Goal: Task Accomplishment & Management: Use online tool/utility

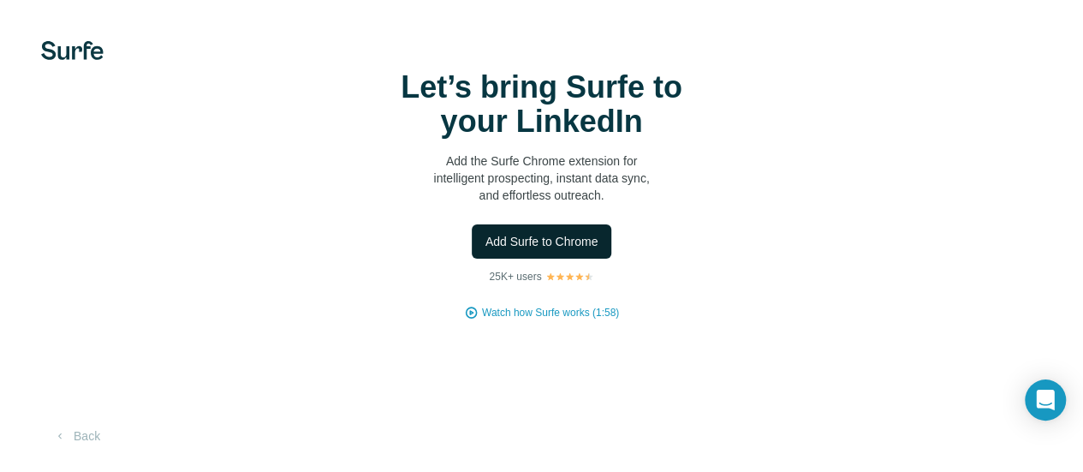
click at [485, 250] on span "Add Surfe to Chrome" at bounding box center [541, 241] width 113 height 17
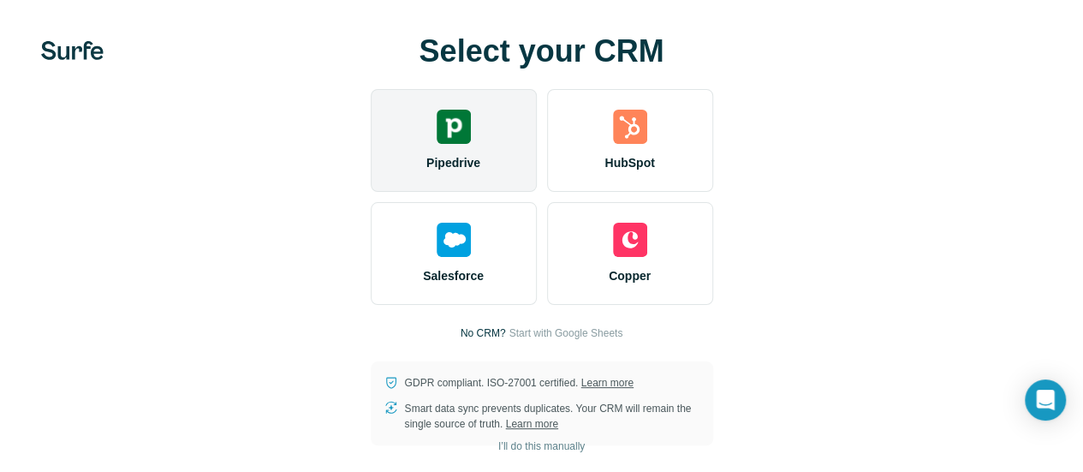
click at [426, 171] on span "Pipedrive" at bounding box center [453, 162] width 54 height 17
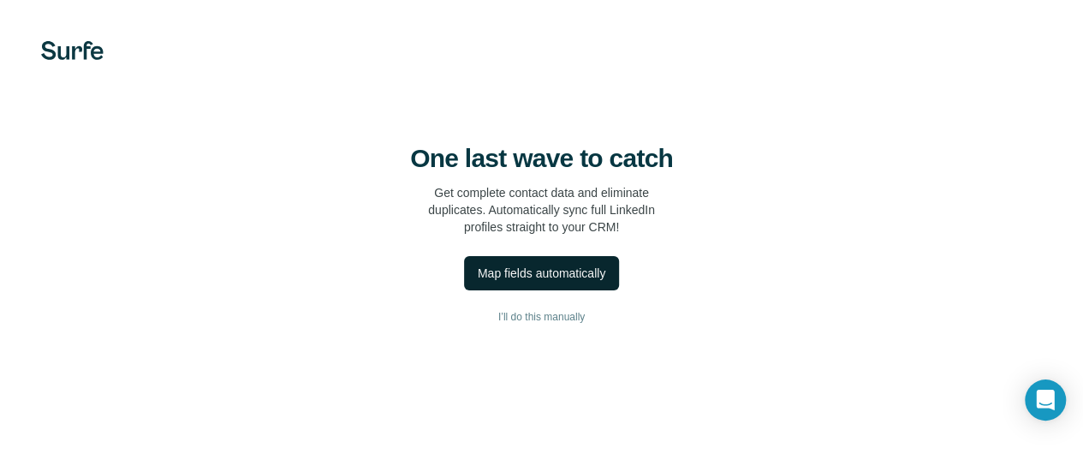
click at [478, 282] on div "Map fields automatically" at bounding box center [542, 273] width 128 height 17
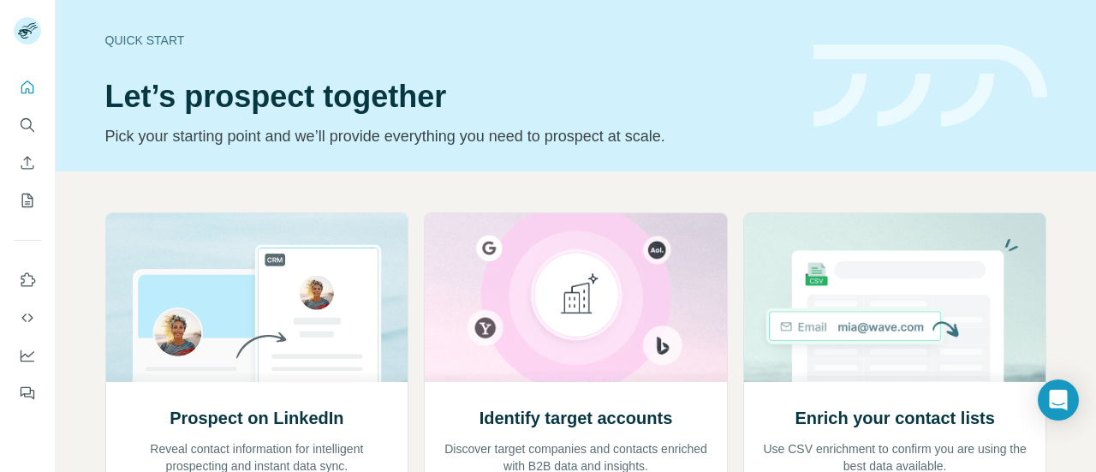
drag, startPoint x: 1070, startPoint y: 0, endPoint x: 647, endPoint y: 61, distance: 427.2
click at [647, 61] on div "Quick start Let’s prospect together Pick your starting point and we’ll provide …" at bounding box center [448, 85] width 687 height 125
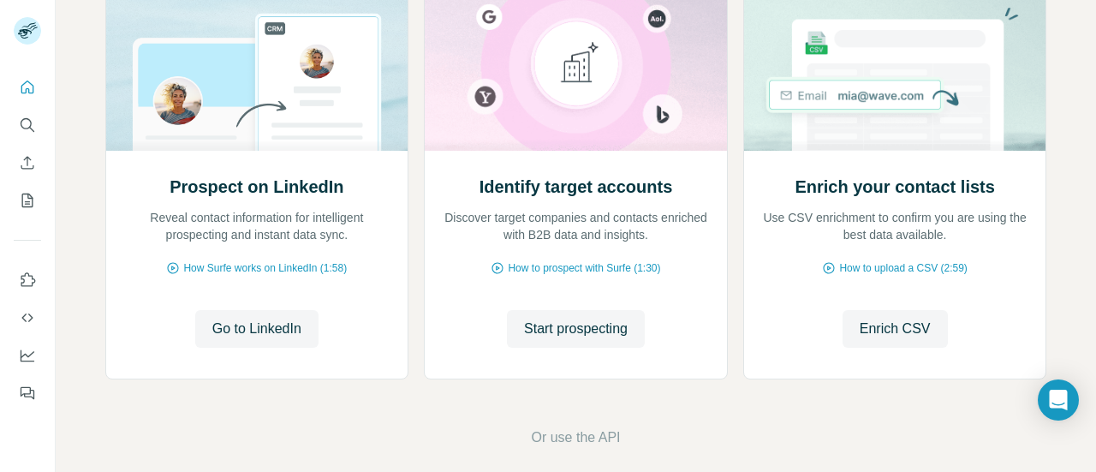
scroll to position [248, 0]
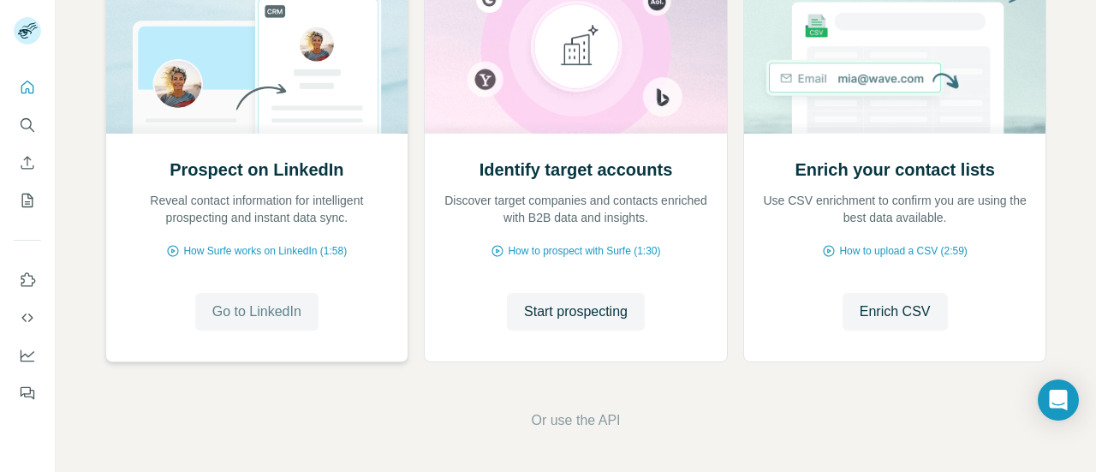
click at [255, 306] on span "Go to LinkedIn" at bounding box center [256, 311] width 89 height 21
click at [712, 417] on footer "Or use the API" at bounding box center [576, 420] width 944 height 21
click at [292, 244] on span "How Surfe works on LinkedIn (1:58)" at bounding box center [265, 250] width 164 height 15
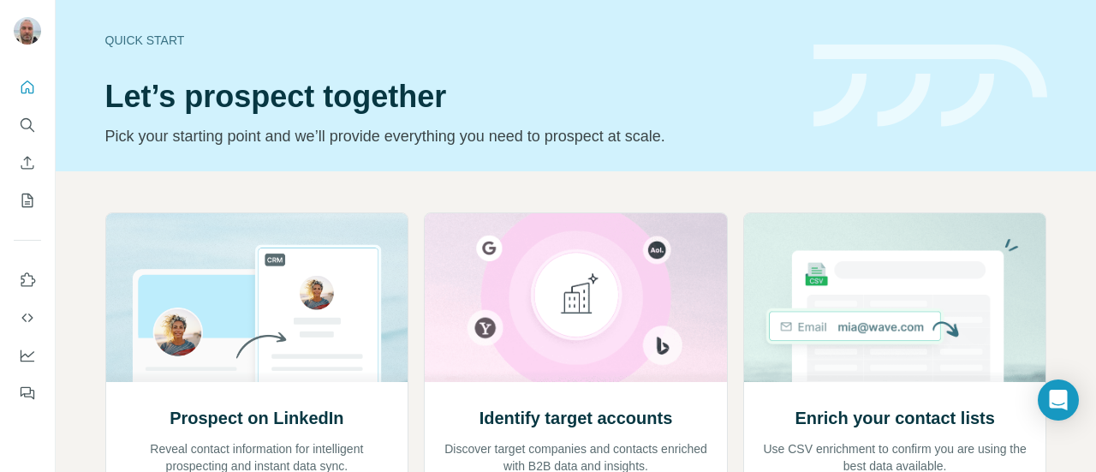
scroll to position [248, 0]
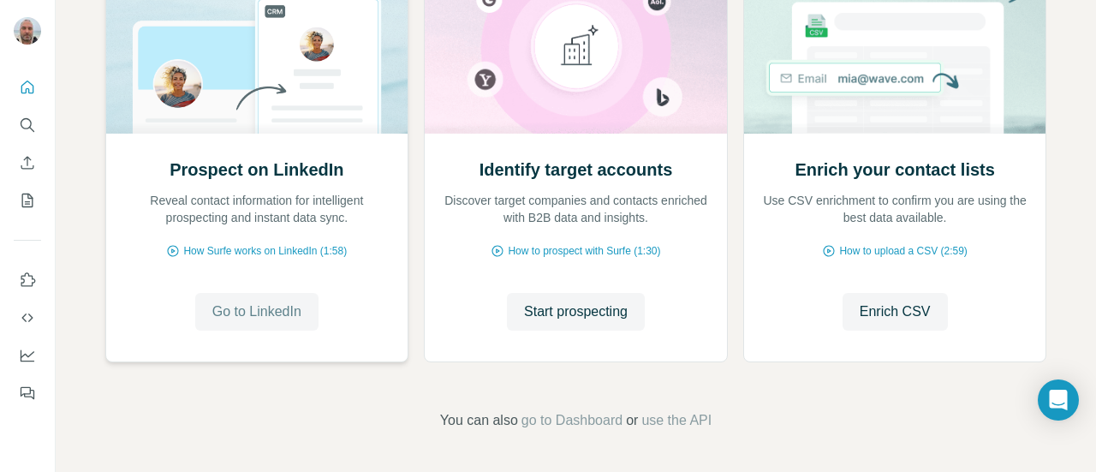
click at [261, 302] on span "Go to LinkedIn" at bounding box center [256, 311] width 89 height 21
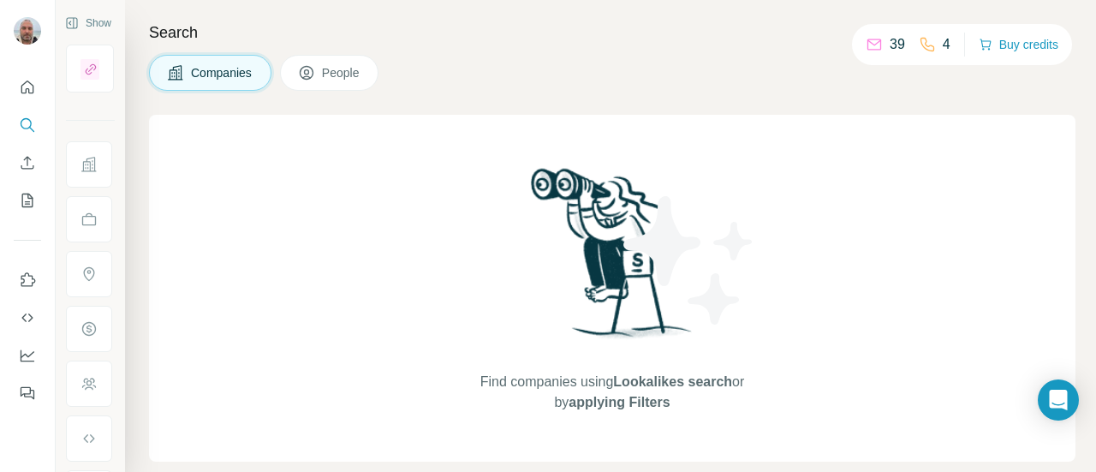
click at [356, 60] on button "People" at bounding box center [329, 73] width 99 height 36
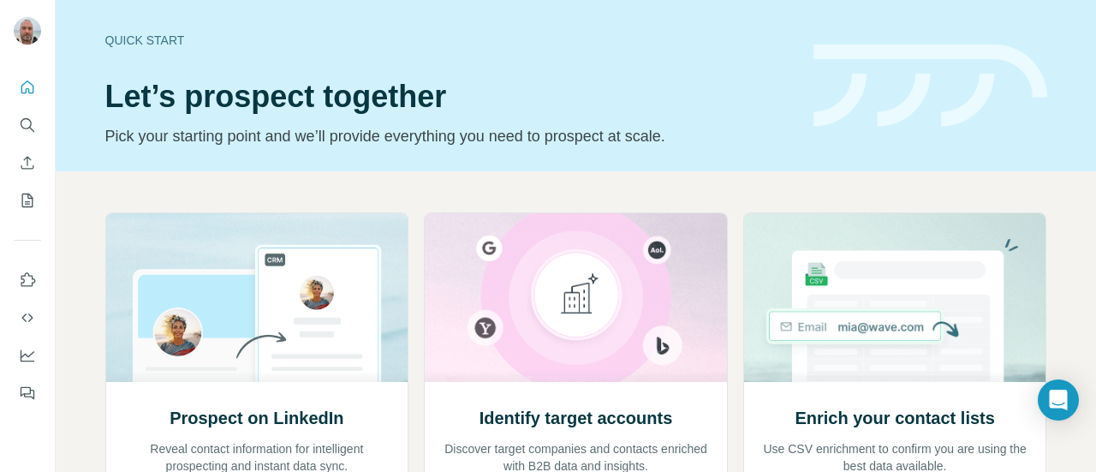
scroll to position [248, 0]
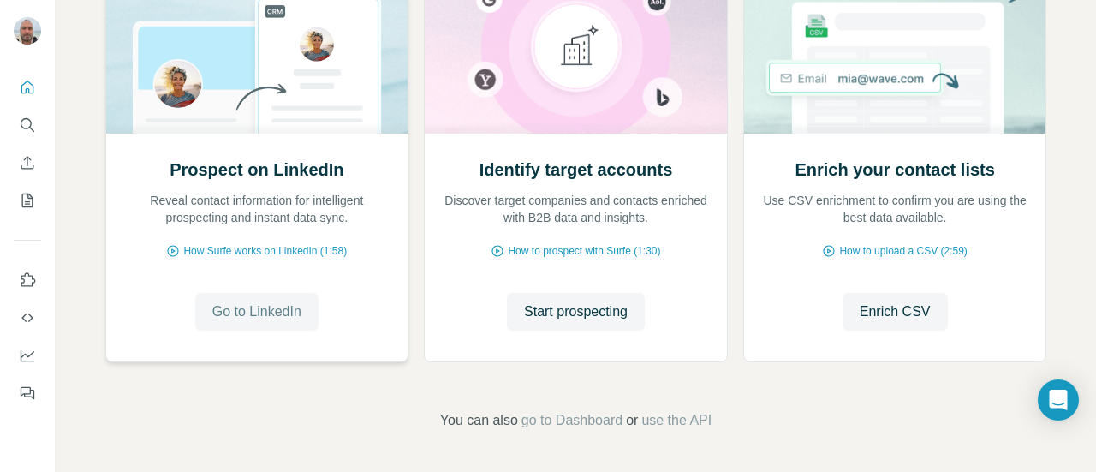
click at [253, 317] on span "Go to LinkedIn" at bounding box center [256, 311] width 89 height 21
click at [255, 307] on span "Go to LinkedIn" at bounding box center [256, 311] width 89 height 21
click at [579, 246] on span "How to prospect with Surfe (1:30)" at bounding box center [584, 250] width 152 height 15
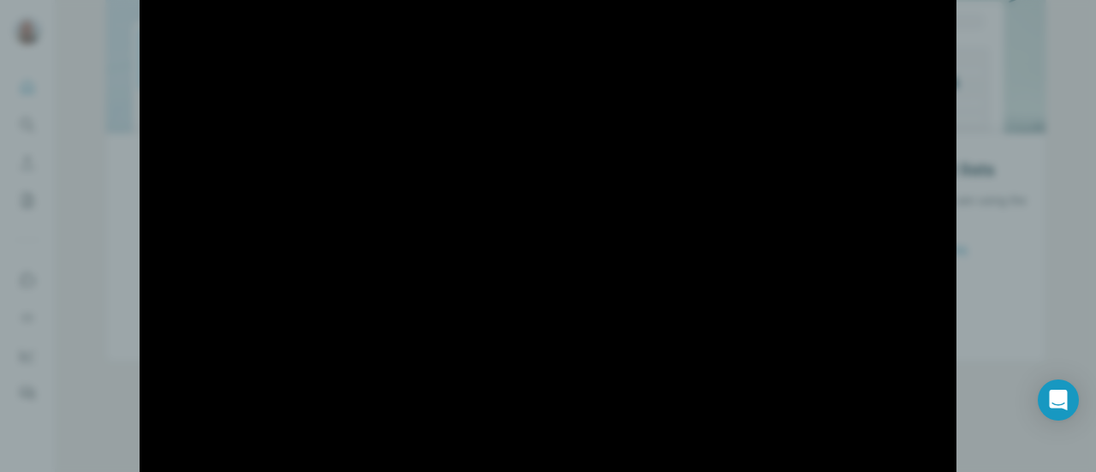
click at [82, 243] on div at bounding box center [548, 236] width 1096 height 472
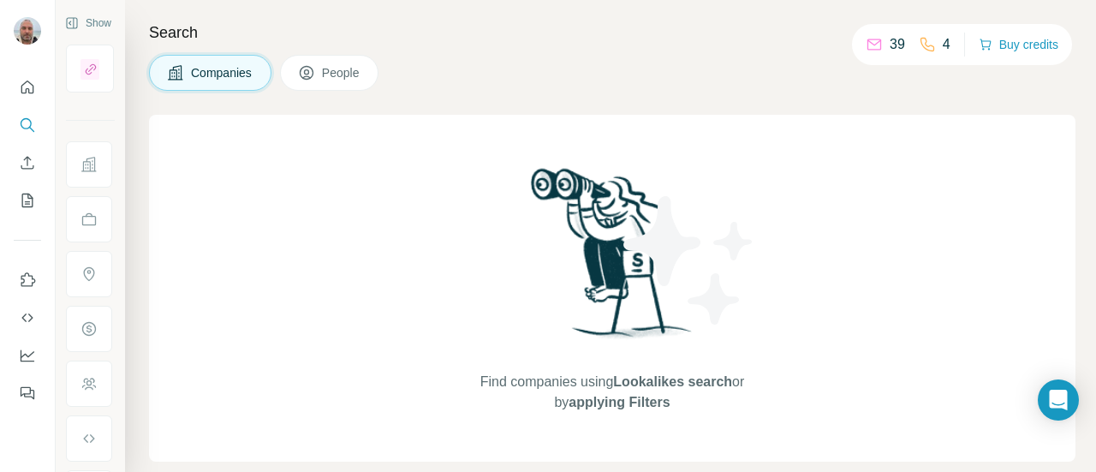
click at [348, 80] on span "People" at bounding box center [341, 72] width 39 height 17
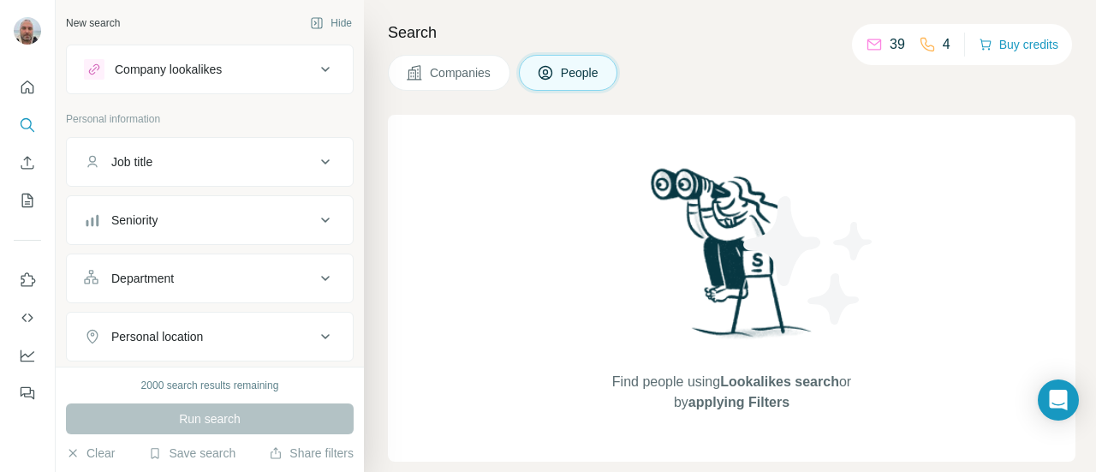
scroll to position [8, 0]
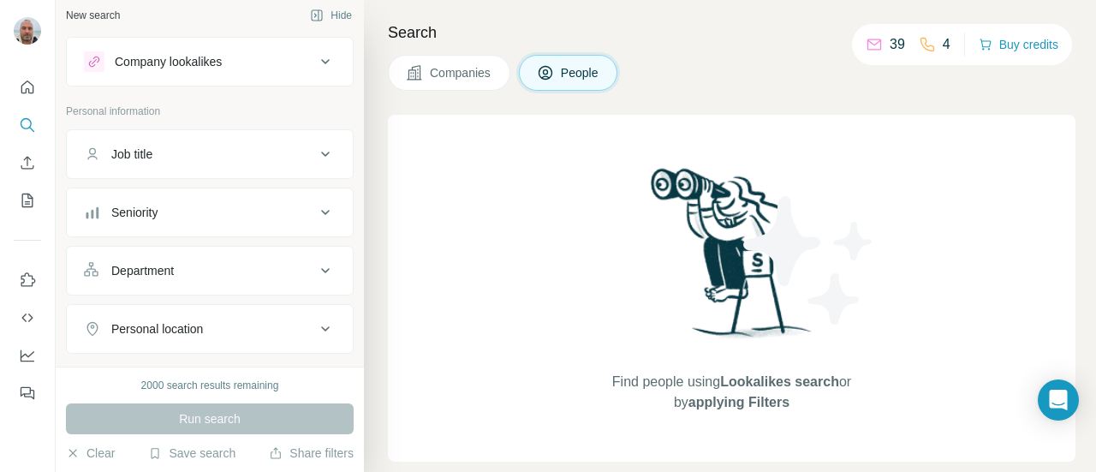
click at [315, 53] on icon at bounding box center [325, 61] width 21 height 21
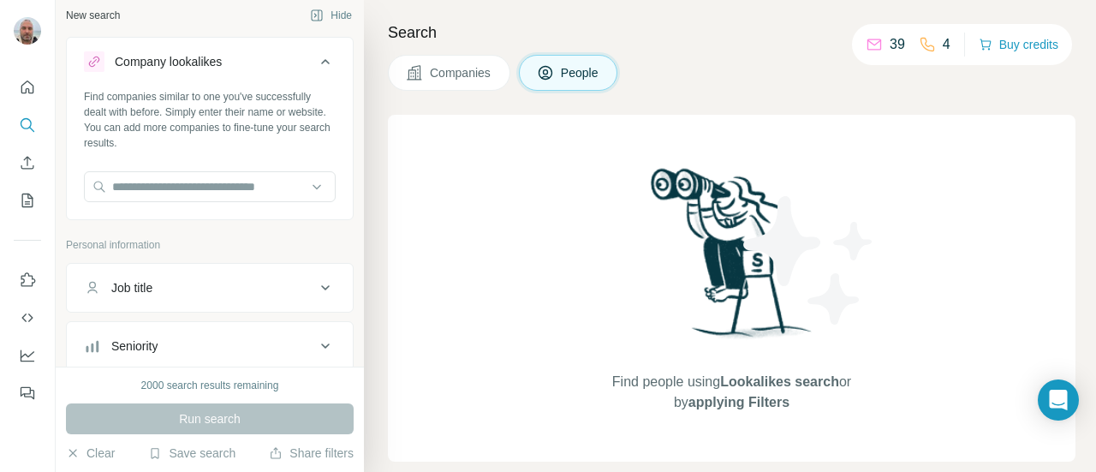
click at [315, 53] on icon at bounding box center [325, 61] width 21 height 21
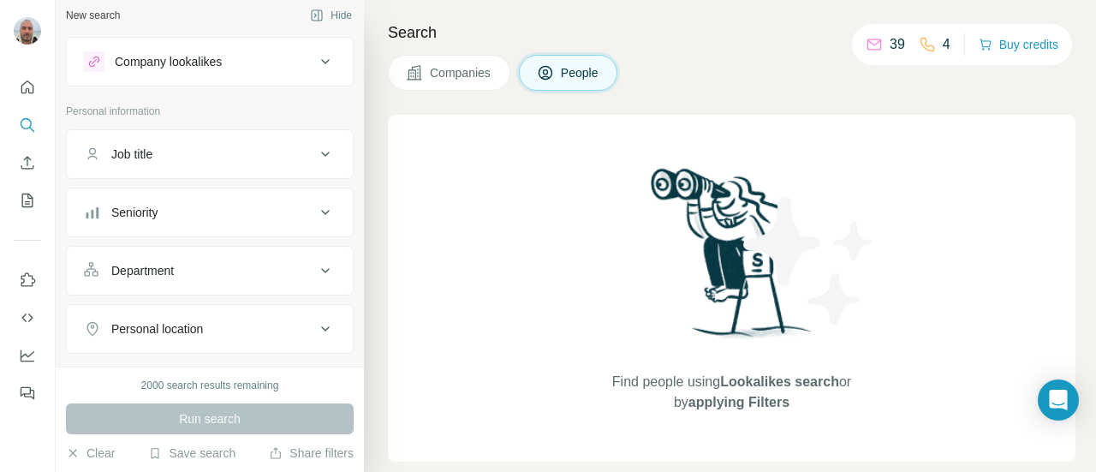
scroll to position [477, 0]
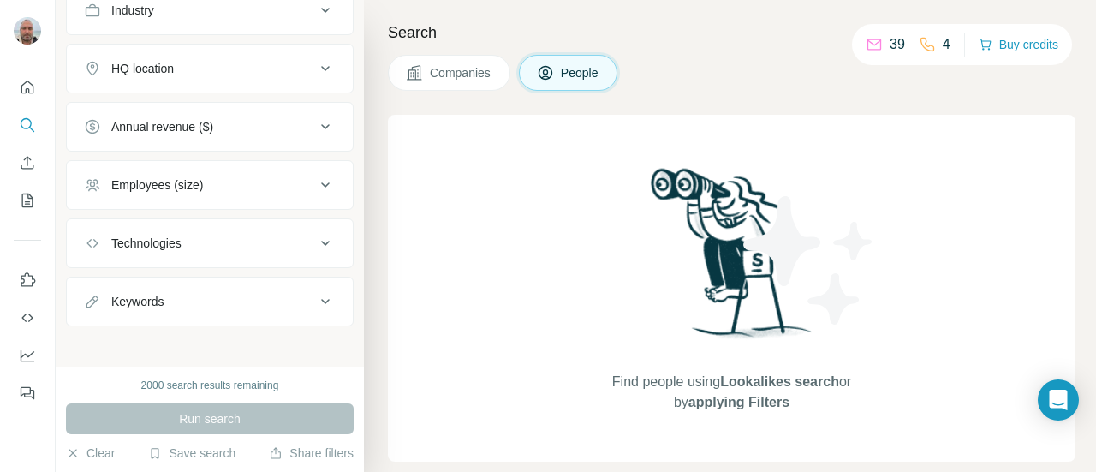
click at [195, 241] on div "Technologies" at bounding box center [199, 243] width 231 height 17
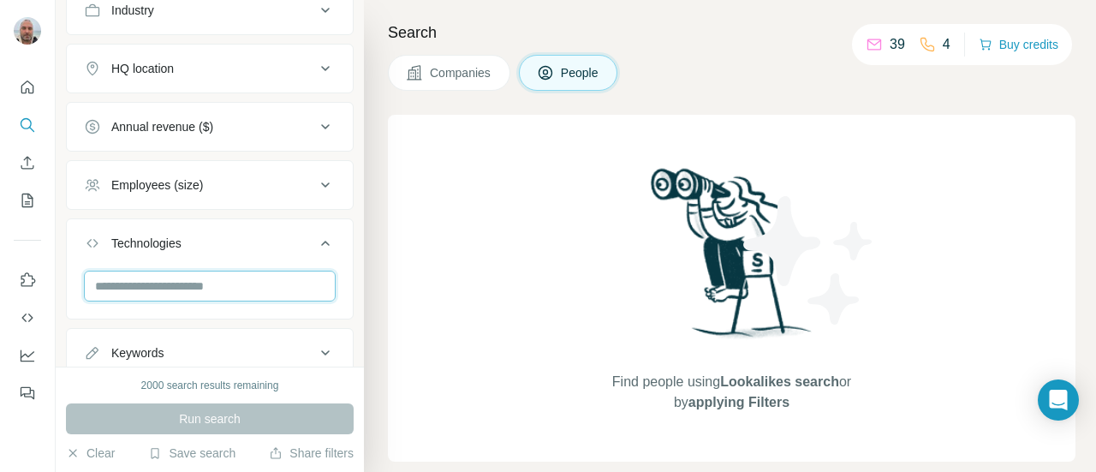
click at [195, 281] on input "text" at bounding box center [210, 286] width 252 height 31
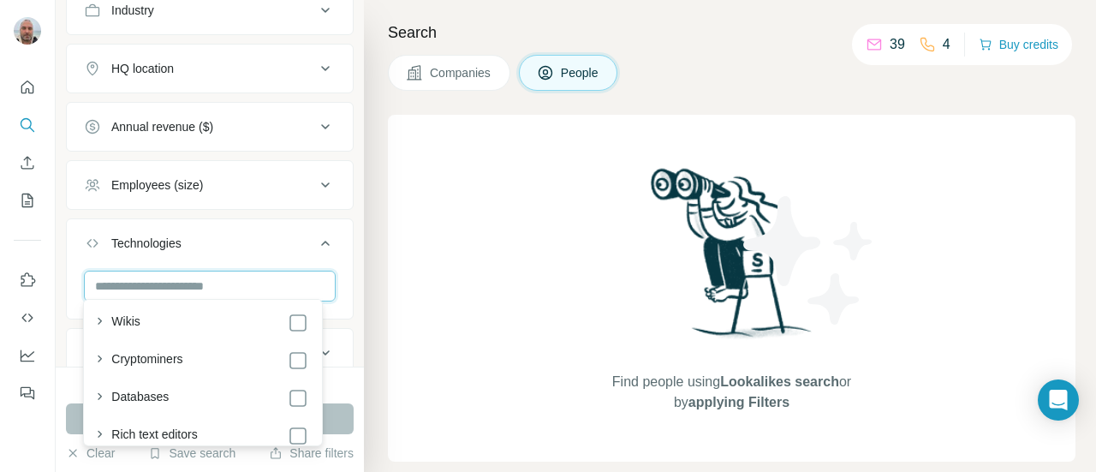
scroll to position [3635, 0]
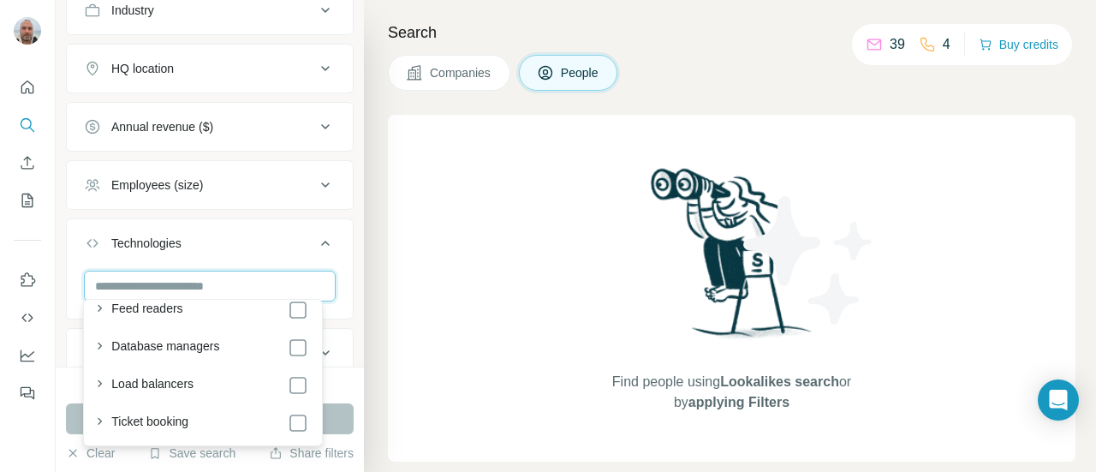
click at [171, 280] on input "text" at bounding box center [210, 286] width 252 height 31
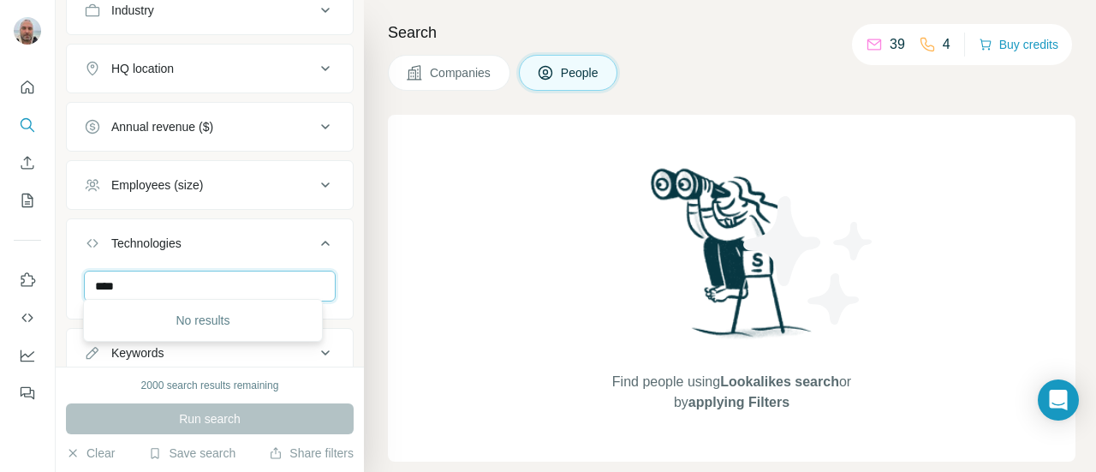
scroll to position [0, 0]
type input "*"
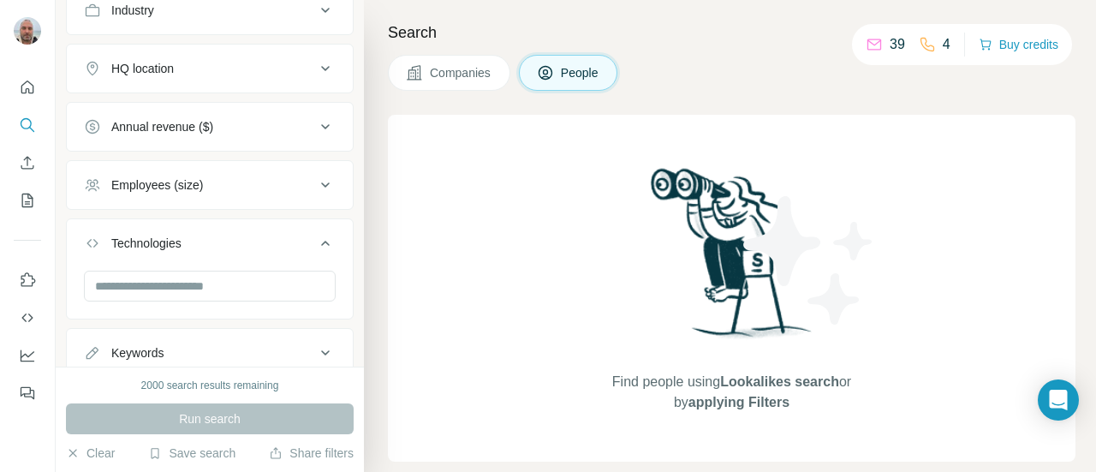
click at [544, 228] on div "Find people using Lookalikes search or by applying Filters" at bounding box center [731, 288] width 687 height 347
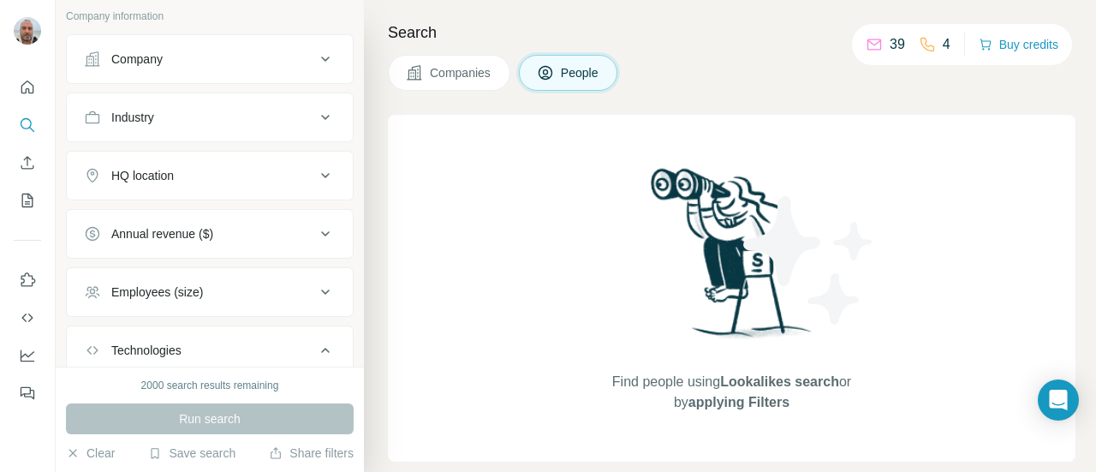
scroll to position [368, 0]
click at [225, 169] on div "HQ location" at bounding box center [199, 177] width 231 height 17
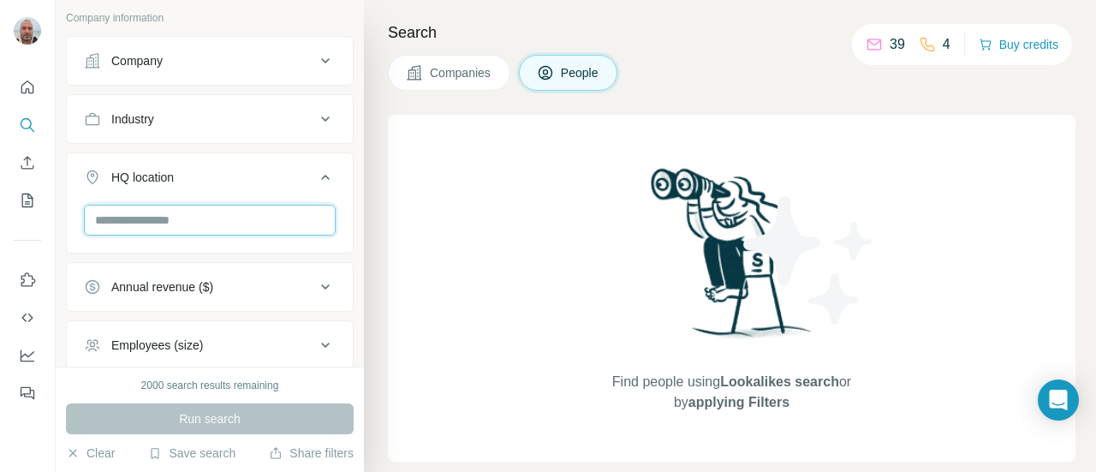
click at [209, 215] on input "text" at bounding box center [210, 220] width 252 height 31
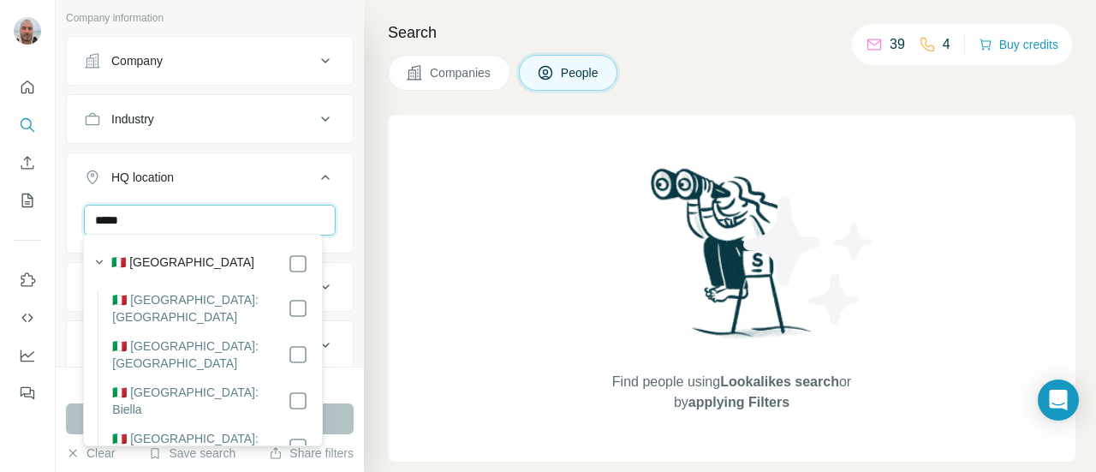
type input "*****"
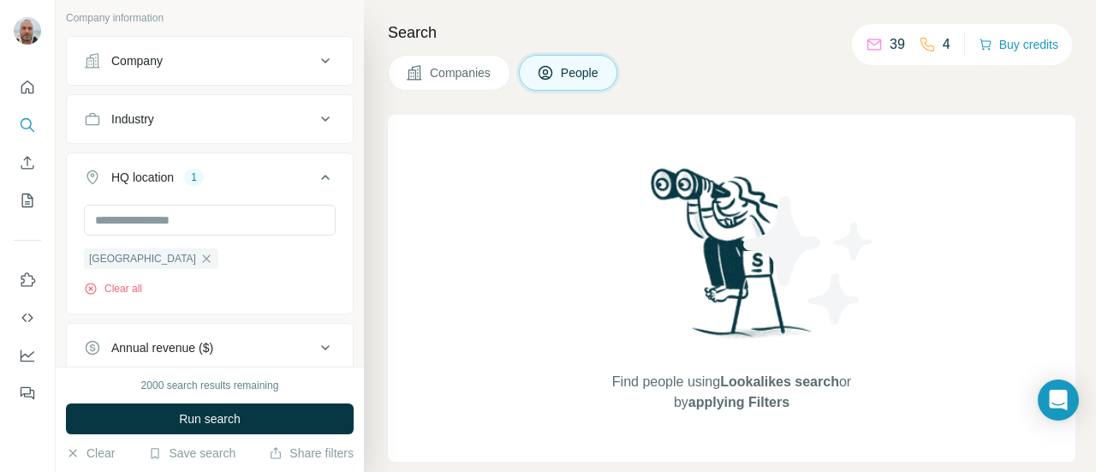
click at [455, 244] on div "Find people using Lookalikes search or by applying Filters" at bounding box center [731, 288] width 687 height 347
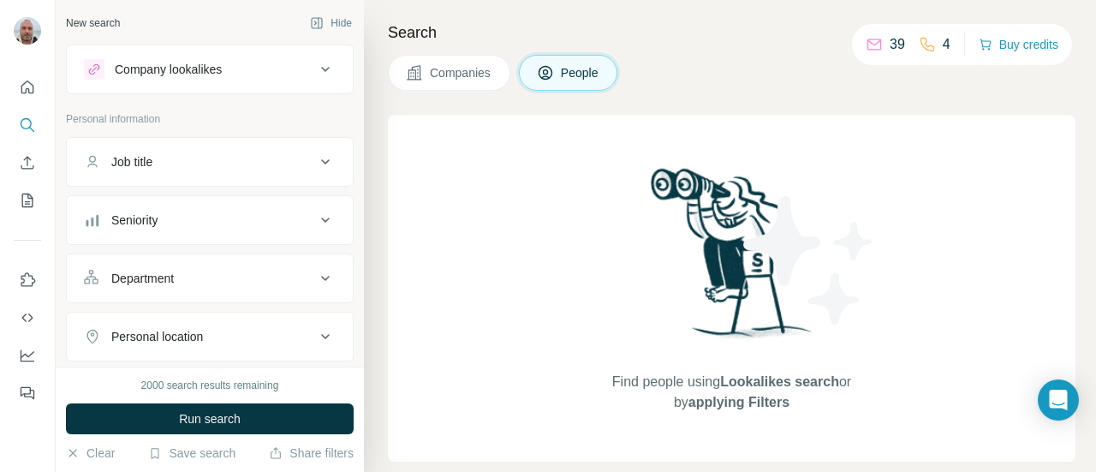
click at [266, 72] on div "Company lookalikes" at bounding box center [199, 69] width 231 height 21
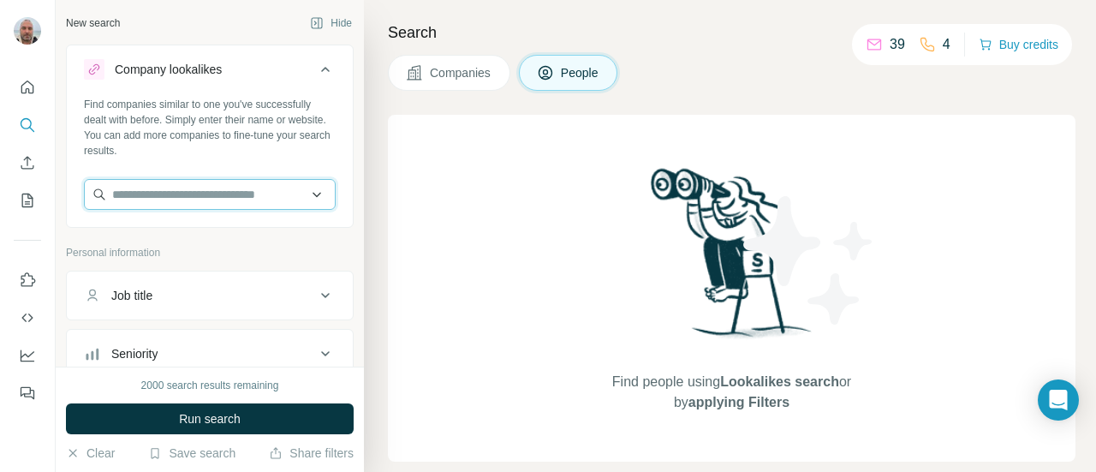
click at [248, 199] on input "text" at bounding box center [210, 194] width 252 height 31
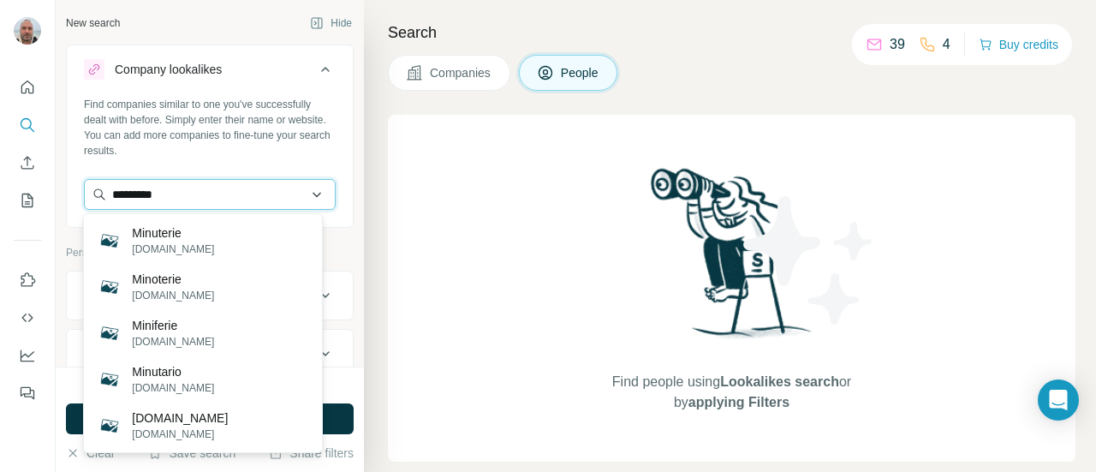
type input "*********"
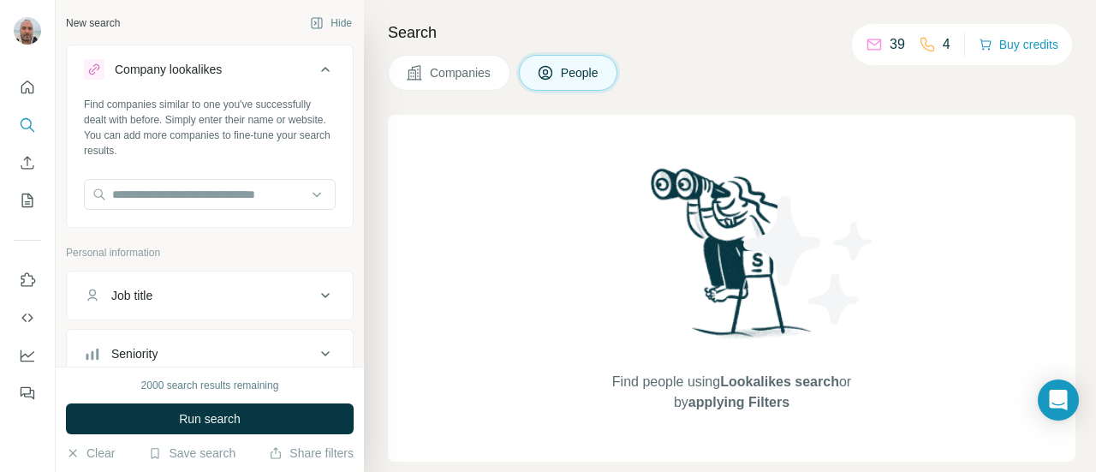
click at [371, 196] on div "Search Companies People Find people using Lookalikes search or by applying Filt…" at bounding box center [730, 236] width 732 height 472
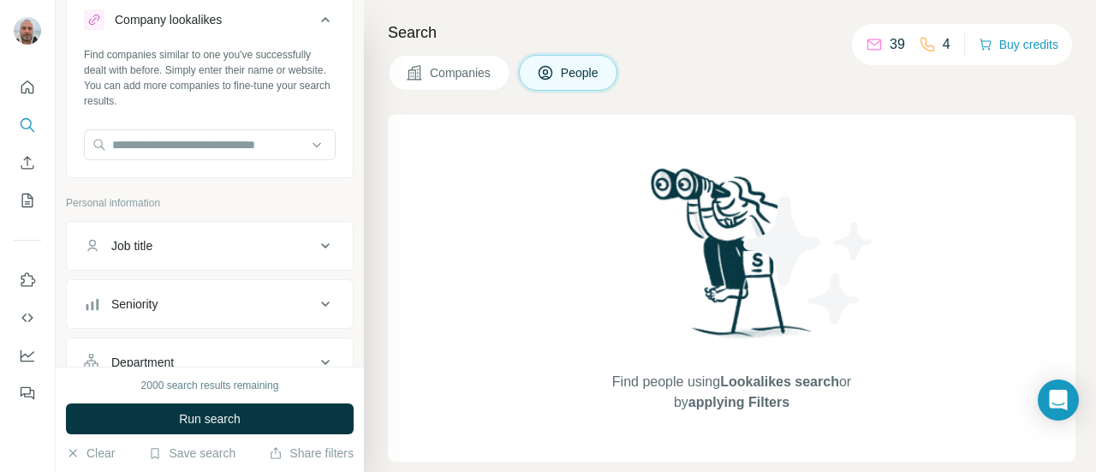
click at [466, 73] on span "Companies" at bounding box center [461, 72] width 62 height 17
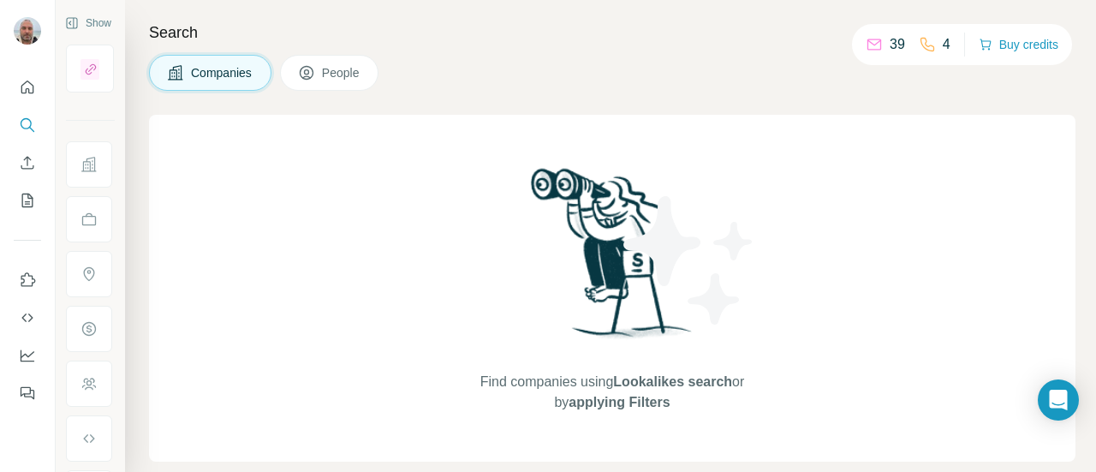
click at [199, 76] on span "Companies" at bounding box center [222, 72] width 62 height 17
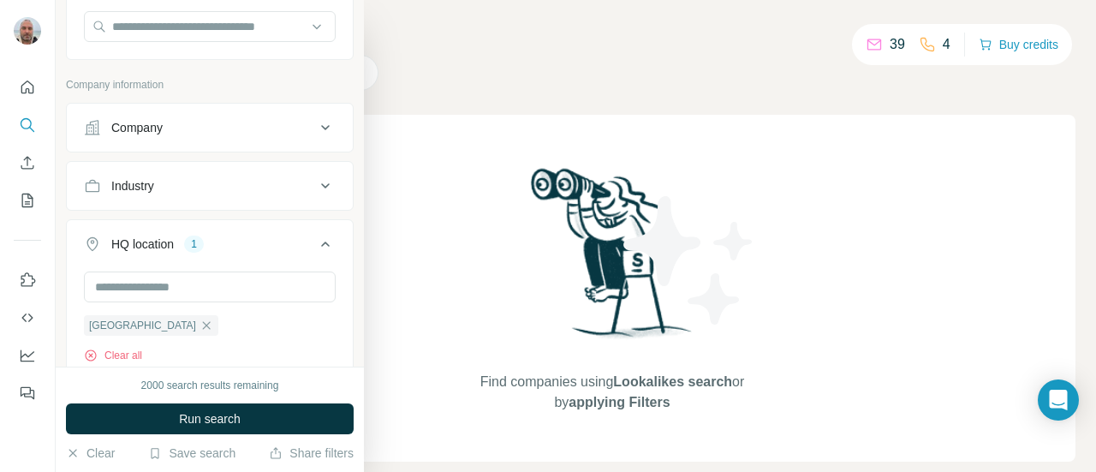
scroll to position [161, 0]
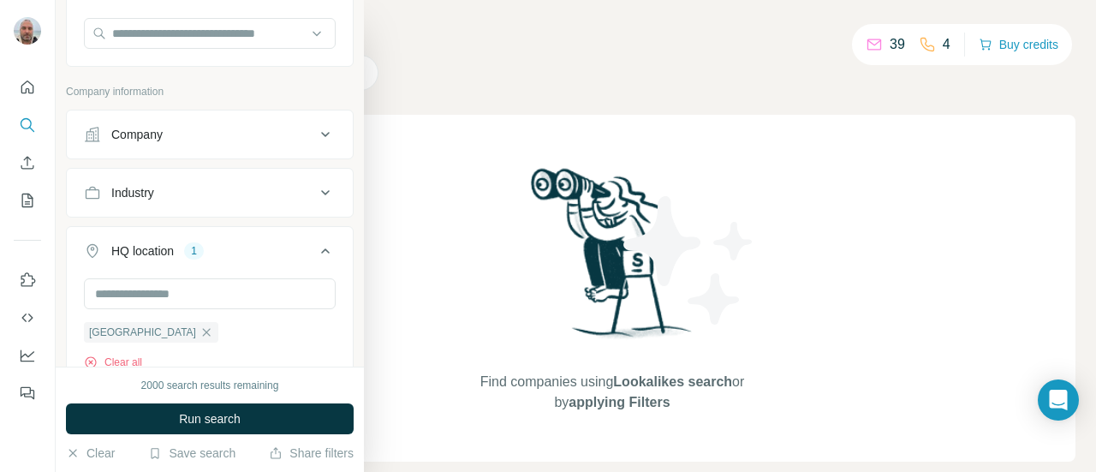
click at [315, 188] on icon at bounding box center [325, 192] width 21 height 21
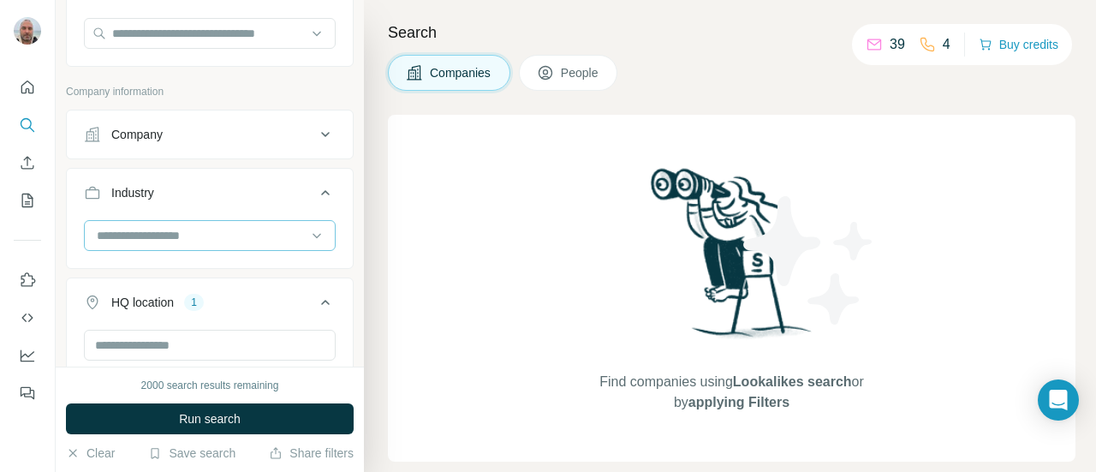
click at [254, 232] on input at bounding box center [200, 235] width 211 height 19
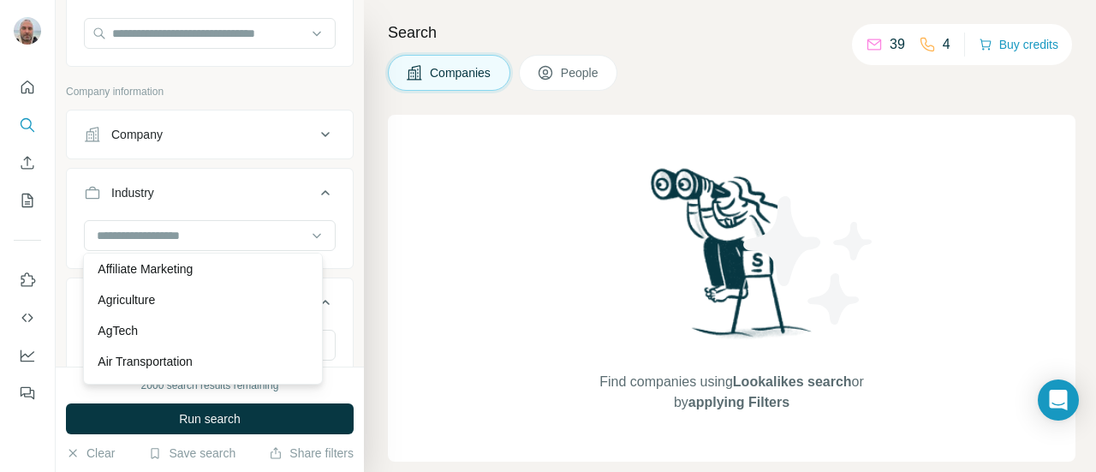
scroll to position [308, 0]
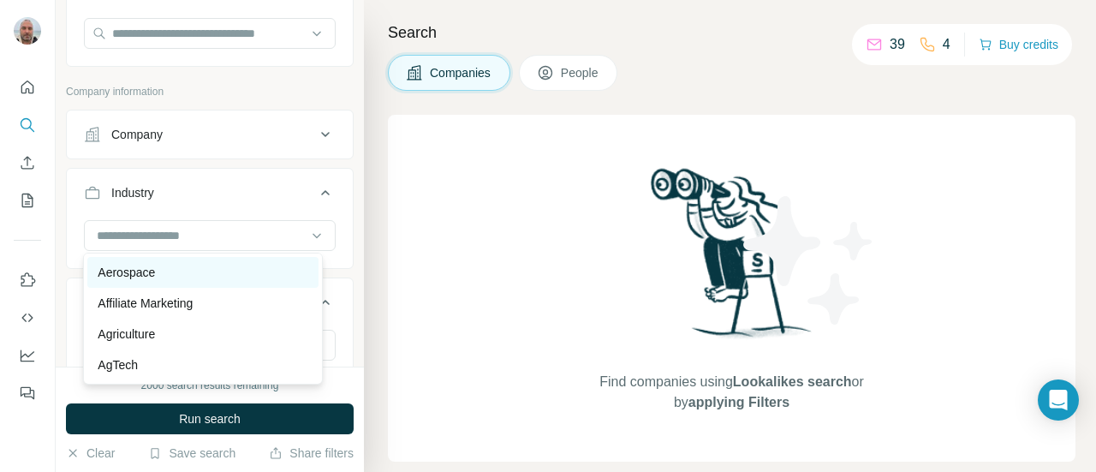
click at [155, 271] on p "Aerospace" at bounding box center [126, 272] width 57 height 17
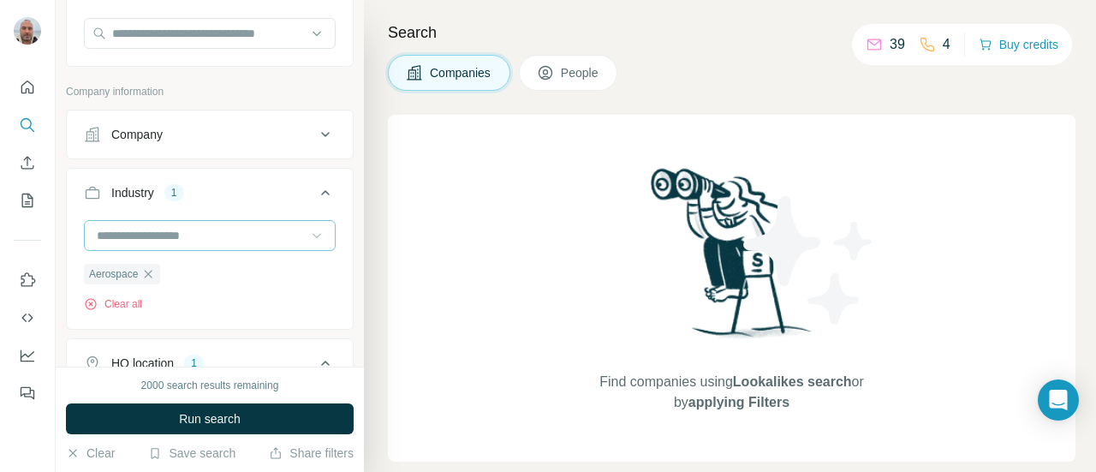
click at [308, 229] on icon at bounding box center [316, 235] width 17 height 17
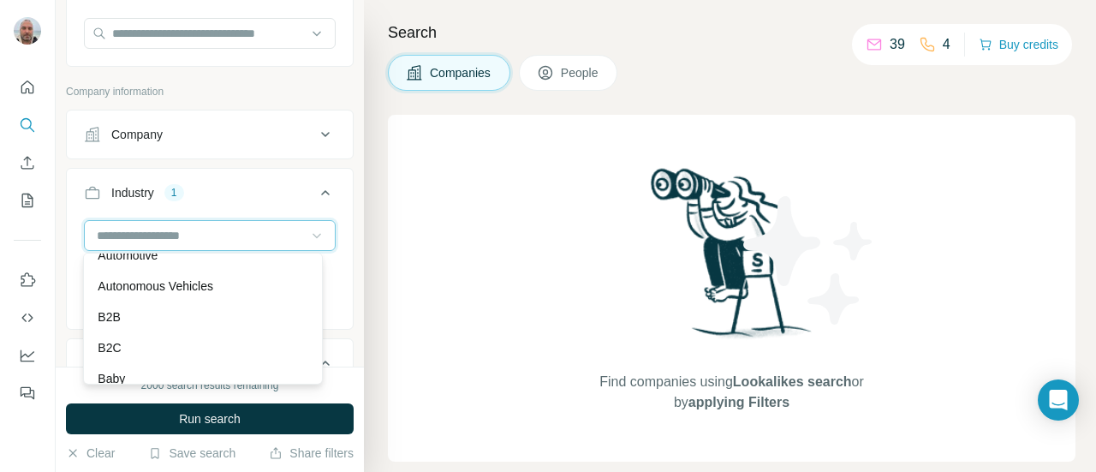
scroll to position [1198, 0]
click at [156, 260] on div "Automotive" at bounding box center [202, 244] width 230 height 31
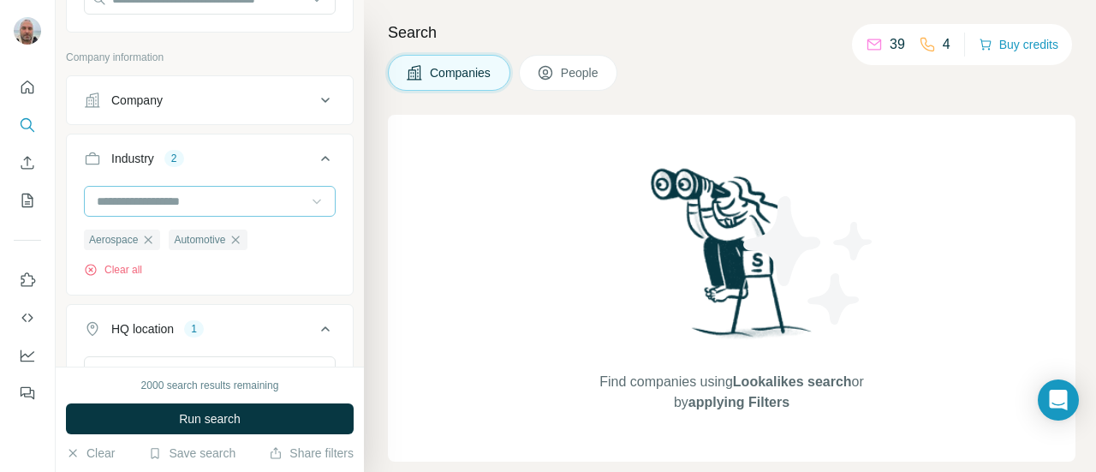
scroll to position [229, 0]
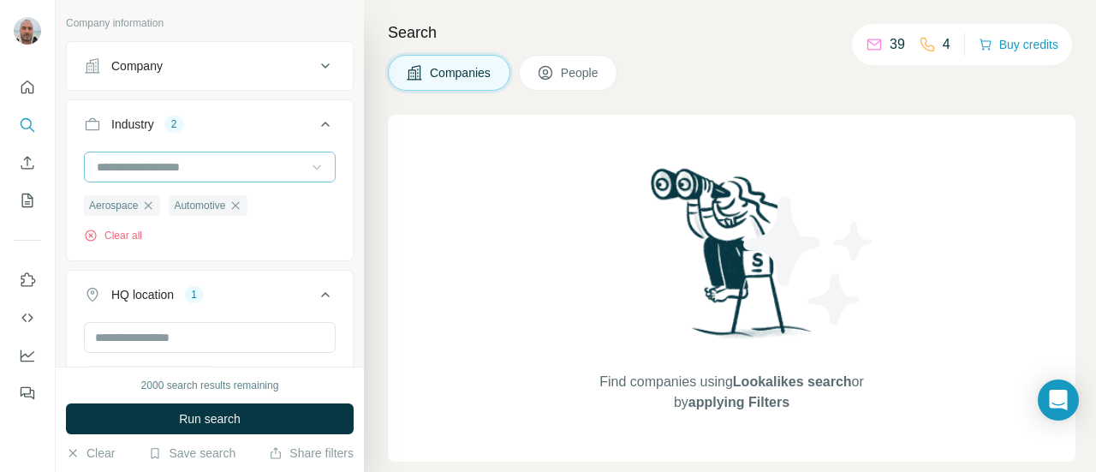
click at [293, 158] on input at bounding box center [200, 167] width 211 height 19
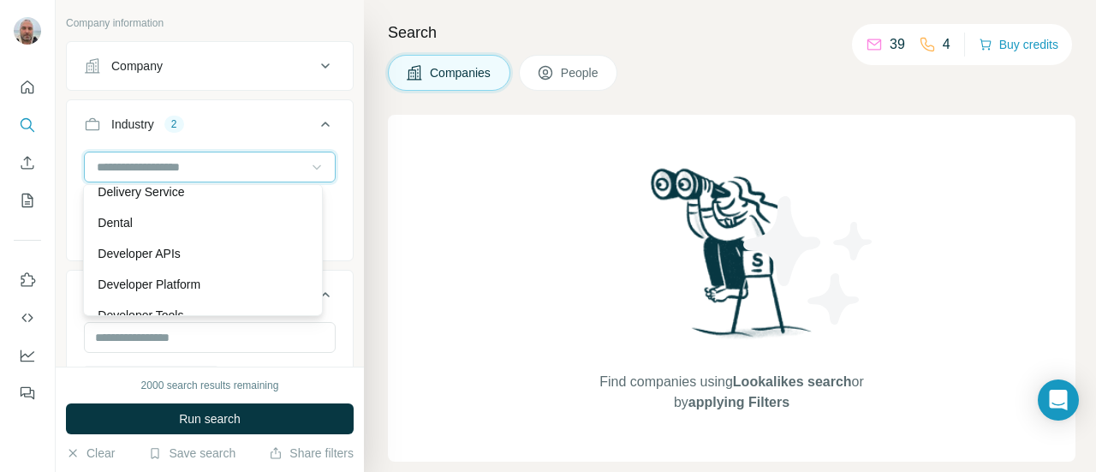
scroll to position [4828, 0]
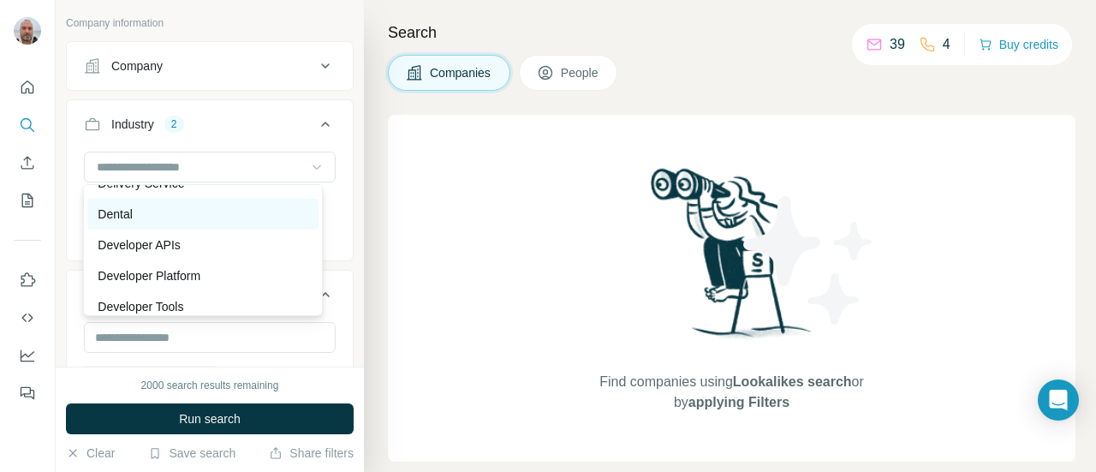
click at [138, 223] on div "Dental" at bounding box center [203, 213] width 210 height 17
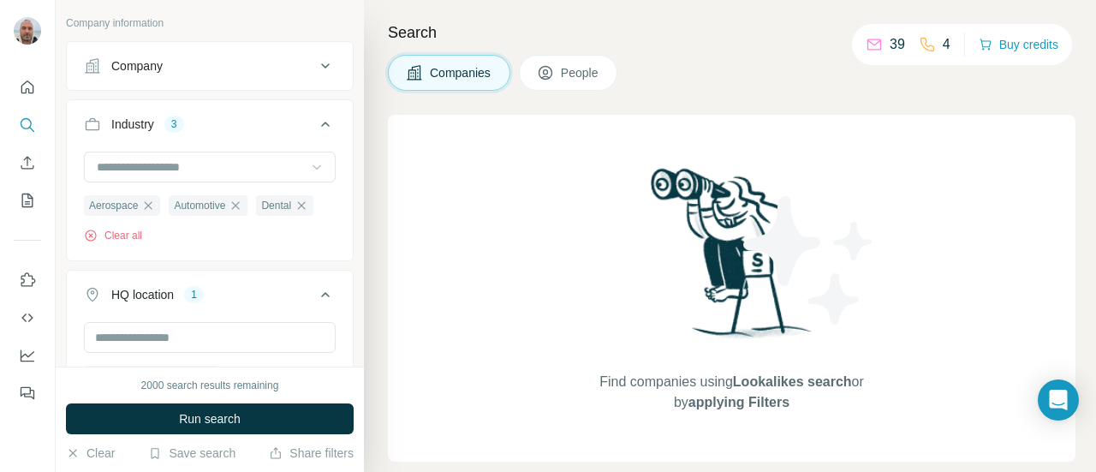
click at [308, 171] on icon at bounding box center [316, 166] width 17 height 17
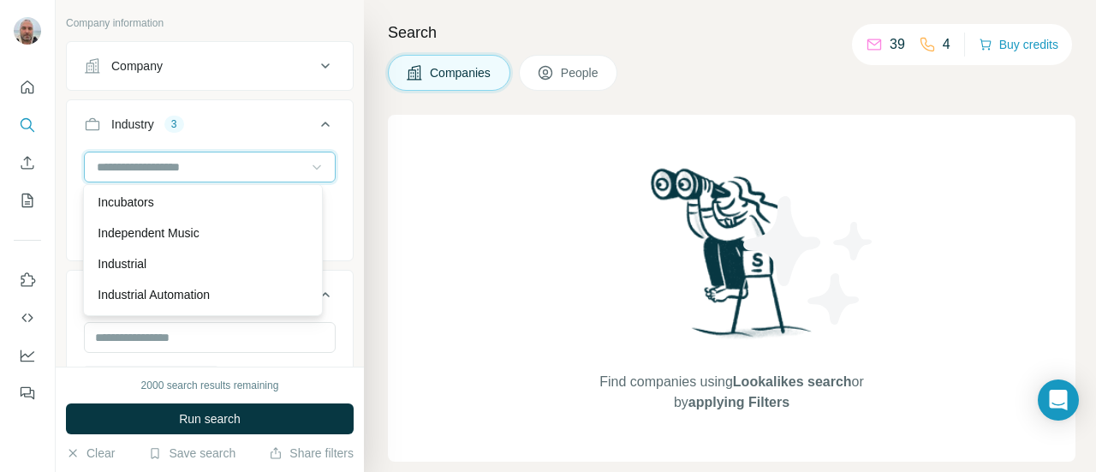
scroll to position [9096, 0]
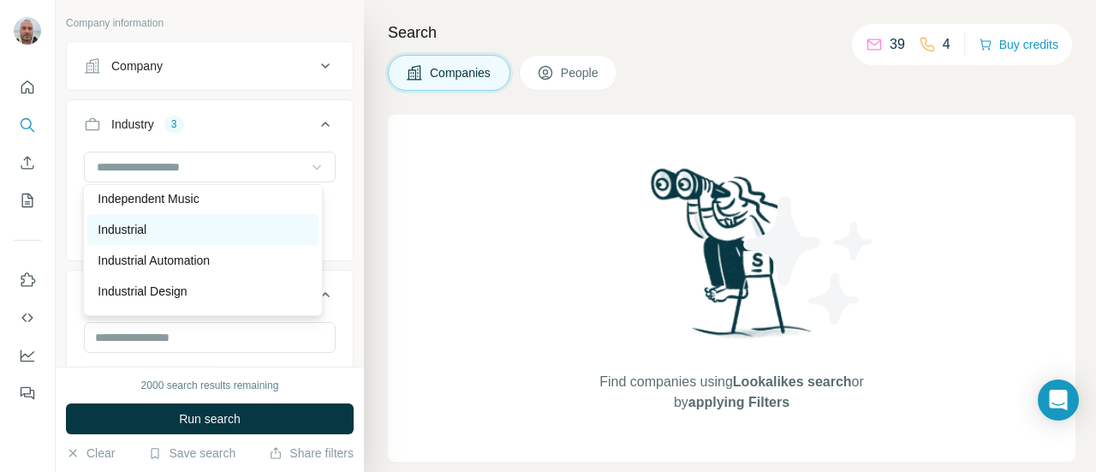
click at [188, 238] on div "Industrial" at bounding box center [203, 229] width 210 height 17
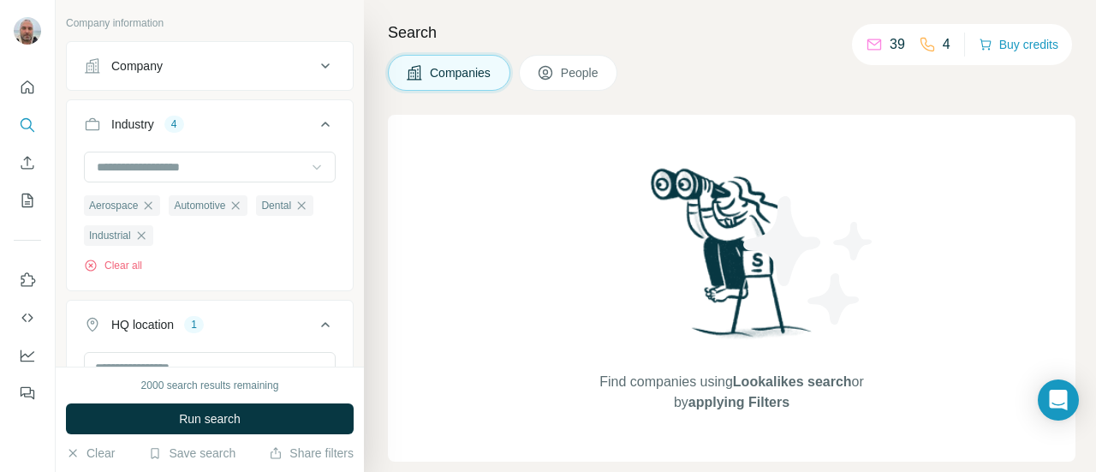
click at [308, 164] on icon at bounding box center [316, 166] width 17 height 17
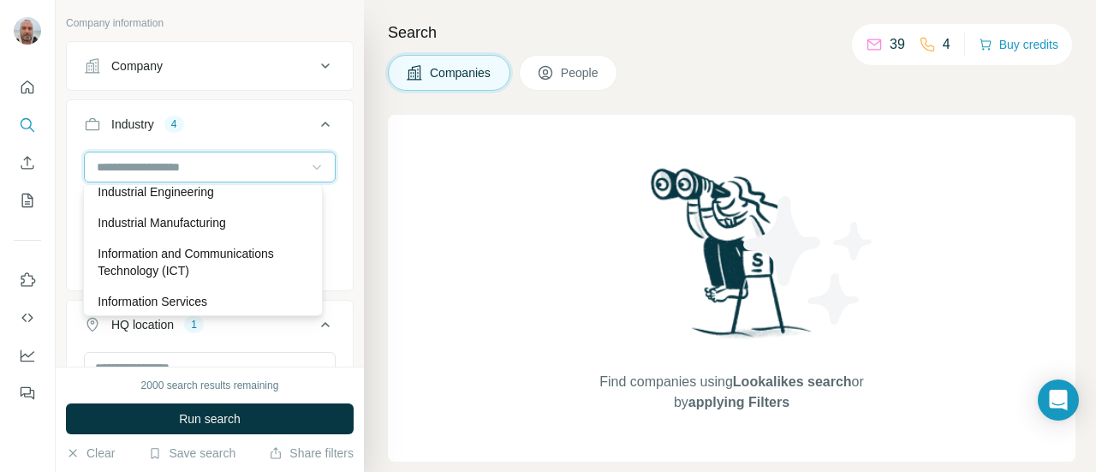
scroll to position [9233, 0]
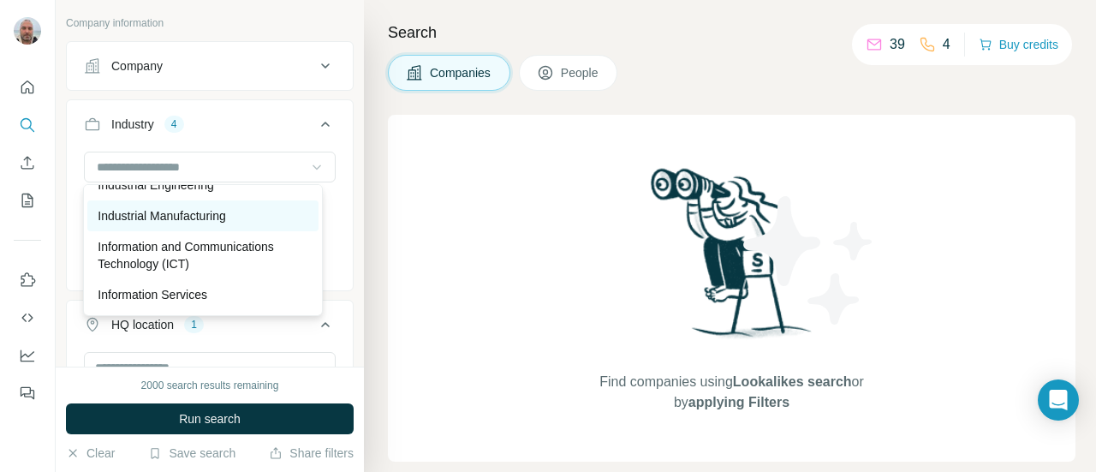
click at [202, 224] on p "Industrial Manufacturing" at bounding box center [162, 215] width 128 height 17
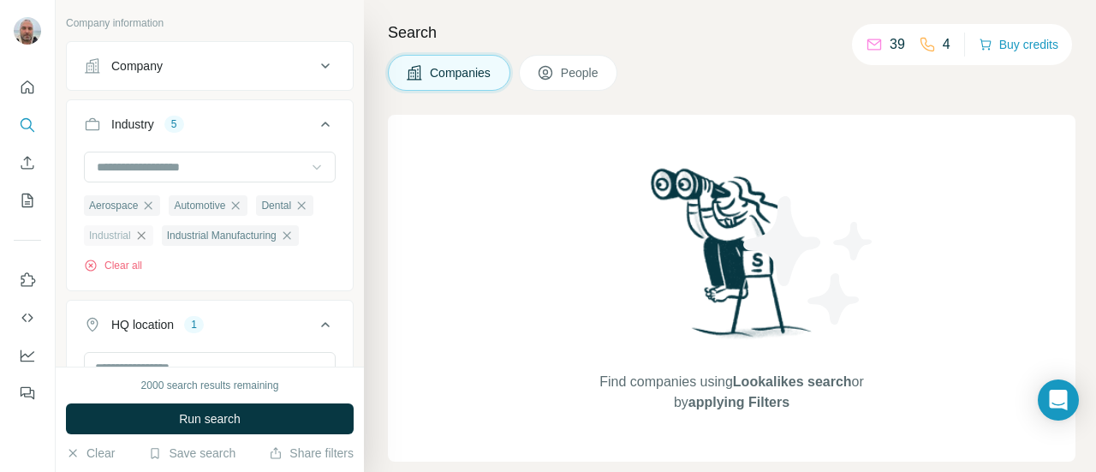
click at [145, 229] on icon "button" at bounding box center [141, 236] width 14 height 14
click at [308, 164] on icon at bounding box center [316, 166] width 17 height 17
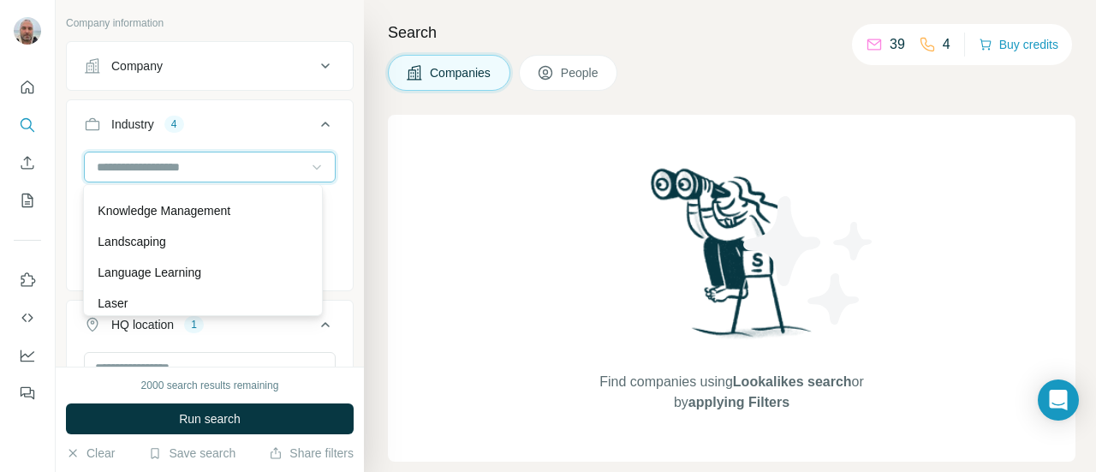
scroll to position [9918, 0]
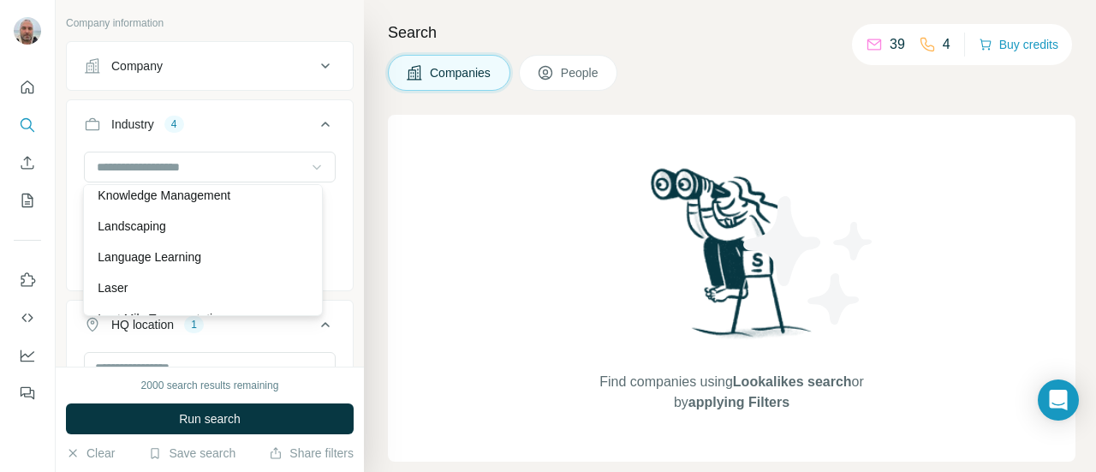
click at [142, 142] on div "Jewelry" at bounding box center [203, 133] width 210 height 17
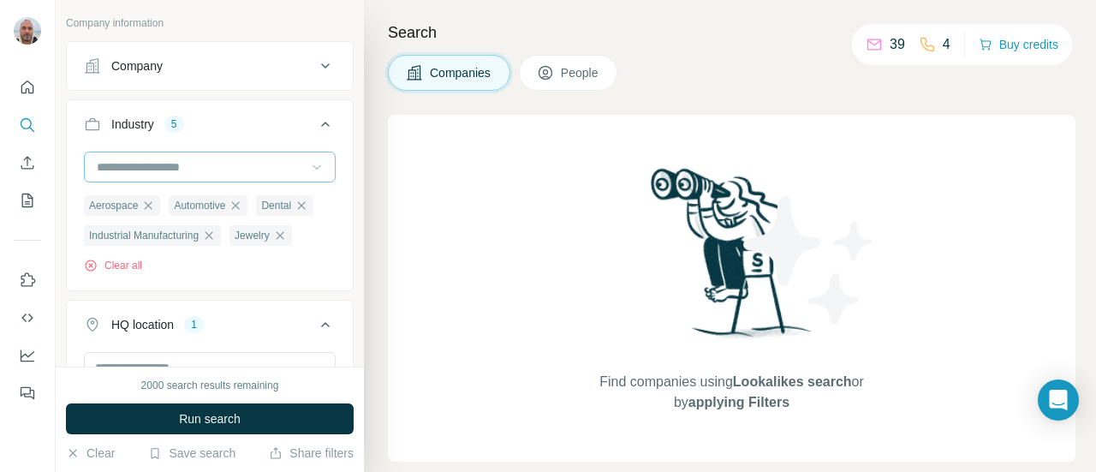
click at [272, 172] on input at bounding box center [200, 167] width 211 height 19
click at [286, 169] on input at bounding box center [200, 167] width 211 height 19
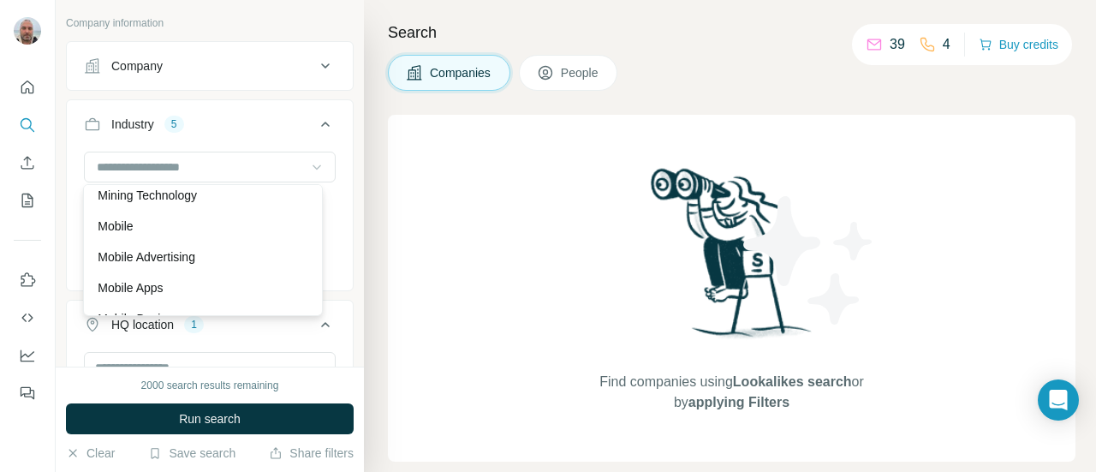
scroll to position [11425, 0]
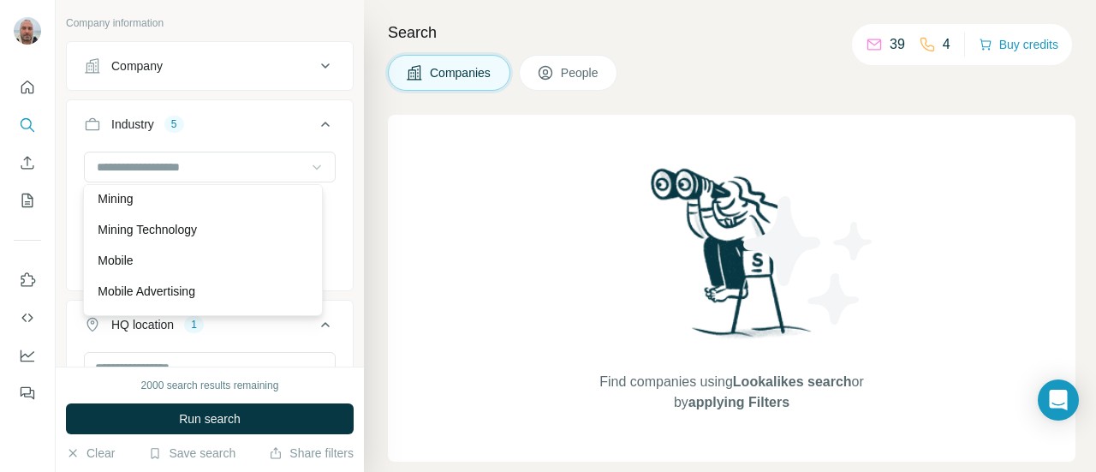
click at [125, 152] on div "Military" at bounding box center [202, 137] width 230 height 31
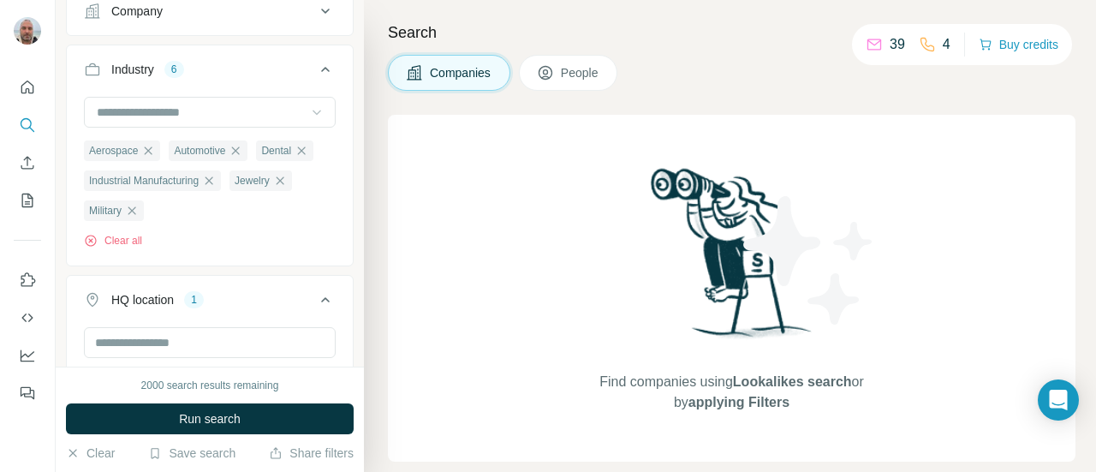
scroll to position [282, 0]
click at [308, 114] on icon at bounding box center [316, 114] width 17 height 17
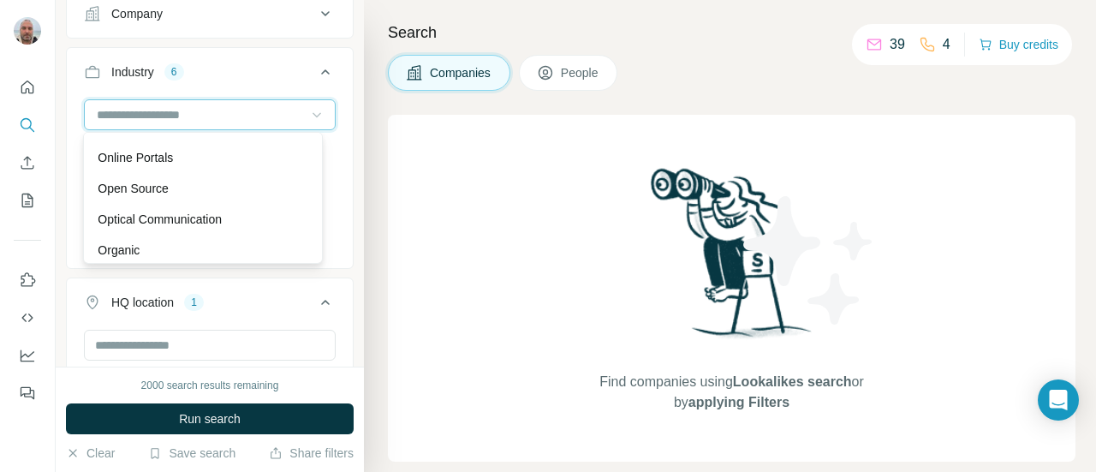
scroll to position [12383, 0]
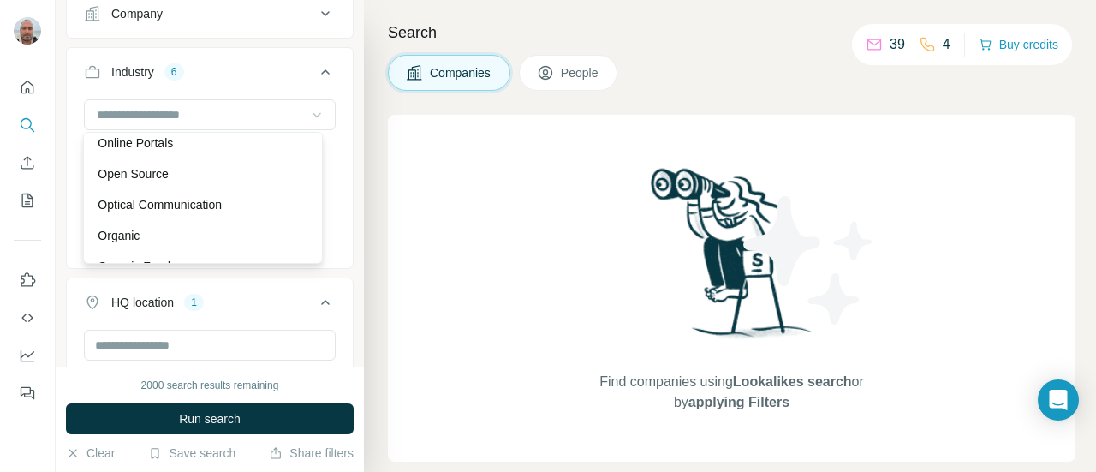
click at [139, 90] on p "Oil and Gas" at bounding box center [129, 81] width 63 height 17
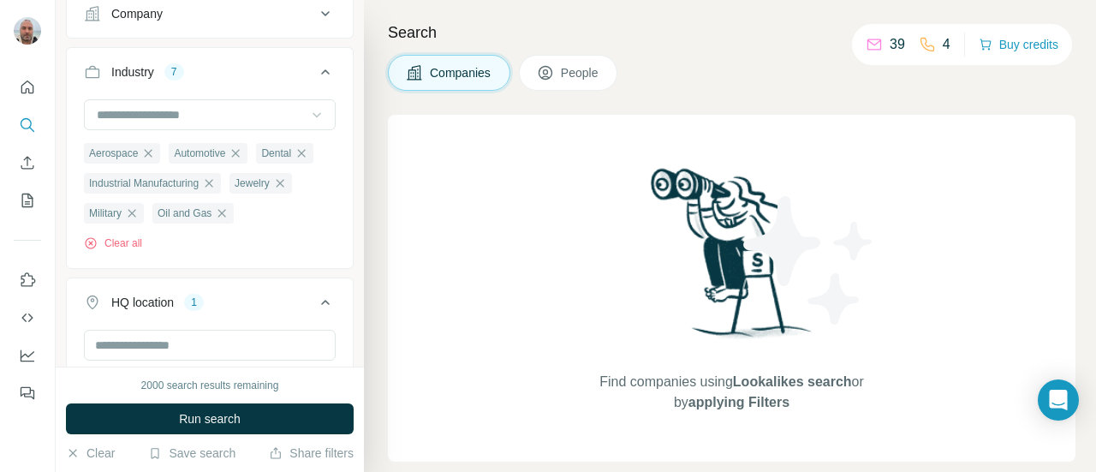
click at [308, 111] on icon at bounding box center [316, 114] width 17 height 17
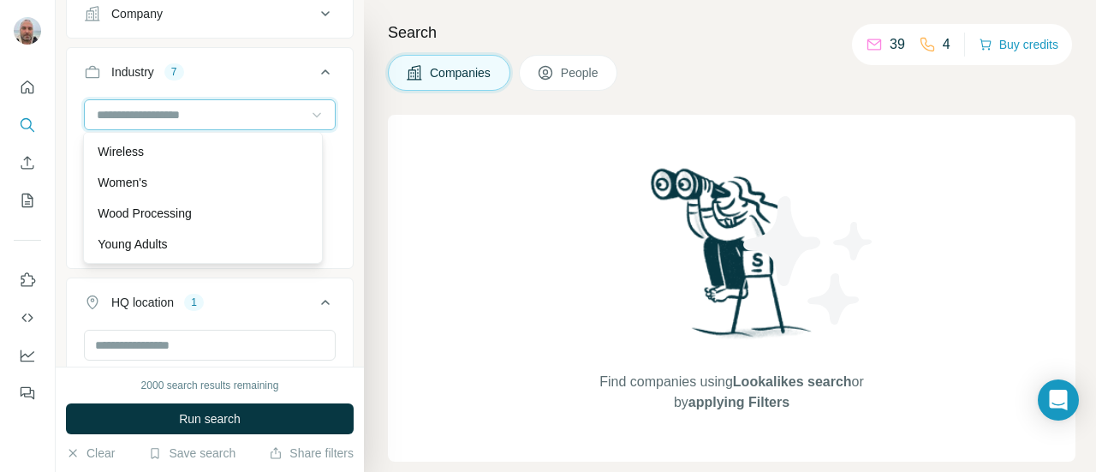
scroll to position [19192, 0]
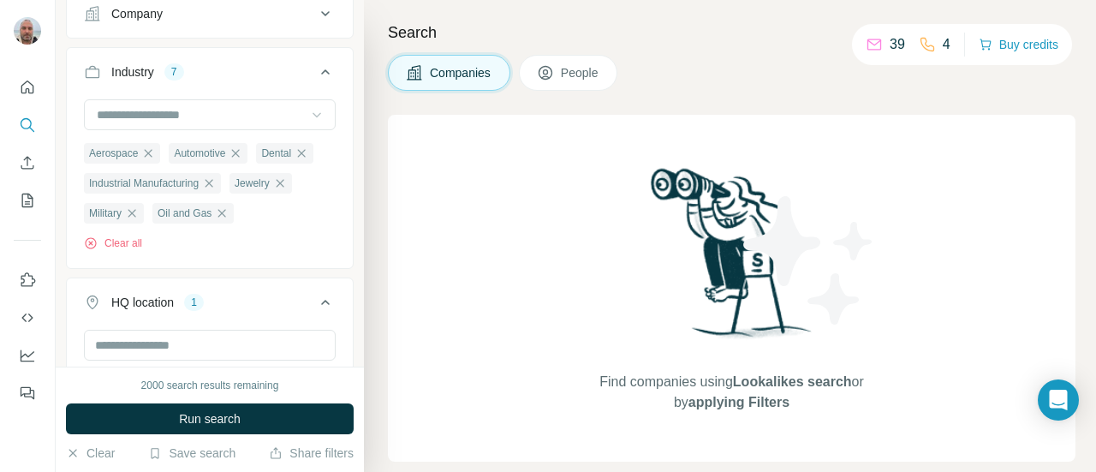
click at [413, 238] on div "Find companies using Lookalikes search or by applying Filters" at bounding box center [731, 288] width 687 height 347
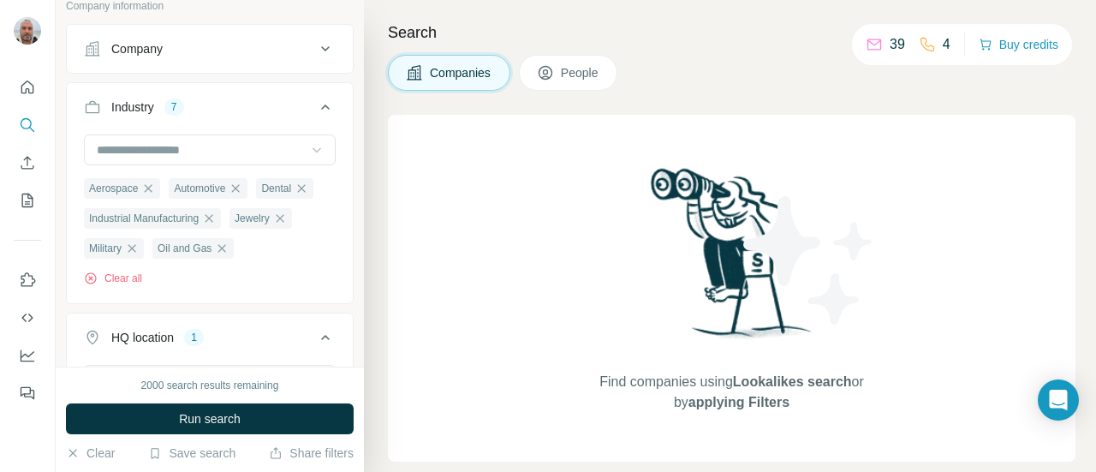
scroll to position [681, 0]
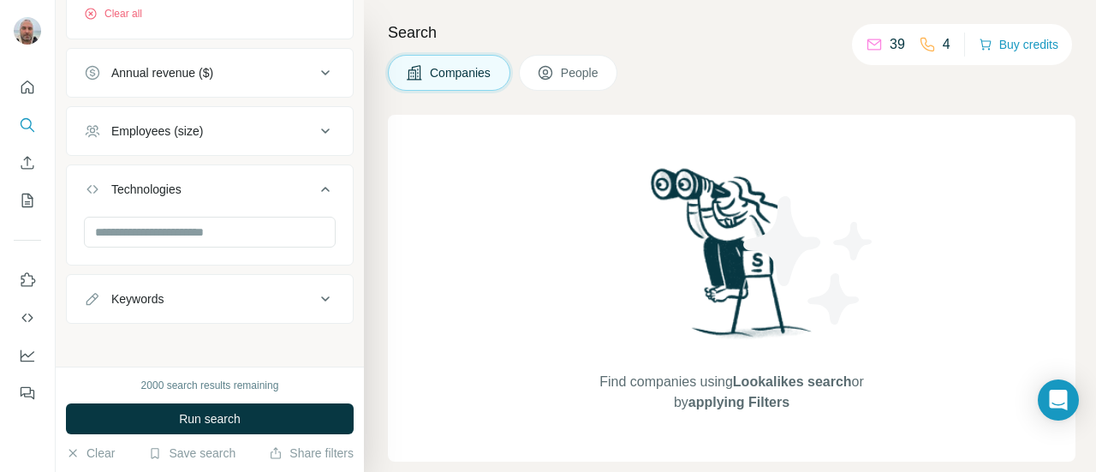
click at [231, 290] on div "Keywords" at bounding box center [199, 298] width 231 height 17
click at [227, 334] on input "text" at bounding box center [192, 341] width 217 height 31
type input "*********"
type input "********"
type input "**********"
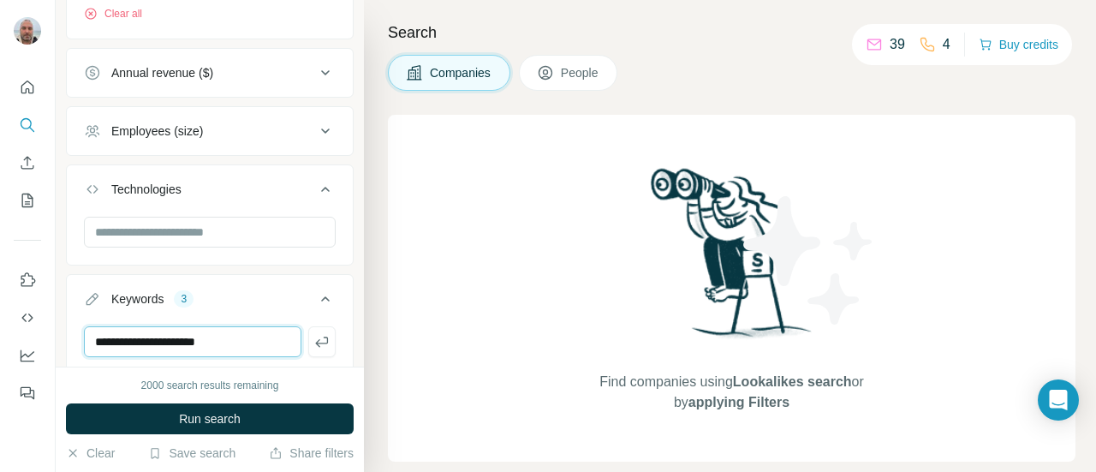
type input "**********"
type input "*********"
type input "******"
type input "*********"
type input "*"
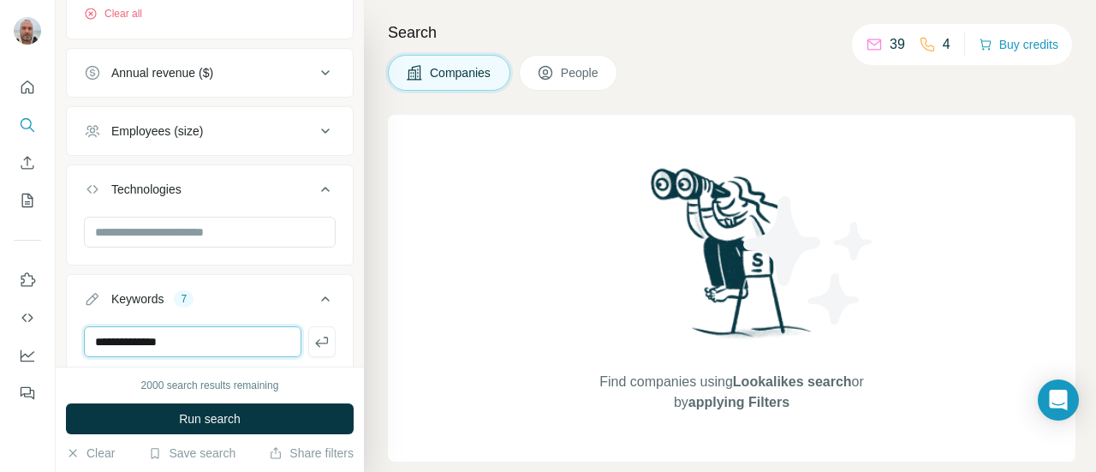
type input "**********"
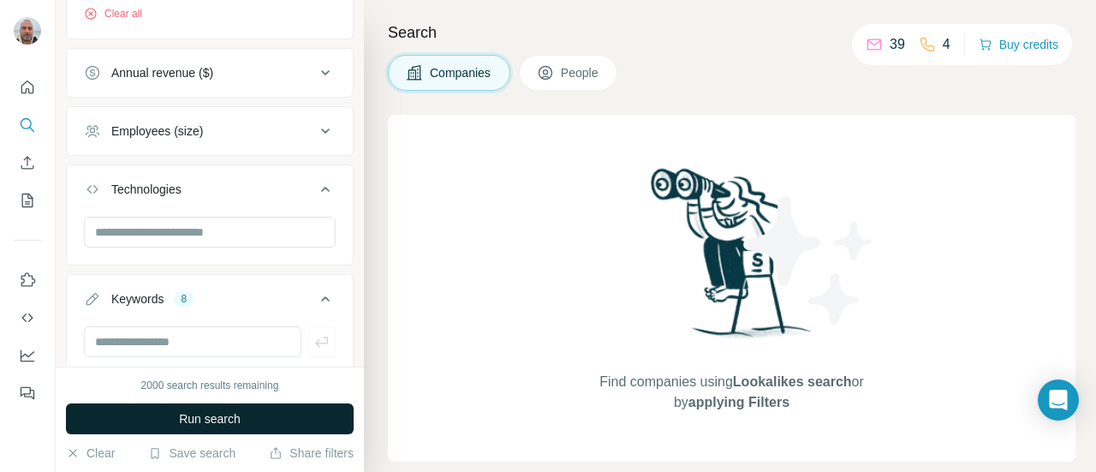
click at [223, 410] on span "Run search" at bounding box center [210, 418] width 62 height 17
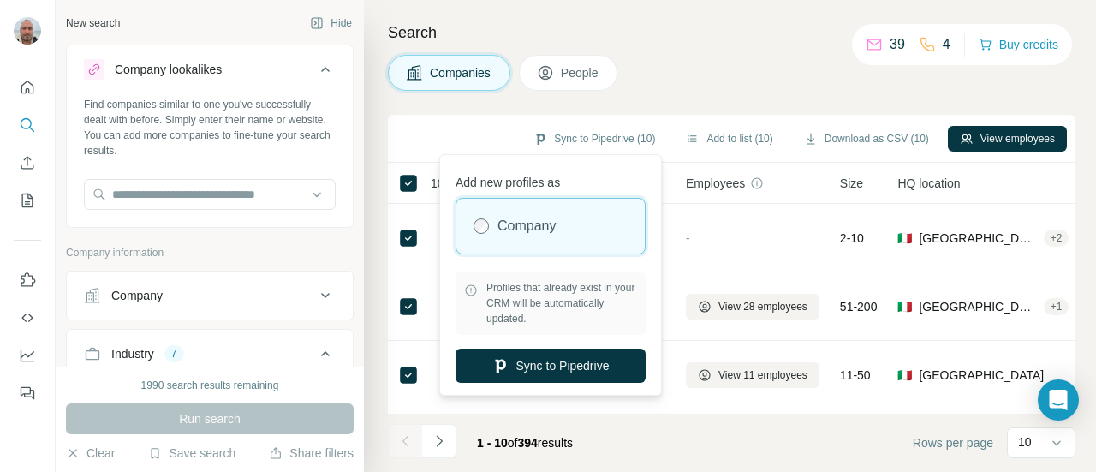
scroll to position [19192, 0]
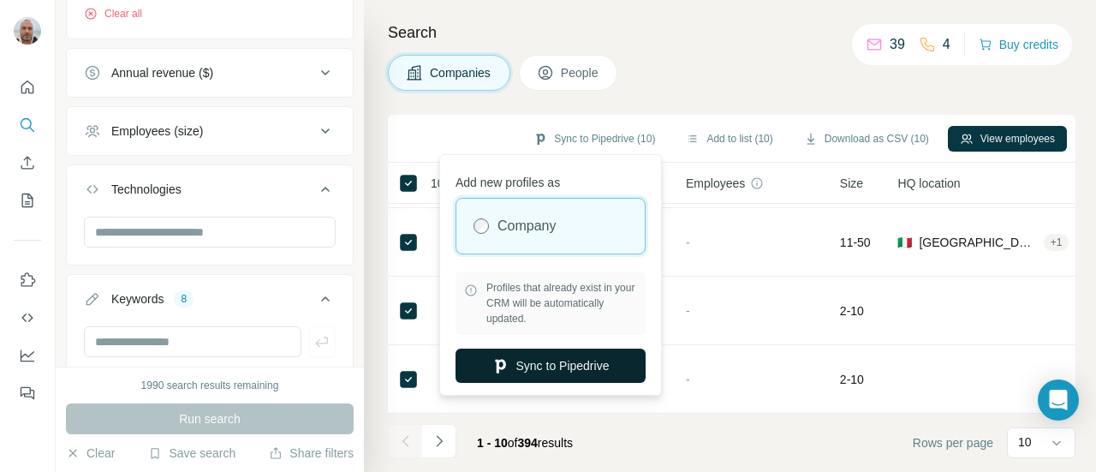
click at [568, 355] on button "Sync to Pipedrive" at bounding box center [550, 365] width 190 height 34
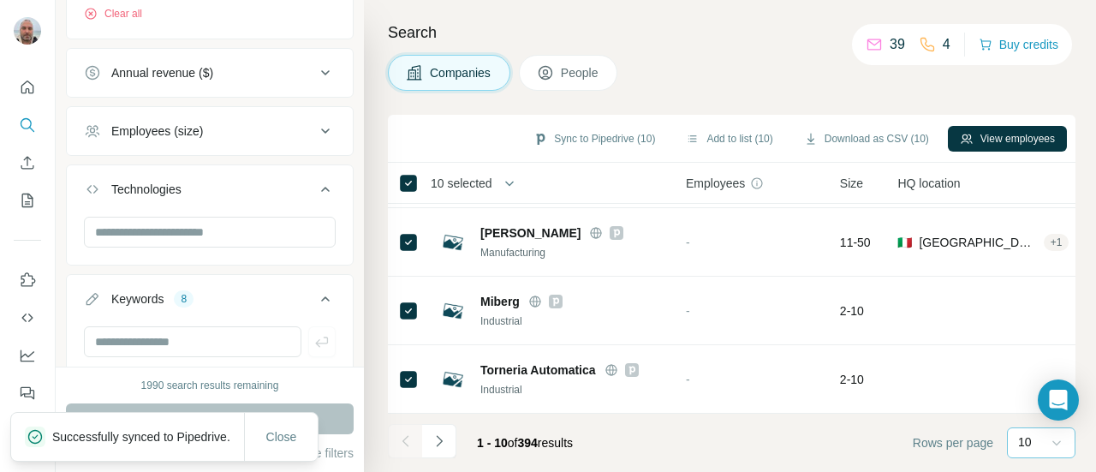
click at [1049, 440] on icon at bounding box center [1056, 442] width 17 height 17
click at [1043, 306] on div "60" at bounding box center [1040, 312] width 39 height 17
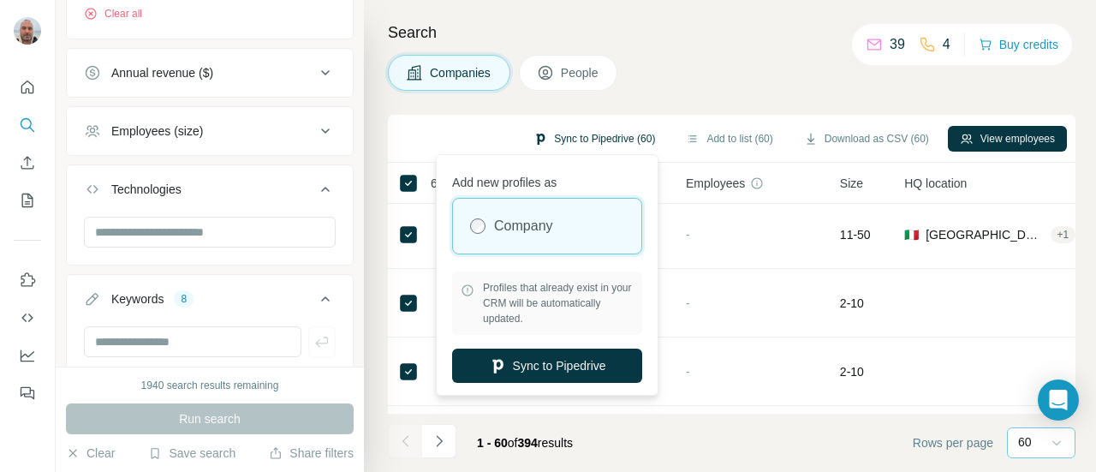
click at [549, 131] on button "Sync to Pipedrive (60)" at bounding box center [594, 139] width 146 height 26
click at [550, 362] on button "Sync to Pipedrive" at bounding box center [547, 365] width 190 height 34
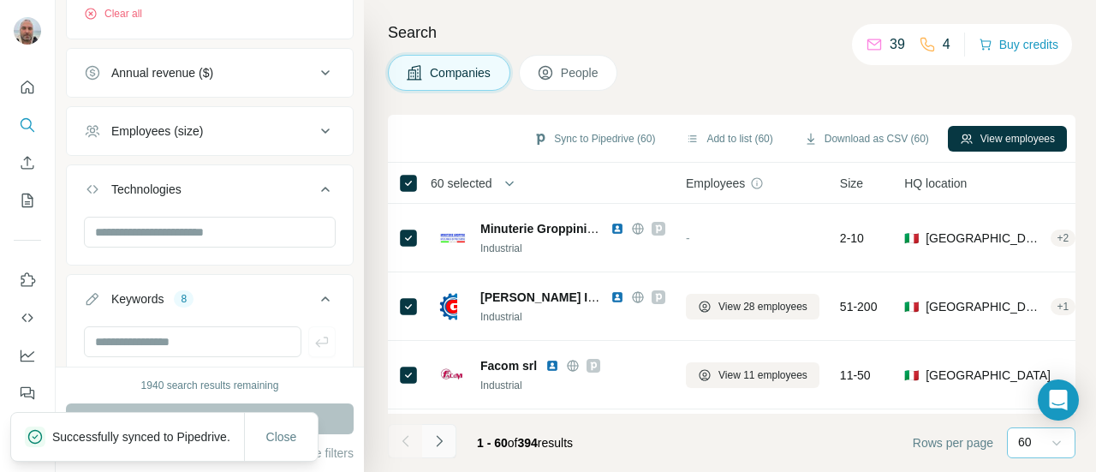
click at [440, 447] on icon "Navigate to next page" at bounding box center [439, 440] width 17 height 17
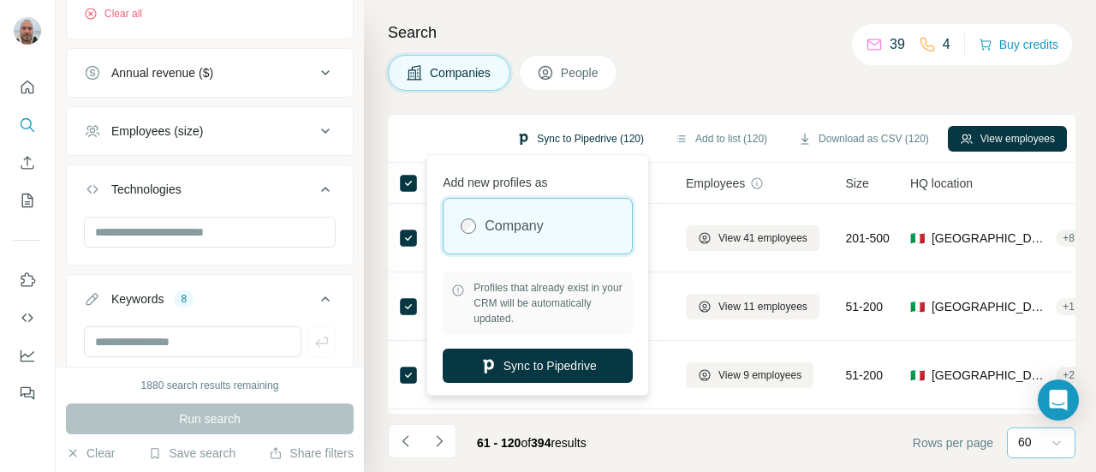
click at [570, 136] on button "Sync to Pipedrive (120)" at bounding box center [580, 139] width 152 height 26
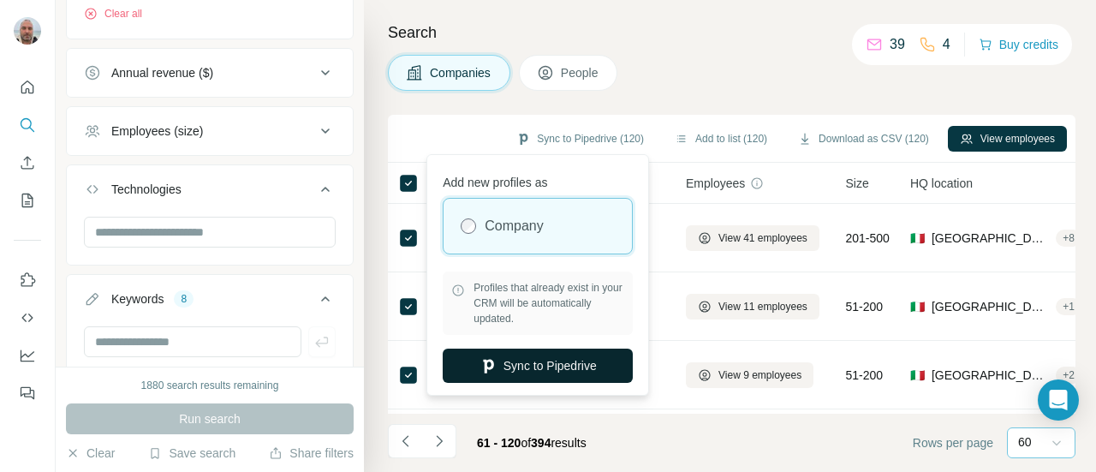
click at [558, 364] on button "Sync to Pipedrive" at bounding box center [538, 365] width 190 height 34
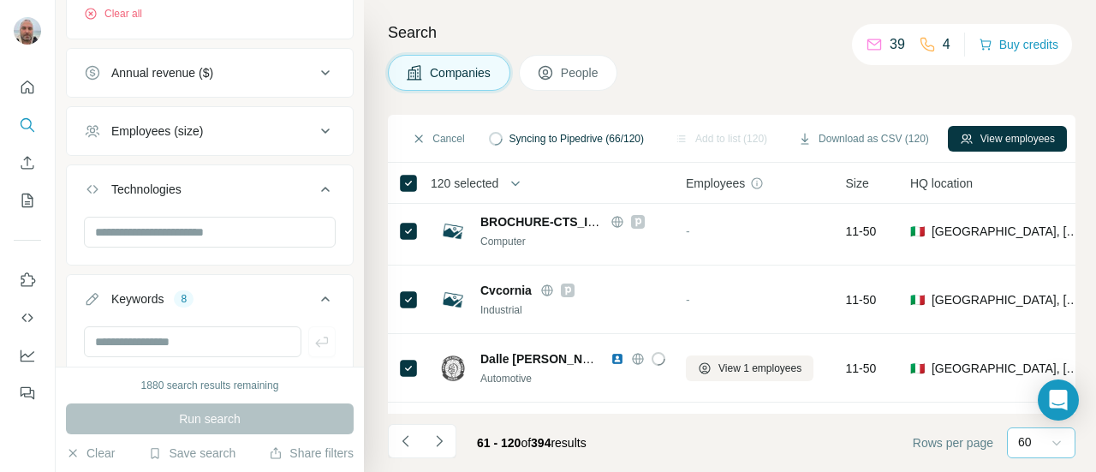
scroll to position [3907, 0]
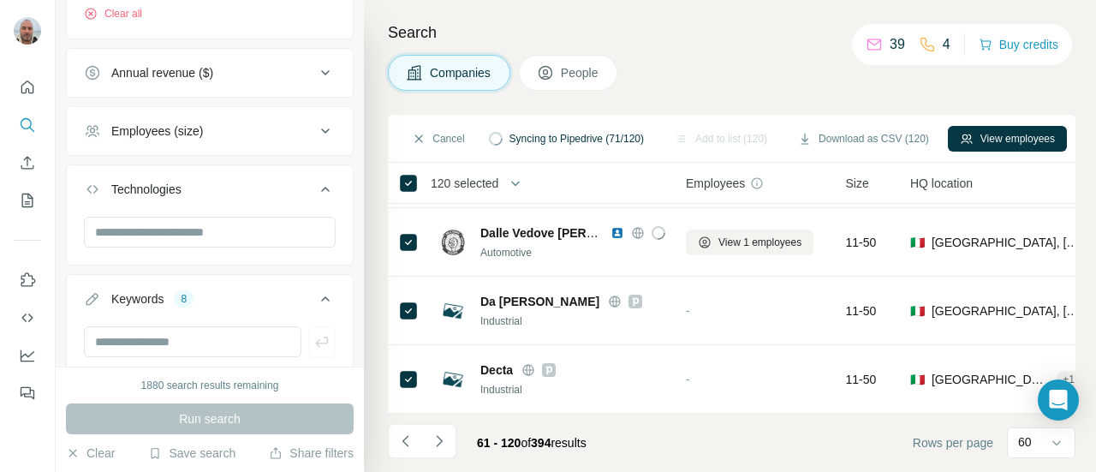
scroll to position [19192, 0]
click at [438, 441] on icon "Navigate to next page" at bounding box center [439, 440] width 17 height 17
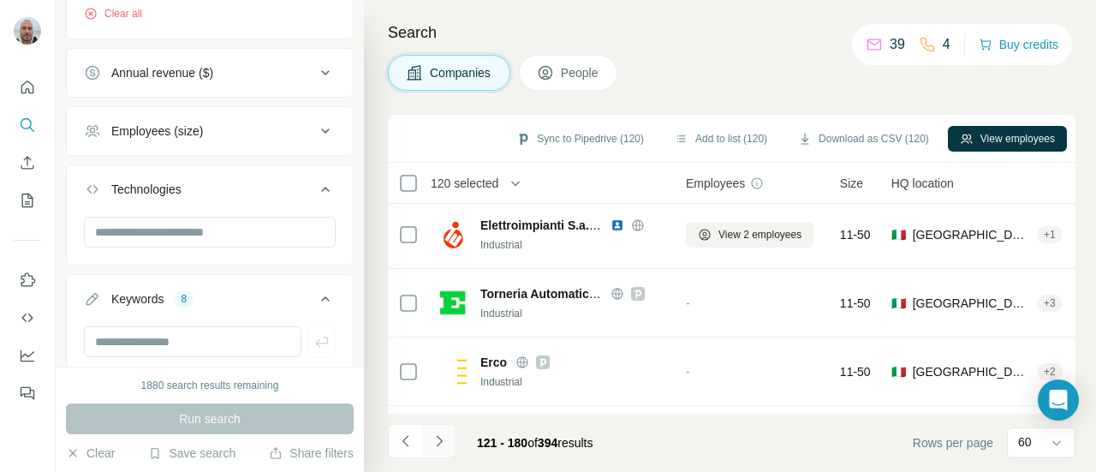
scroll to position [3907, 0]
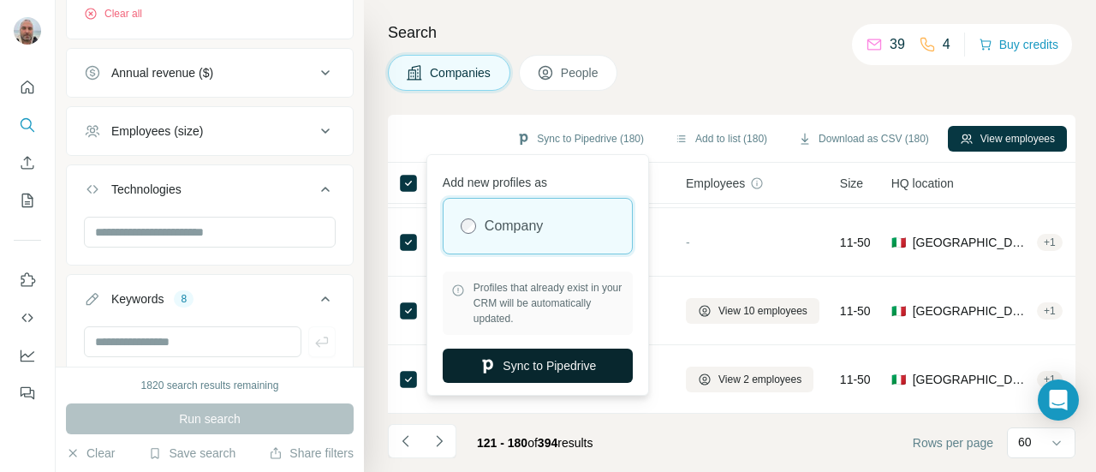
click at [546, 366] on button "Sync to Pipedrive" at bounding box center [538, 365] width 190 height 34
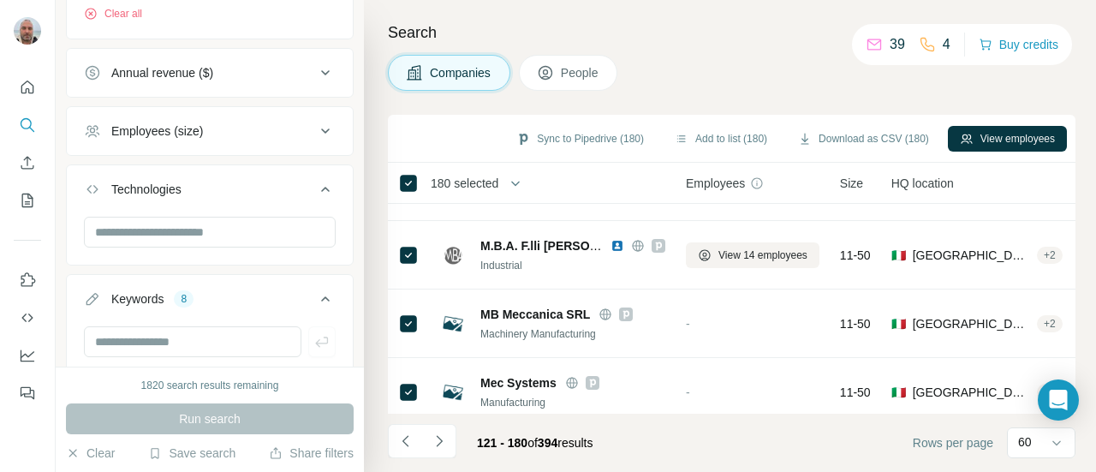
scroll to position [3058, 0]
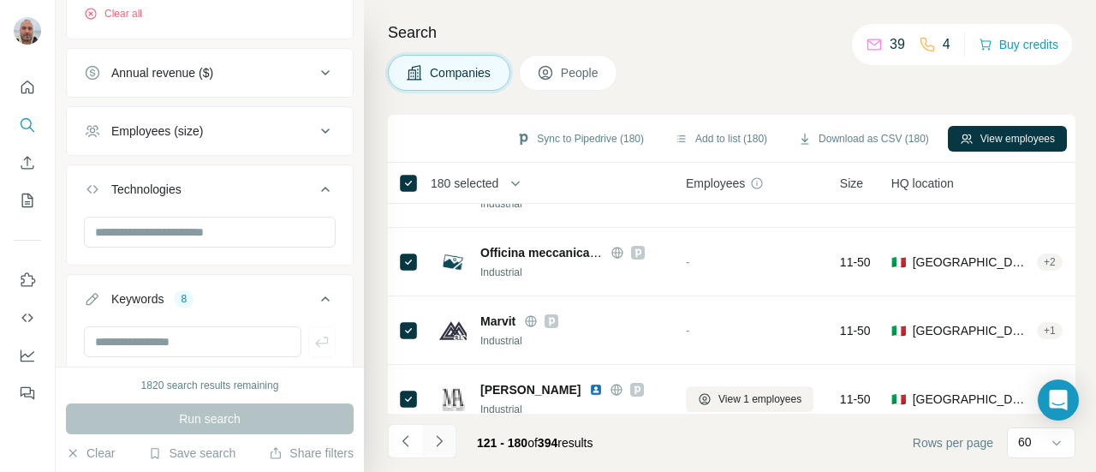
click at [443, 450] on button "Navigate to next page" at bounding box center [439, 441] width 34 height 34
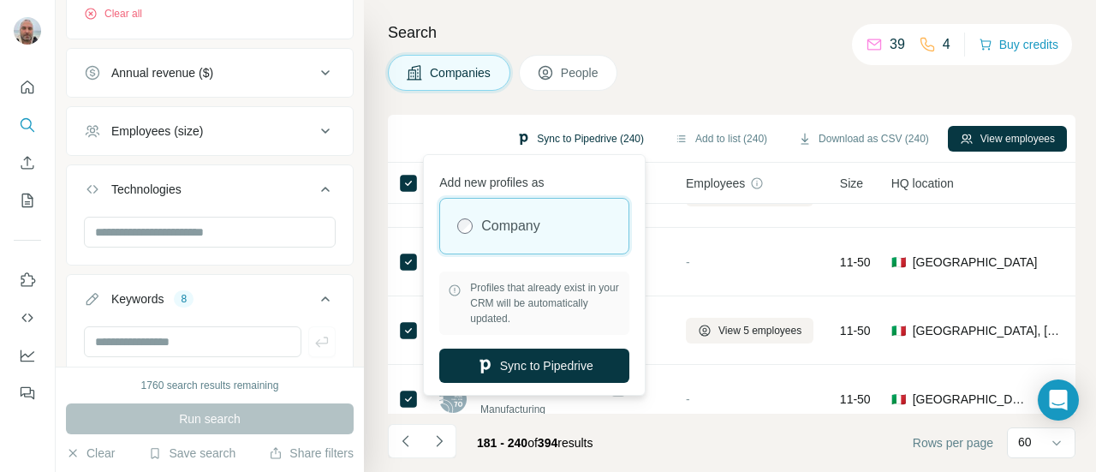
click at [553, 130] on button "Sync to Pipedrive (240)" at bounding box center [580, 139] width 152 height 26
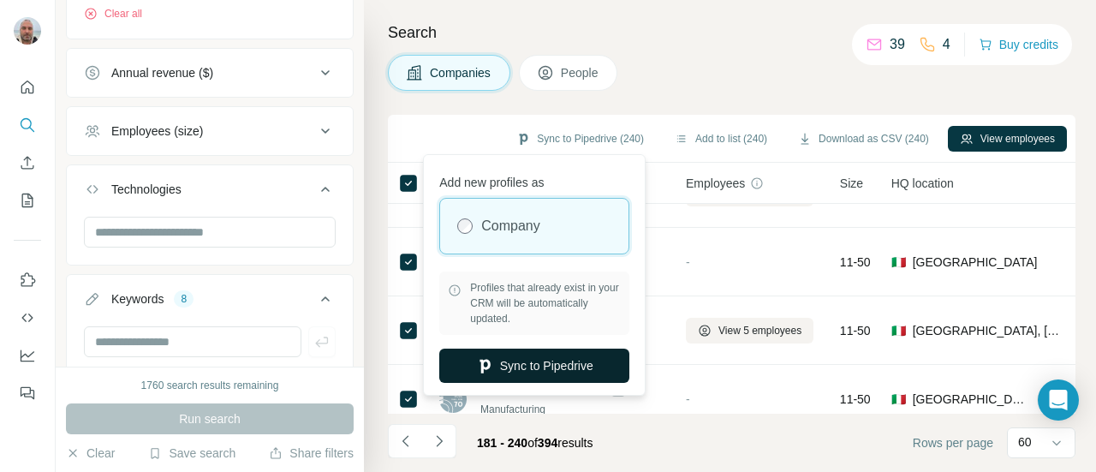
click at [562, 367] on button "Sync to Pipedrive" at bounding box center [534, 365] width 190 height 34
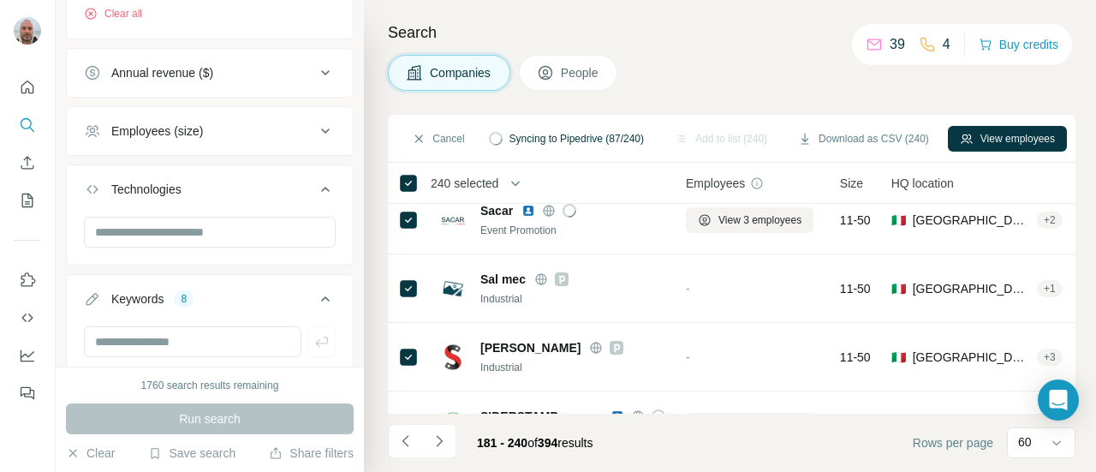
scroll to position [3907, 0]
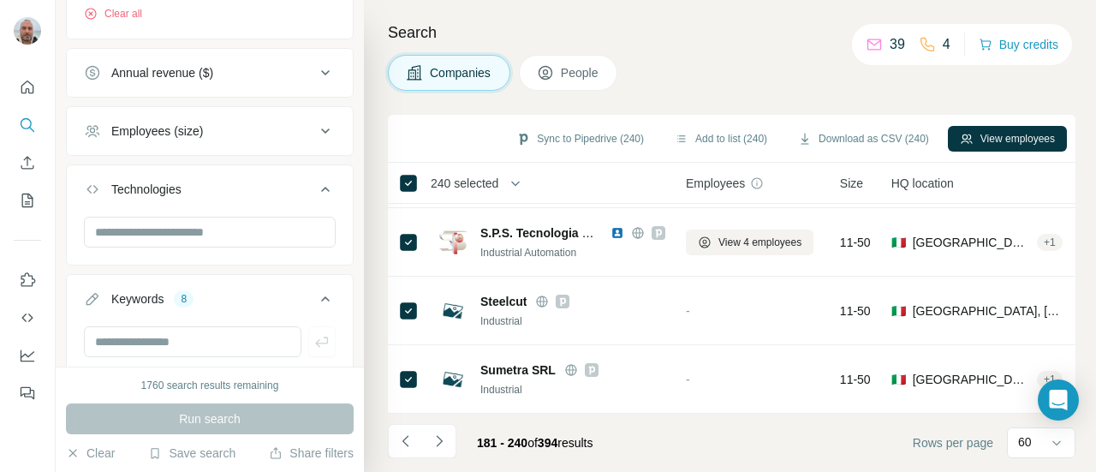
scroll to position [19192, 0]
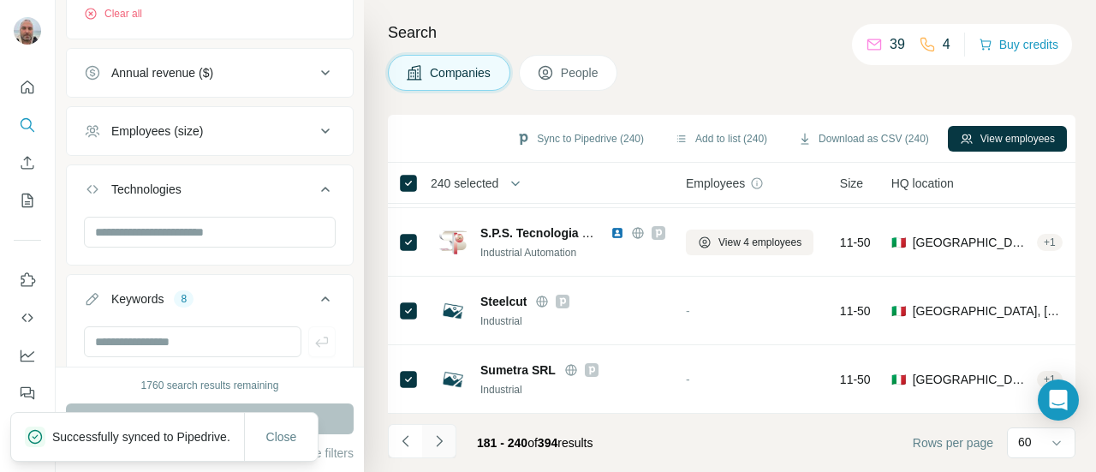
click at [444, 441] on icon "Navigate to next page" at bounding box center [439, 440] width 17 height 17
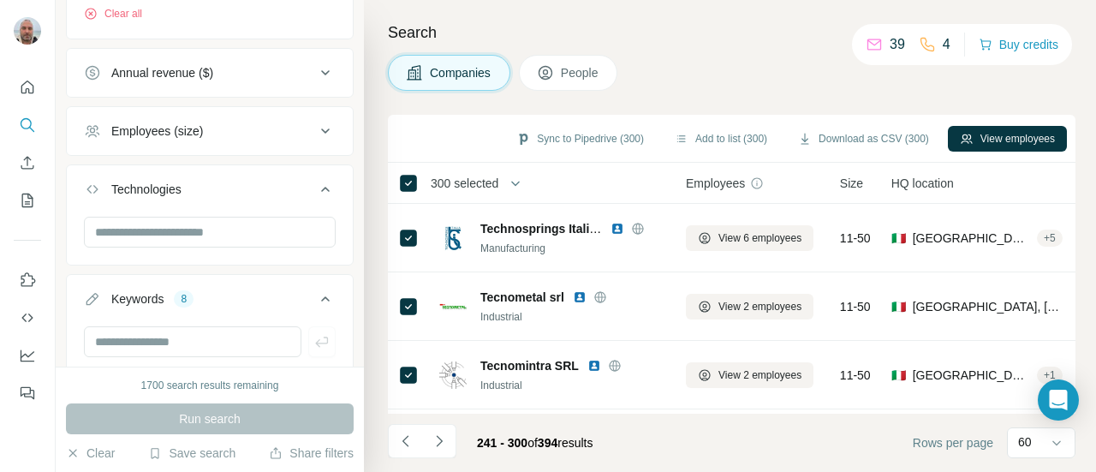
scroll to position [3907, 0]
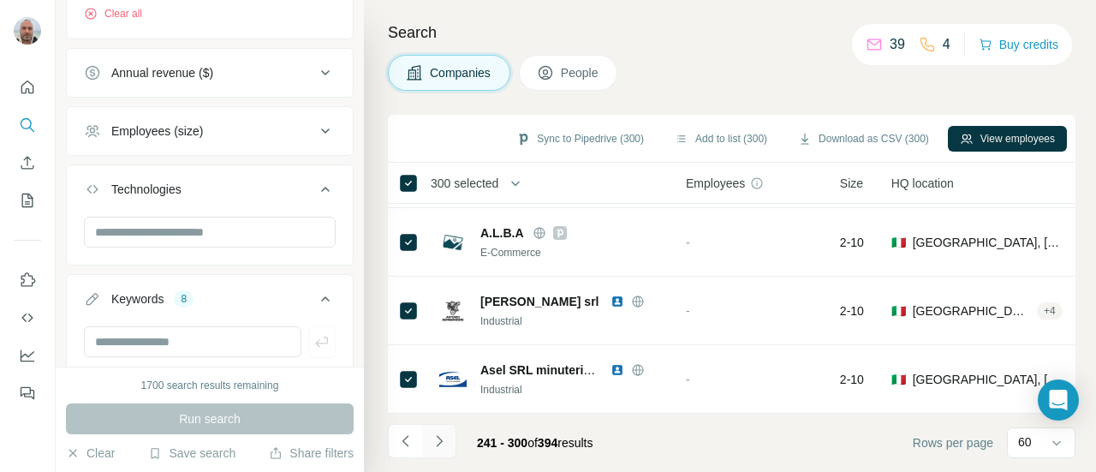
click at [443, 446] on icon "Navigate to next page" at bounding box center [439, 440] width 17 height 17
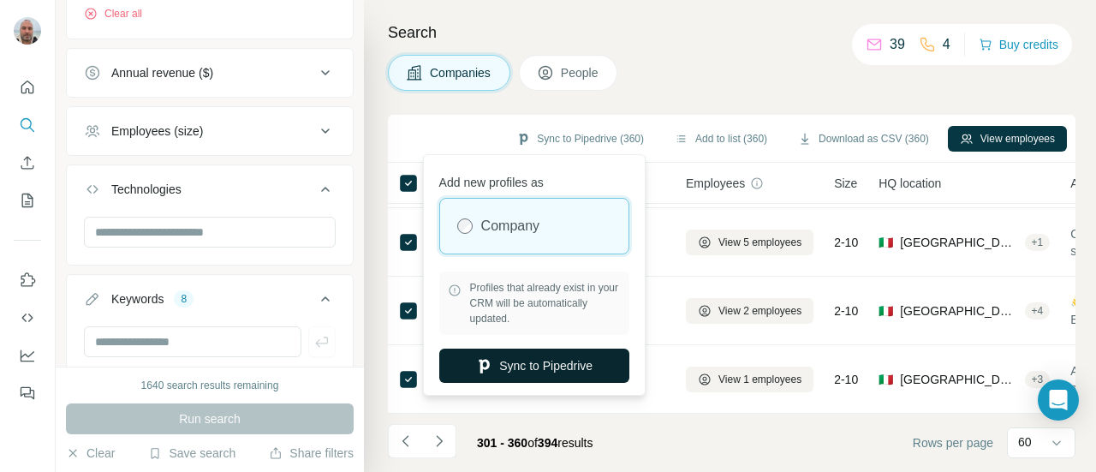
click at [537, 359] on button "Sync to Pipedrive" at bounding box center [534, 365] width 190 height 34
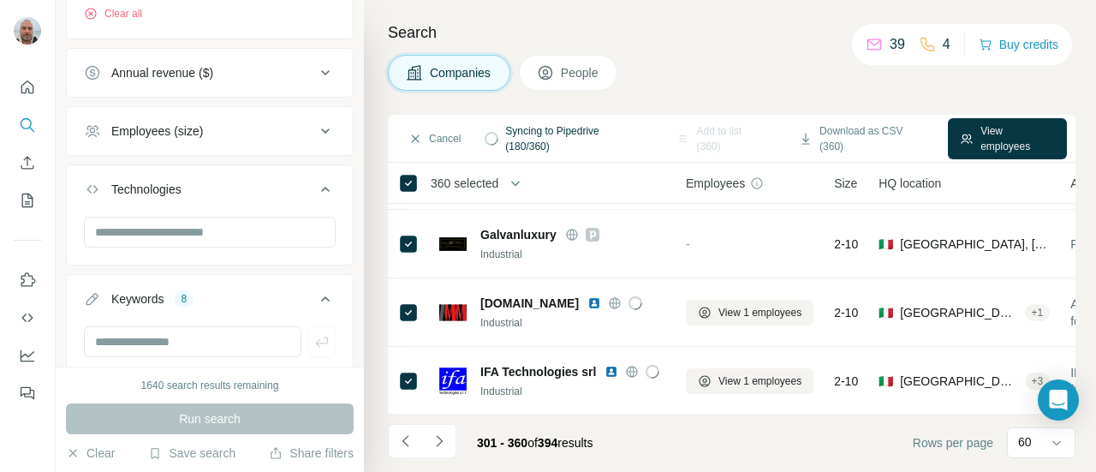
scroll to position [1288, 0]
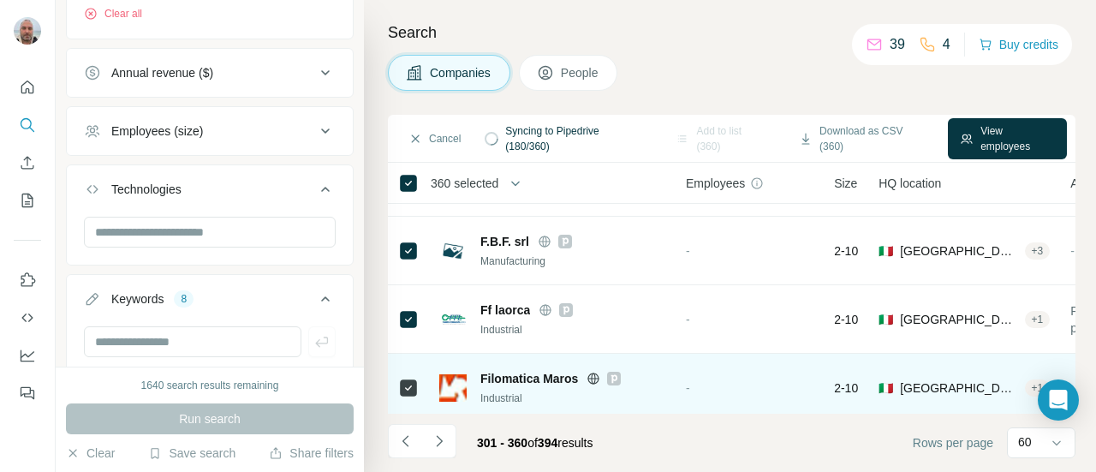
click at [517, 390] on div "Industrial" at bounding box center [572, 397] width 185 height 15
click at [517, 377] on span "Filomatica Maros" at bounding box center [529, 378] width 98 height 17
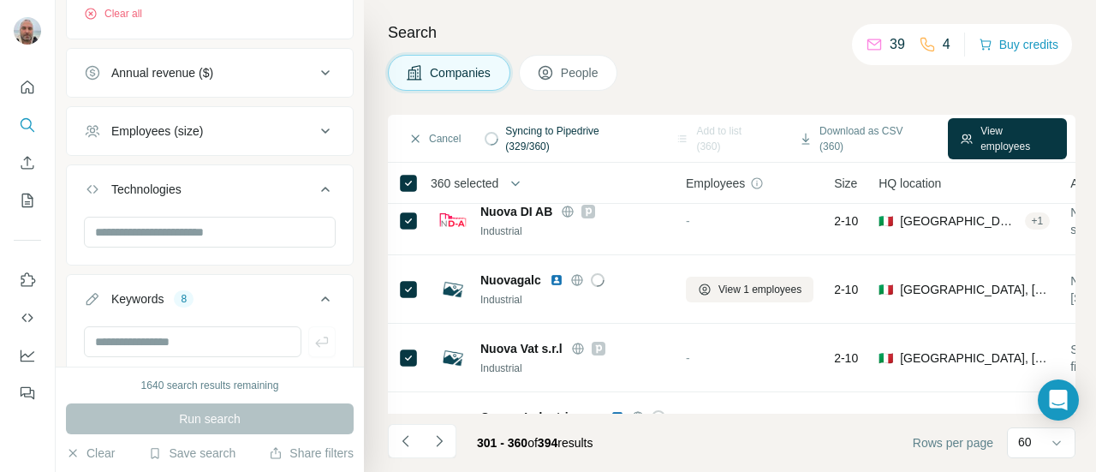
scroll to position [3907, 0]
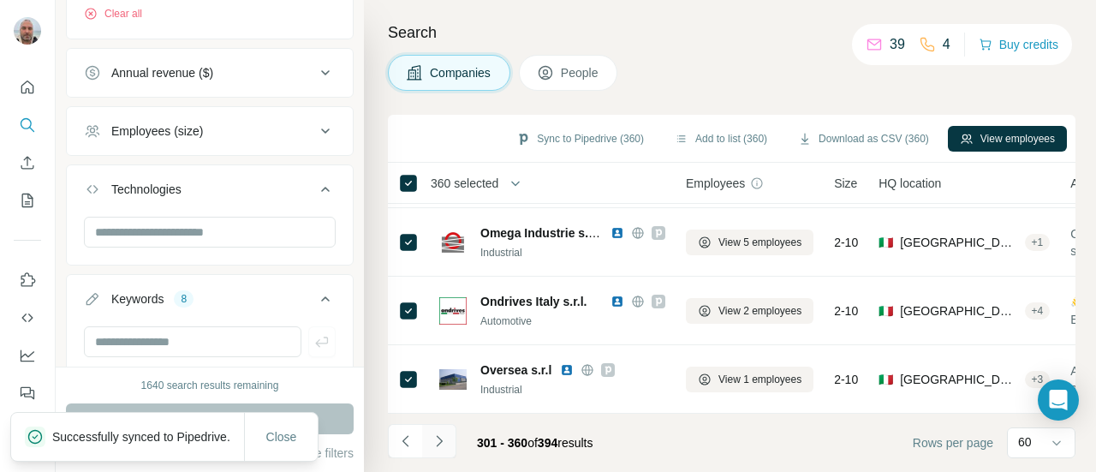
click at [433, 448] on icon "Navigate to next page" at bounding box center [439, 440] width 17 height 17
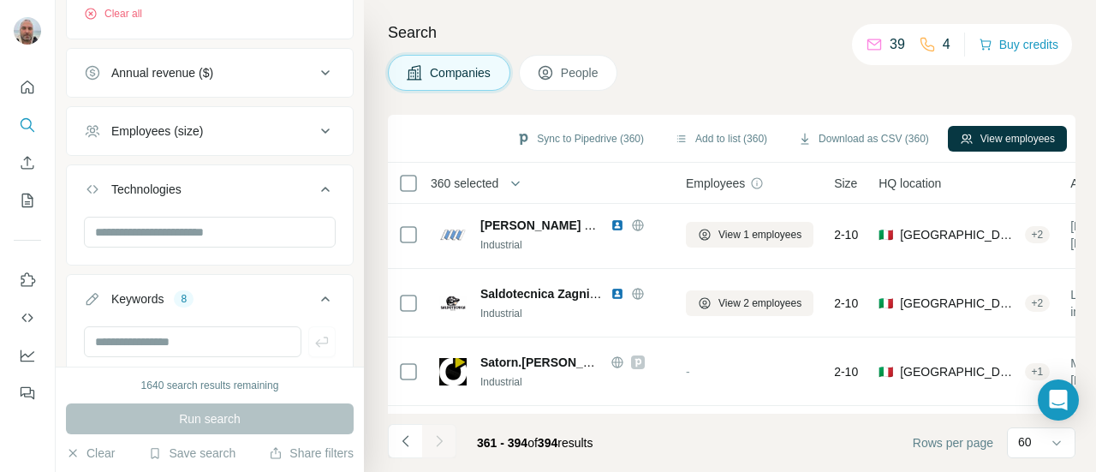
scroll to position [2126, 0]
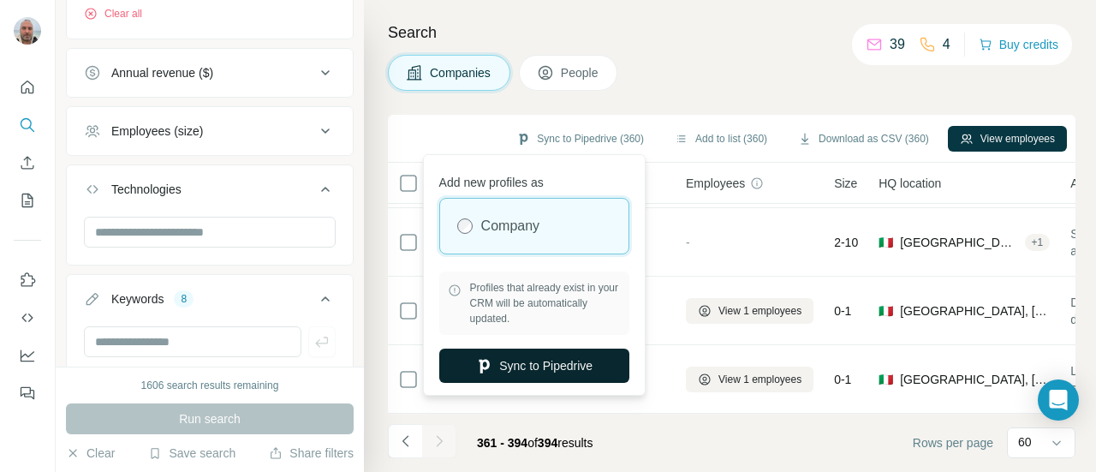
click at [550, 366] on button "Sync to Pipedrive" at bounding box center [534, 365] width 190 height 34
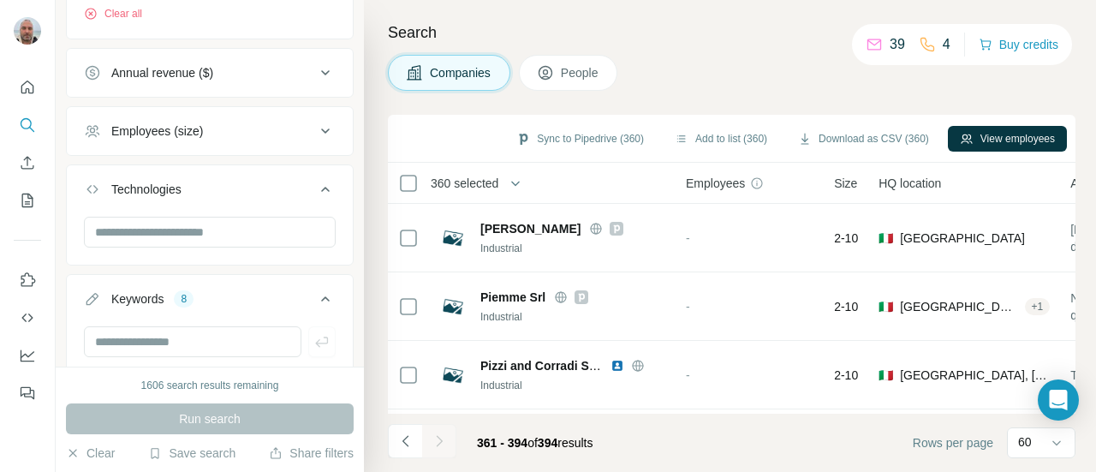
scroll to position [913, 0]
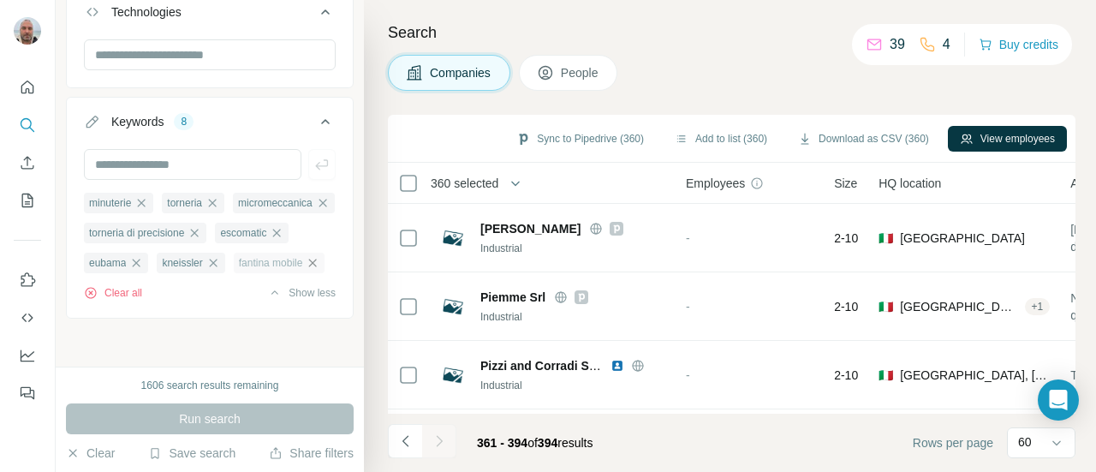
click at [309, 265] on icon "button" at bounding box center [313, 263] width 8 height 8
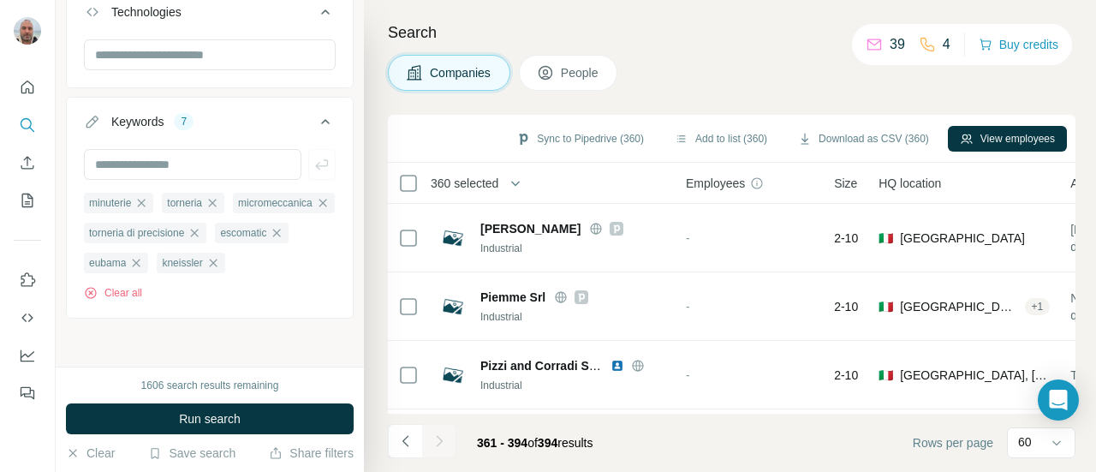
scroll to position [883, 0]
click at [214, 264] on icon "button" at bounding box center [213, 263] width 14 height 14
click at [134, 268] on icon "button" at bounding box center [136, 263] width 14 height 14
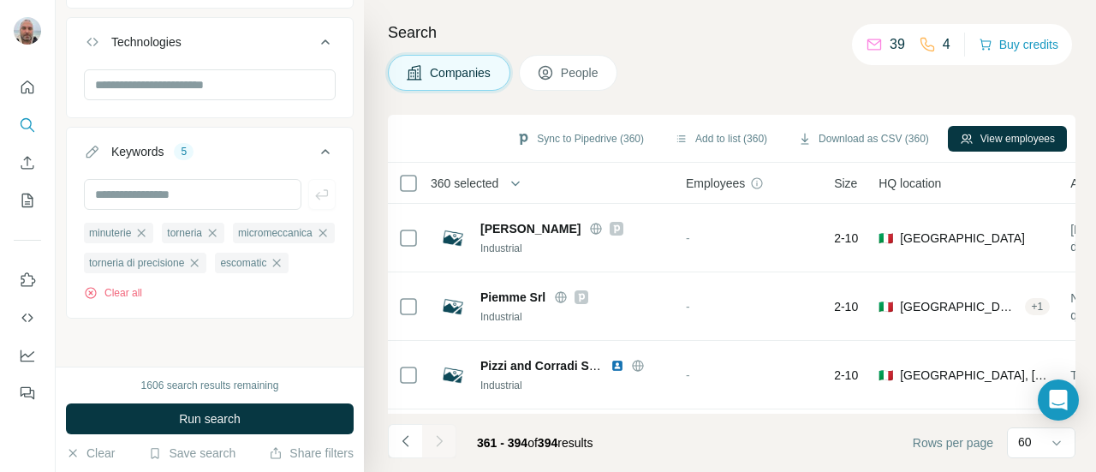
scroll to position [853, 0]
click at [284, 256] on div "escomatic" at bounding box center [252, 263] width 74 height 21
click at [196, 263] on icon "button" at bounding box center [194, 263] width 14 height 14
click at [158, 264] on div "escomatic" at bounding box center [121, 263] width 74 height 21
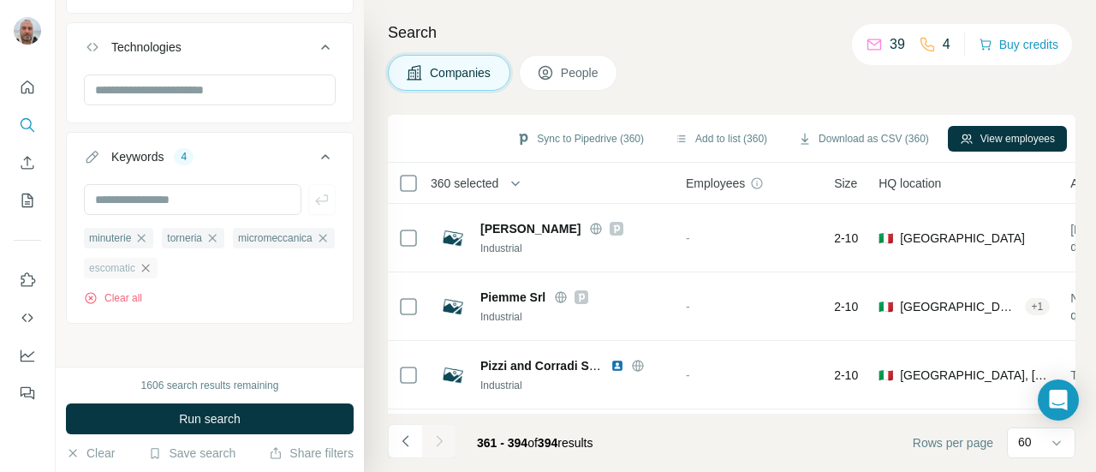
click at [152, 265] on icon "button" at bounding box center [146, 268] width 14 height 14
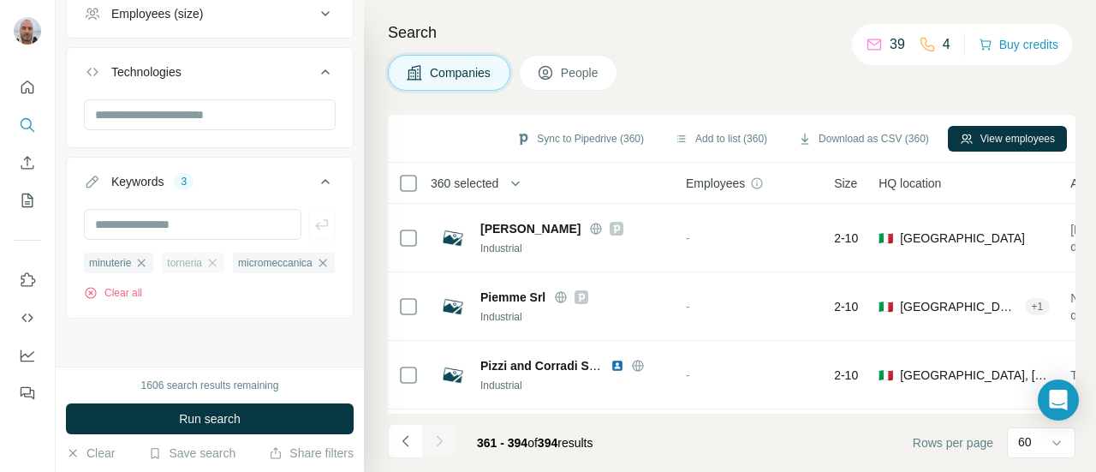
click at [216, 256] on icon "button" at bounding box center [212, 263] width 14 height 14
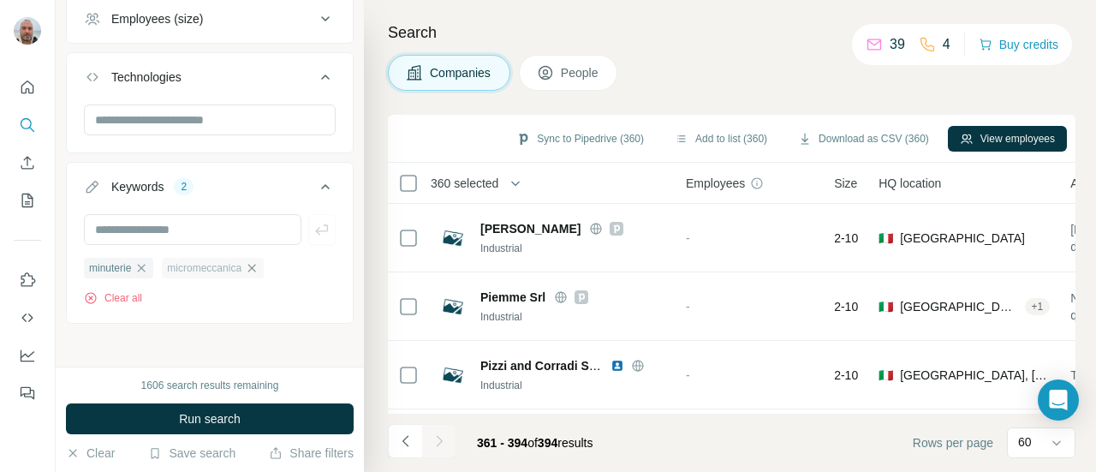
click at [256, 267] on icon "button" at bounding box center [252, 268] width 14 height 14
click at [147, 261] on icon "button" at bounding box center [141, 268] width 14 height 14
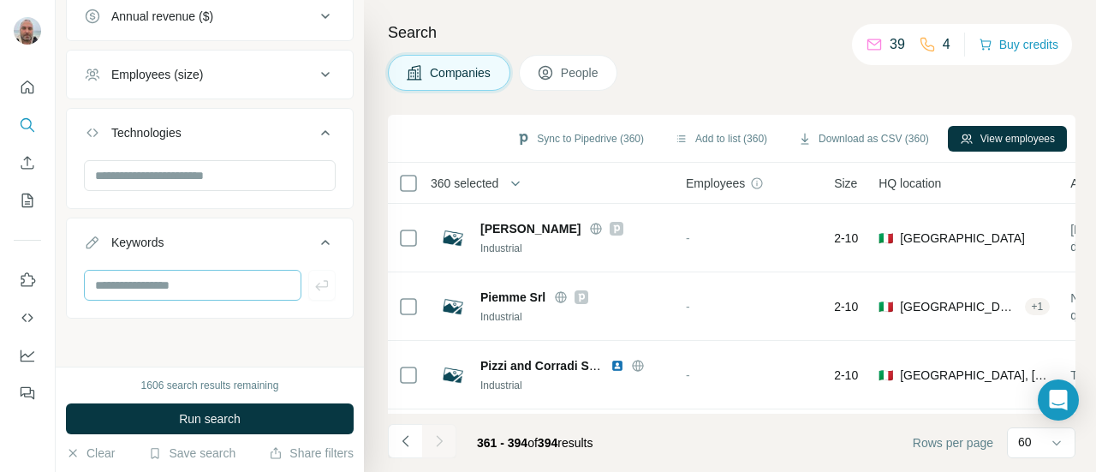
scroll to position [733, 0]
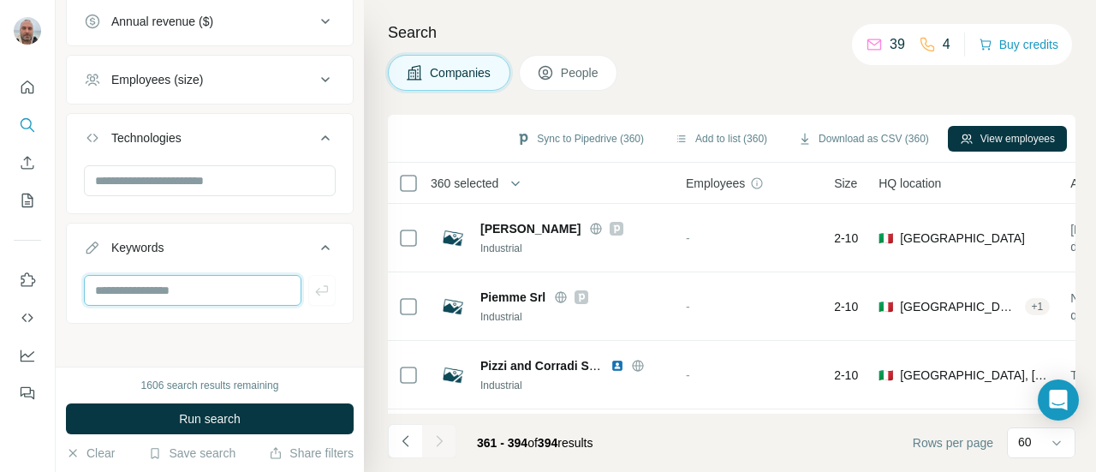
click at [141, 292] on input "text" at bounding box center [192, 290] width 217 height 31
type input "**********"
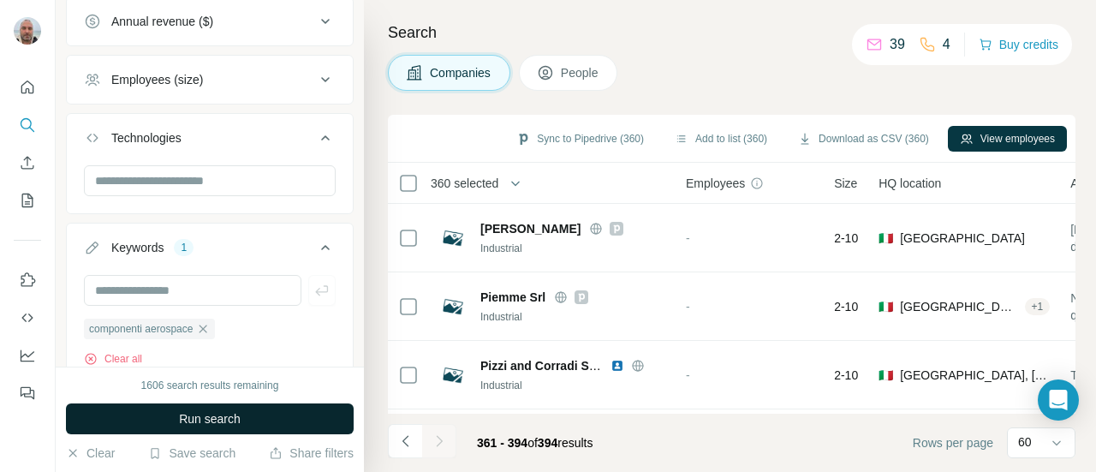
click at [240, 413] on span "Run search" at bounding box center [210, 418] width 62 height 17
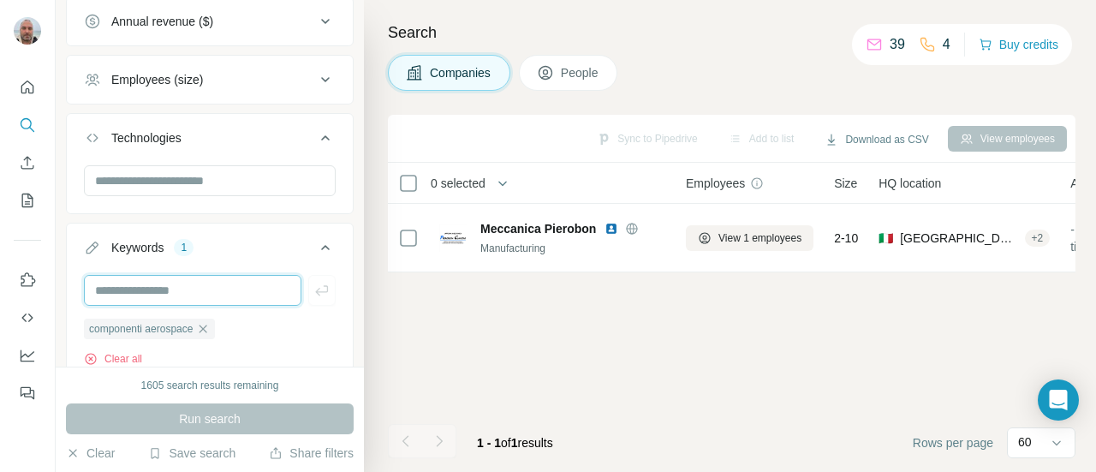
click at [199, 286] on input "text" at bounding box center [192, 290] width 217 height 31
type input "*"
type input "**********"
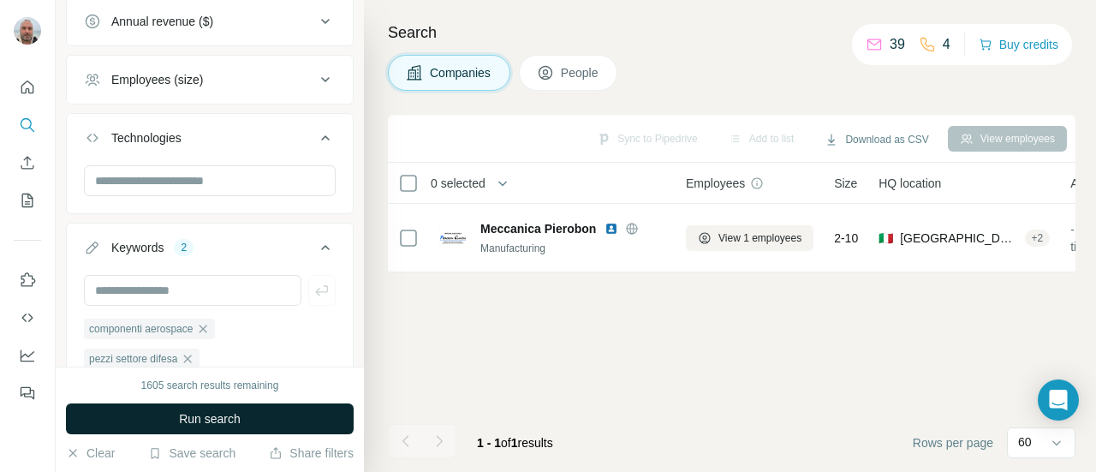
click at [220, 429] on button "Run search" at bounding box center [210, 418] width 288 height 31
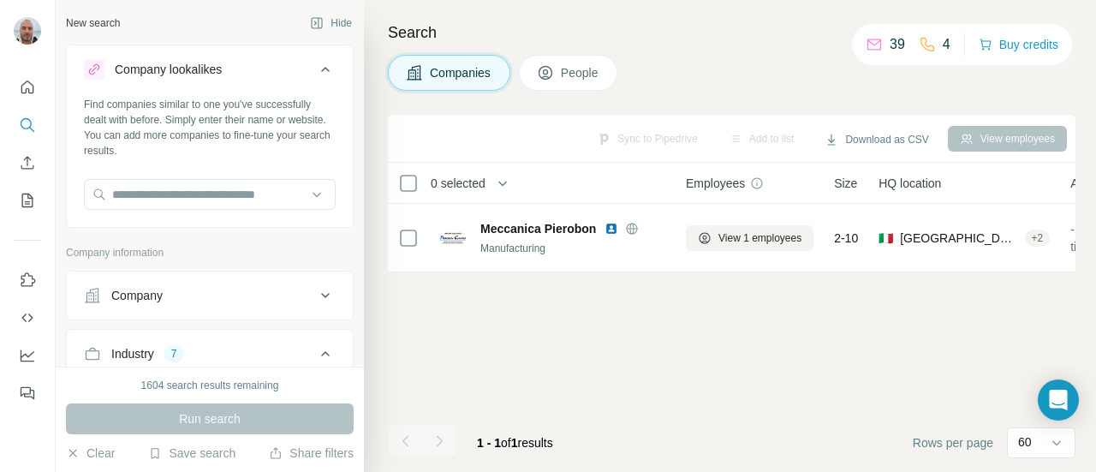
scroll to position [19192, 0]
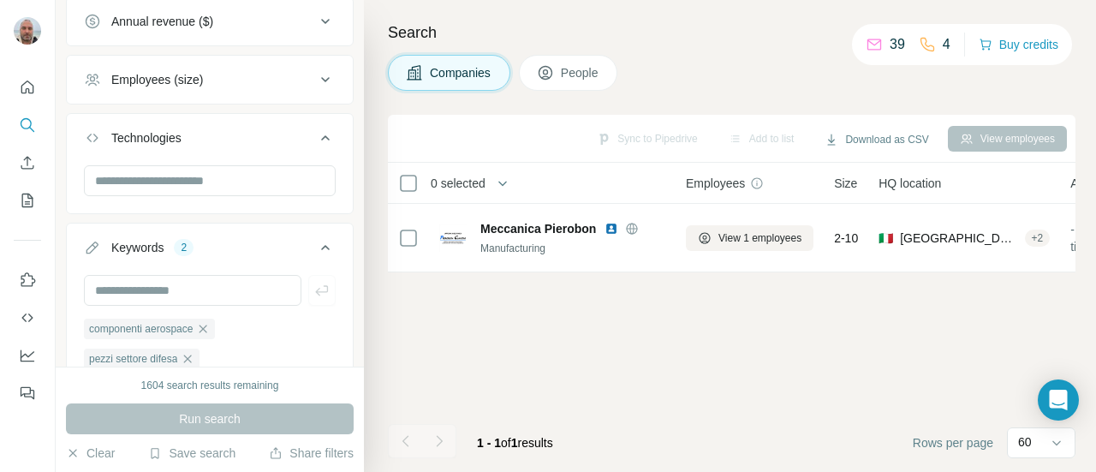
click at [580, 56] on button "People" at bounding box center [568, 73] width 99 height 36
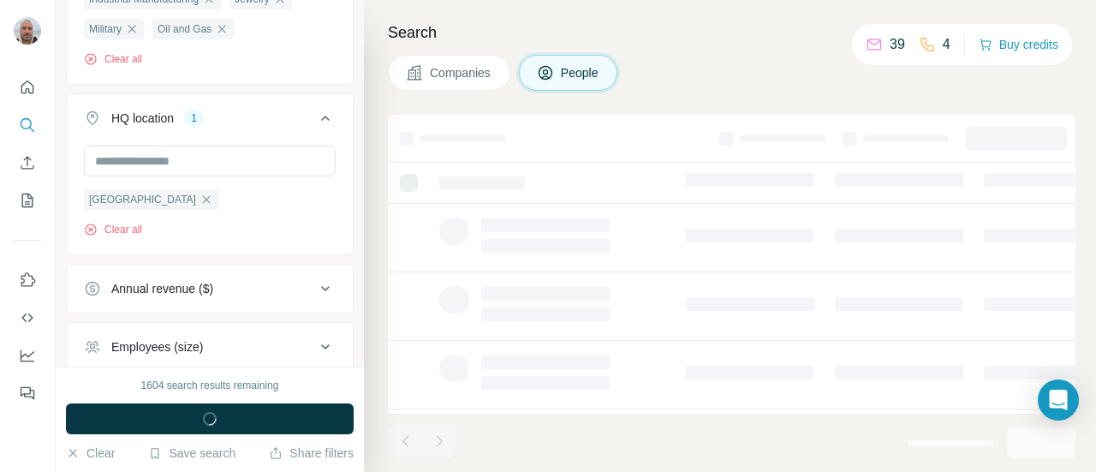
scroll to position [997, 0]
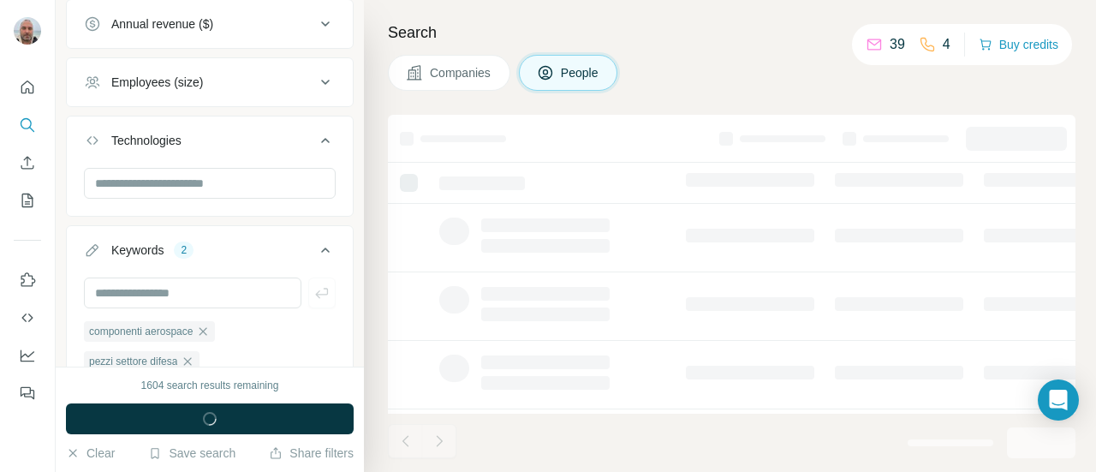
click at [580, 69] on span "People" at bounding box center [580, 72] width 39 height 17
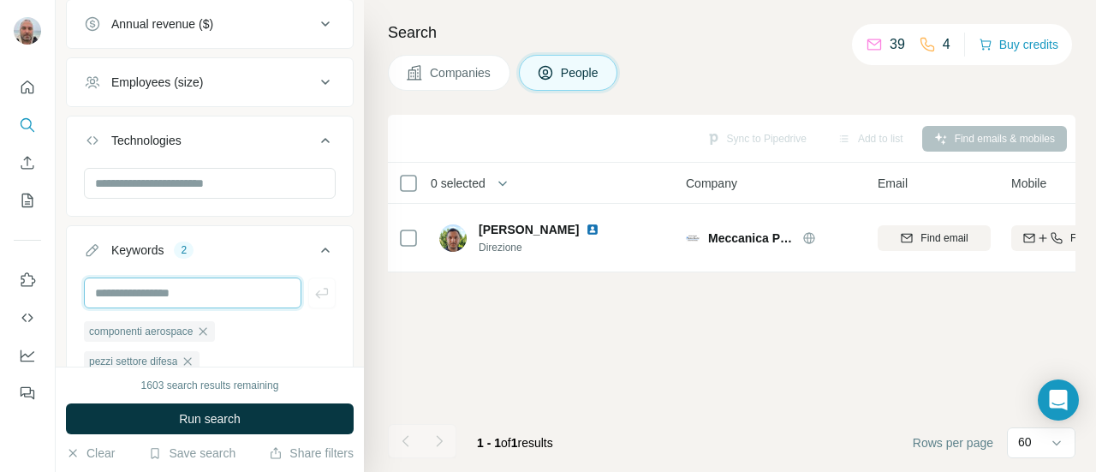
click at [222, 283] on input "text" at bounding box center [192, 292] width 217 height 31
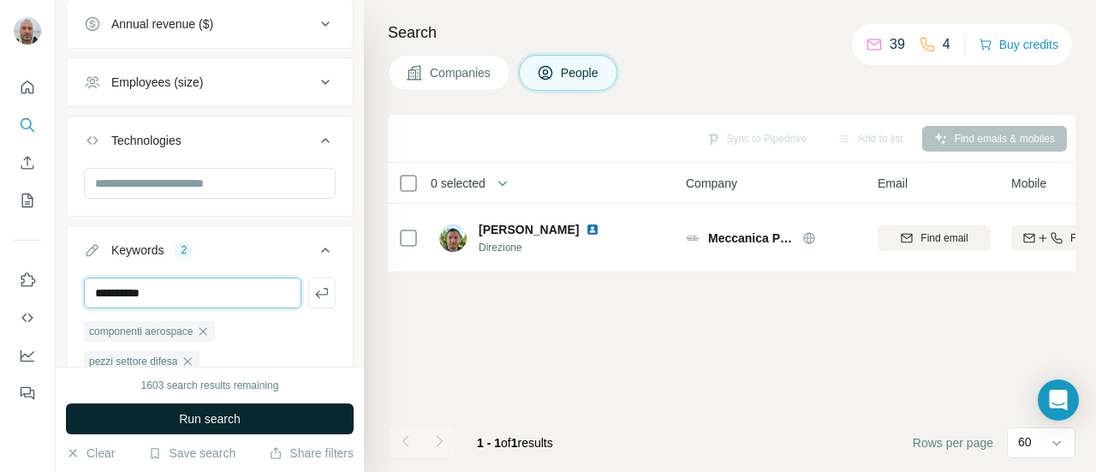
type input "*********"
click at [229, 423] on span "Run search" at bounding box center [210, 418] width 62 height 17
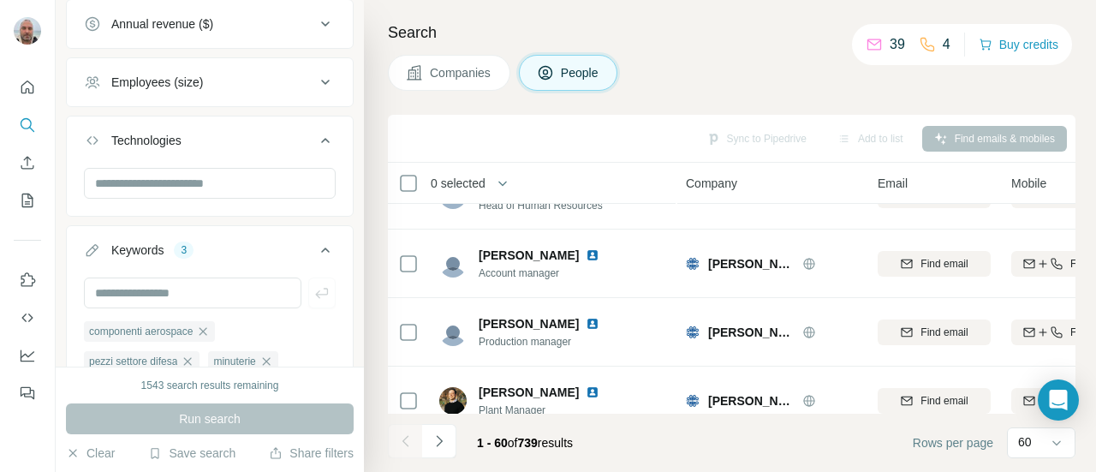
scroll to position [175, 0]
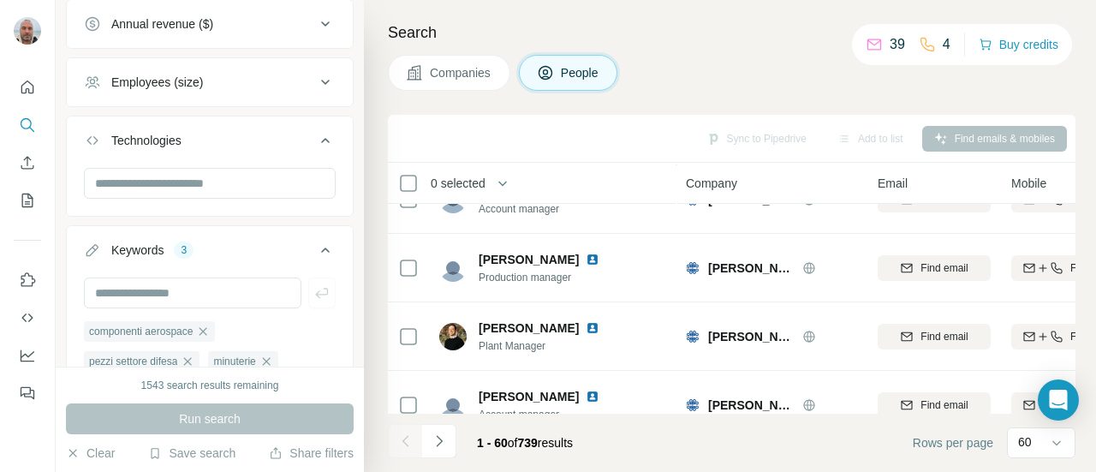
drag, startPoint x: 1075, startPoint y: 188, endPoint x: 1079, endPoint y: 200, distance: 12.5
click at [1079, 200] on div "Search Companies People Sync to Pipedrive Add to list Find emails & mobiles 0 s…" at bounding box center [730, 236] width 732 height 472
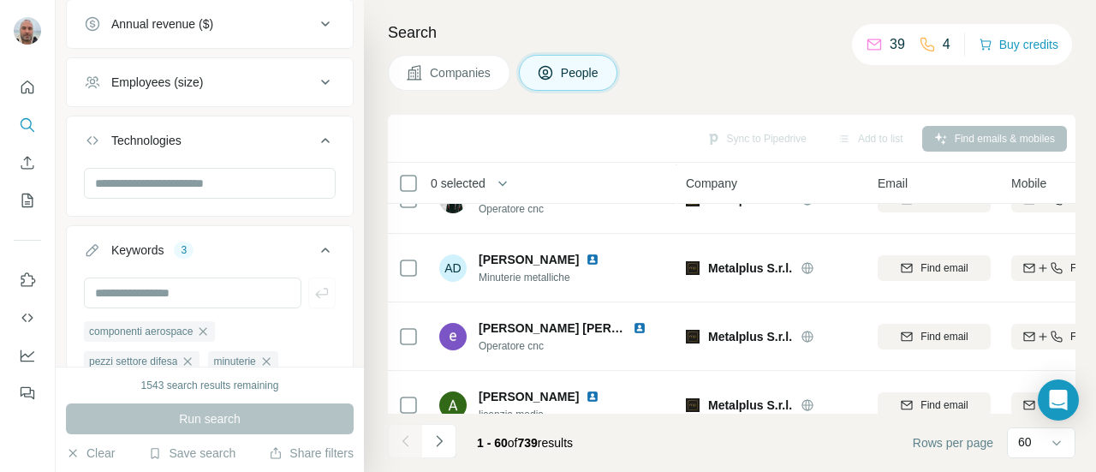
scroll to position [3907, 0]
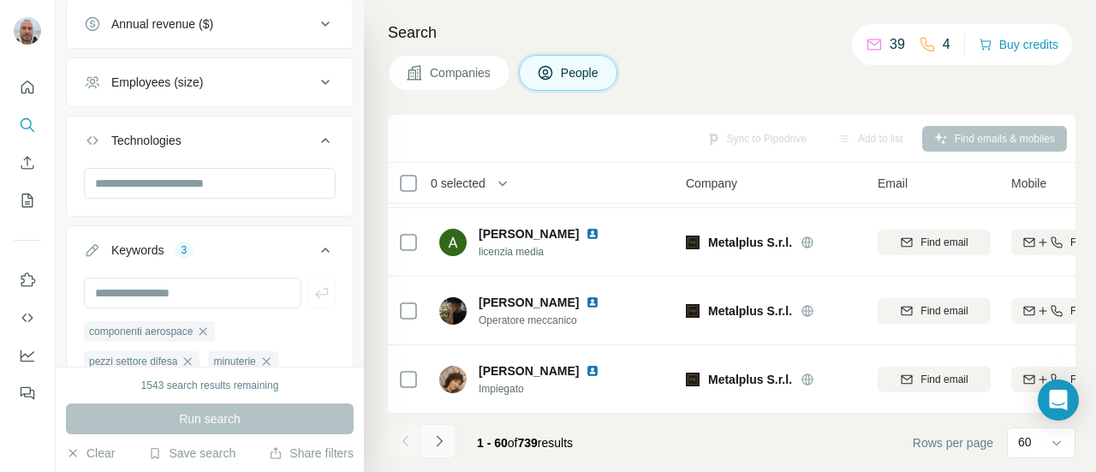
click at [438, 444] on icon "Navigate to next page" at bounding box center [439, 440] width 17 height 17
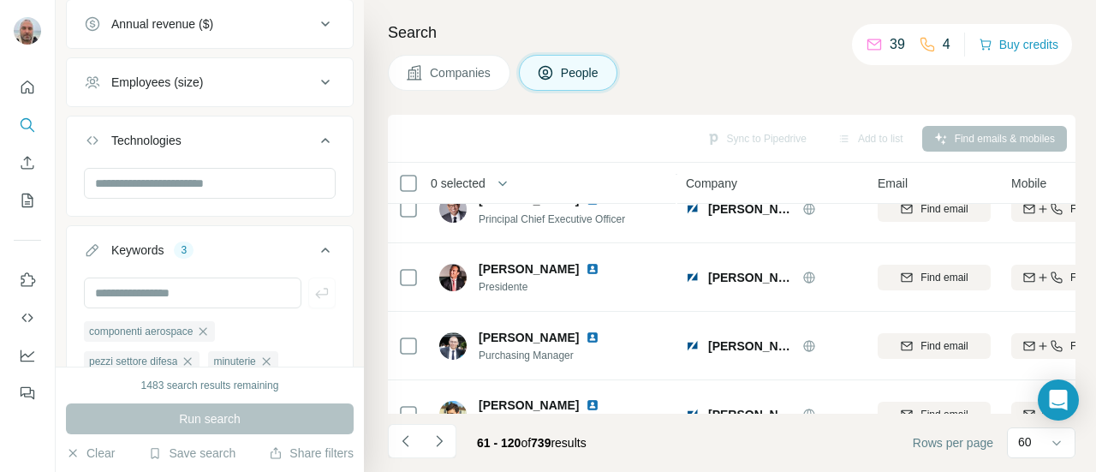
scroll to position [2421, 0]
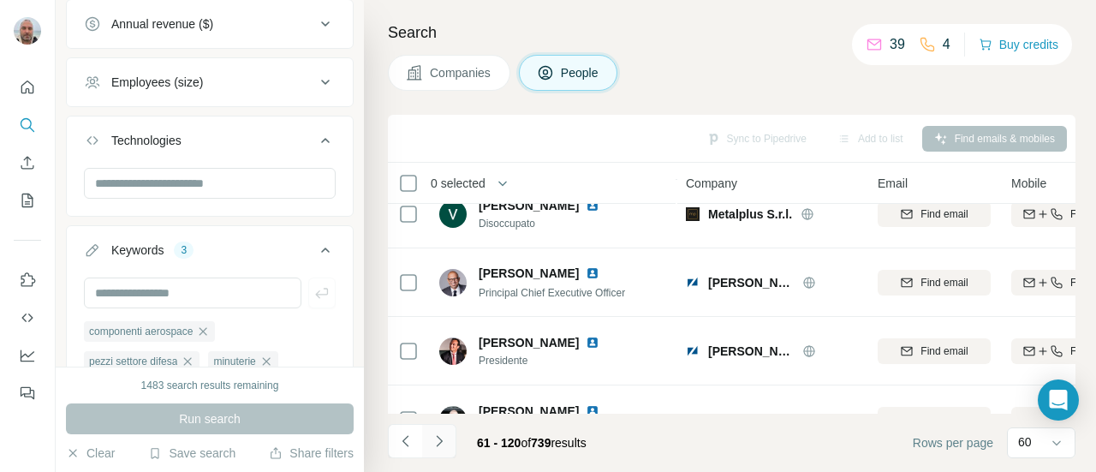
click at [440, 446] on icon "Navigate to next page" at bounding box center [439, 440] width 17 height 17
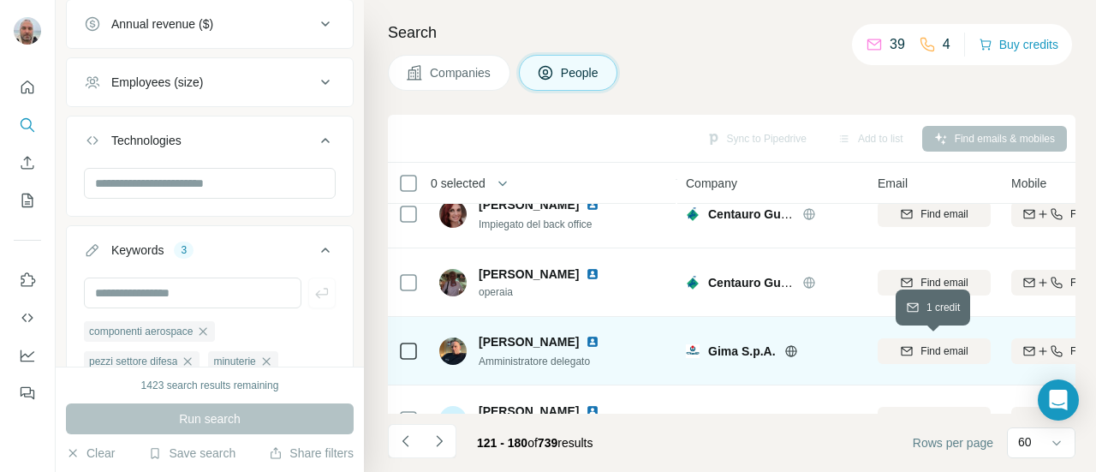
click at [952, 348] on span "Find email" at bounding box center [943, 350] width 47 height 15
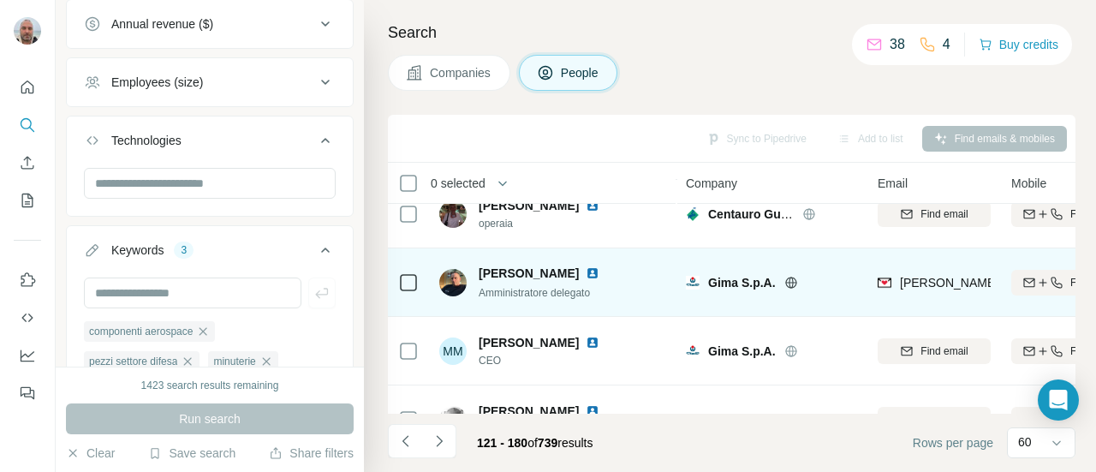
scroll to position [2782, 0]
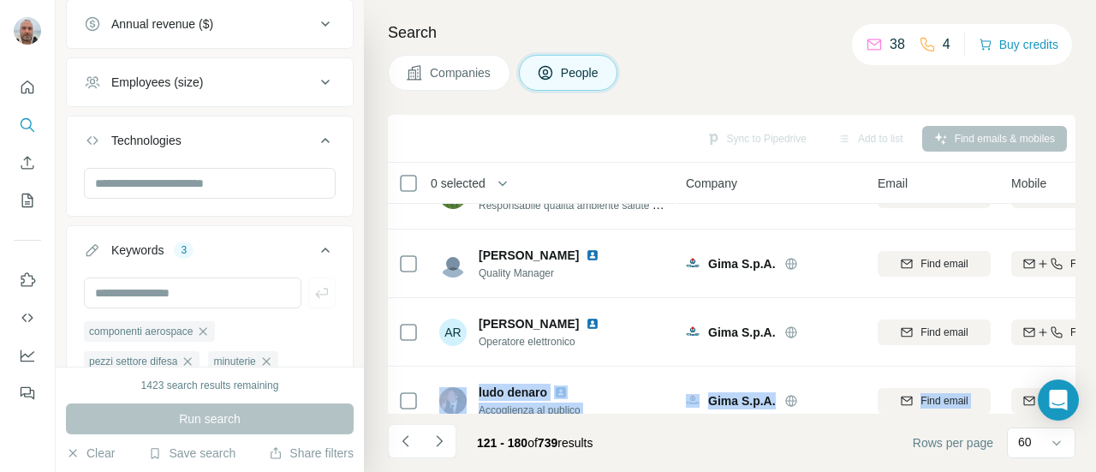
drag, startPoint x: 1080, startPoint y: 328, endPoint x: 1095, endPoint y: 413, distance: 86.0
click at [1095, 413] on div "Search Companies People Sync to Pipedrive Add to list Find emails & mobiles 0 s…" at bounding box center [730, 236] width 732 height 472
click at [445, 436] on icon "Navigate to next page" at bounding box center [439, 440] width 17 height 17
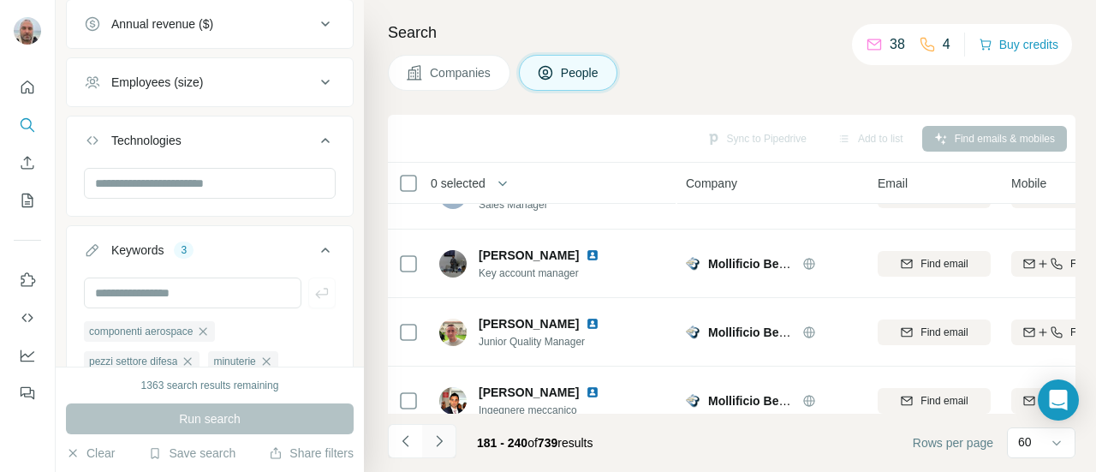
click at [445, 436] on icon "Navigate to next page" at bounding box center [439, 440] width 17 height 17
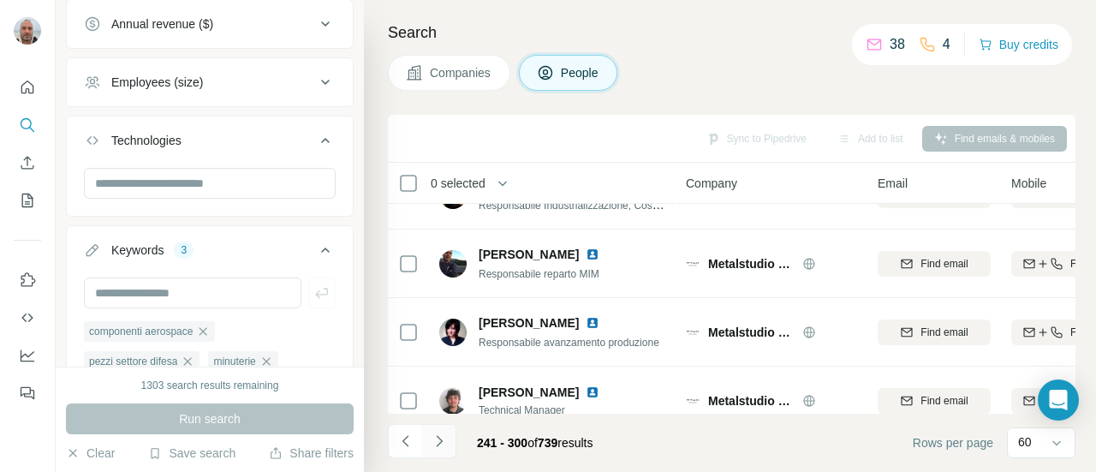
click at [445, 436] on icon "Navigate to next page" at bounding box center [439, 440] width 17 height 17
click at [445, 436] on div at bounding box center [439, 441] width 34 height 34
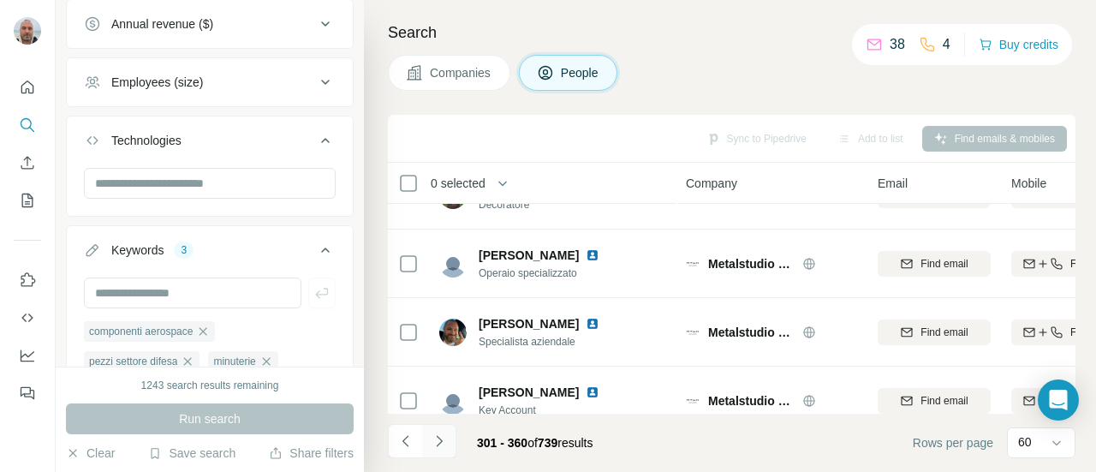
click at [445, 436] on icon "Navigate to next page" at bounding box center [439, 440] width 17 height 17
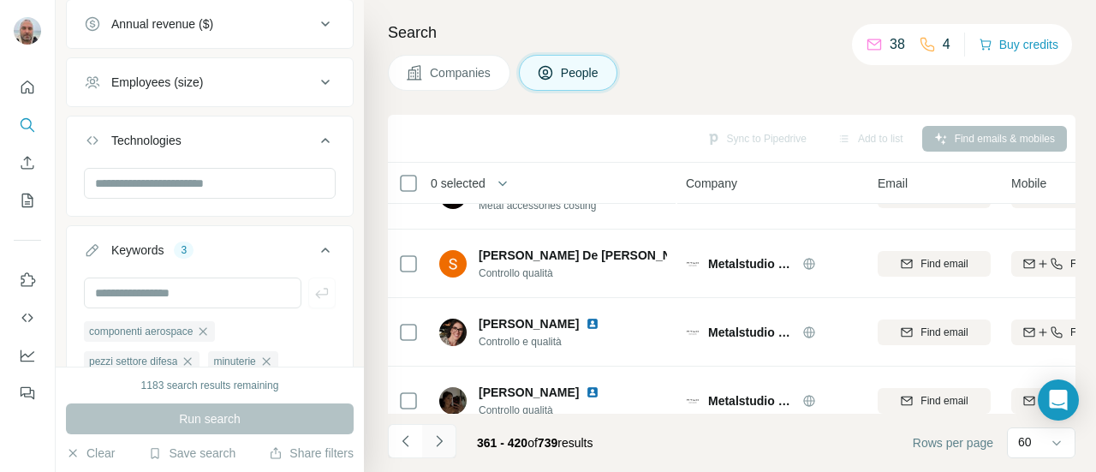
click at [445, 436] on icon "Navigate to next page" at bounding box center [439, 440] width 17 height 17
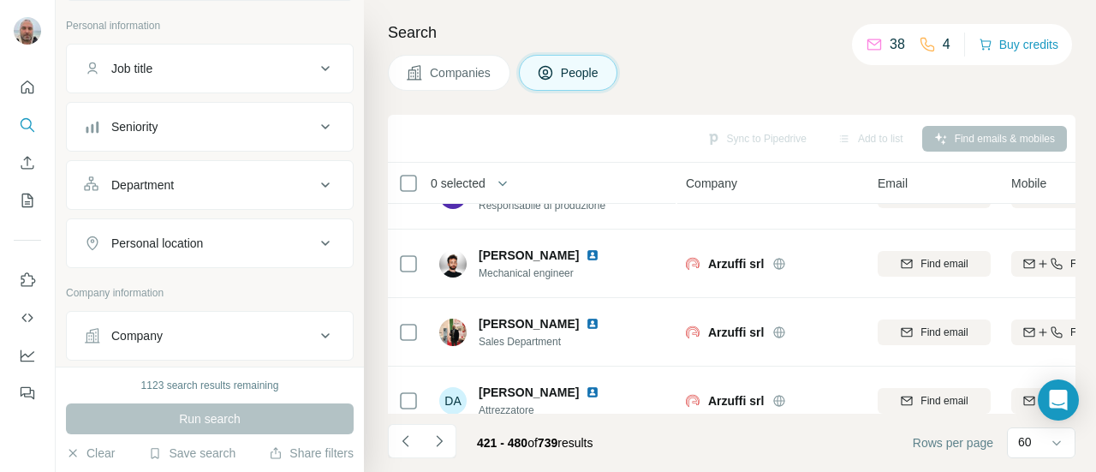
scroll to position [341, 0]
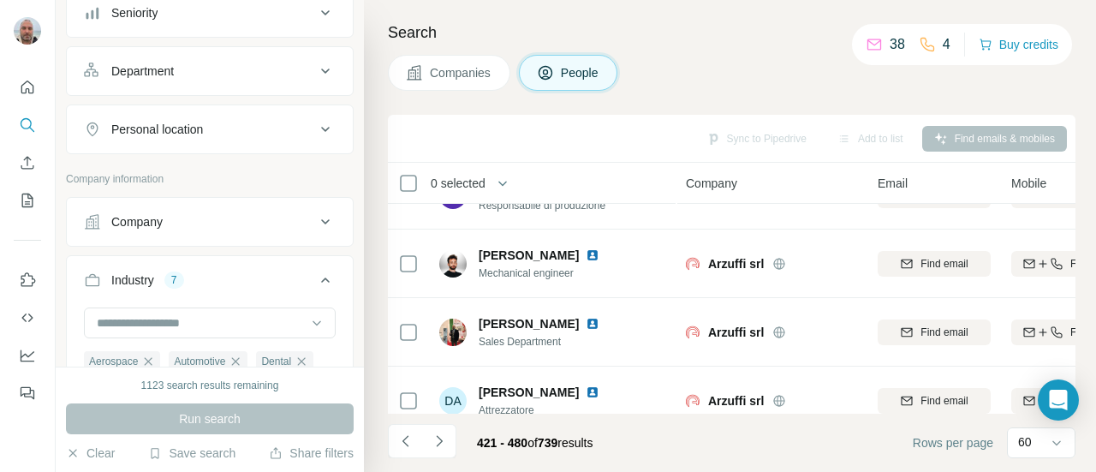
click at [249, 213] on div "Company" at bounding box center [199, 221] width 231 height 17
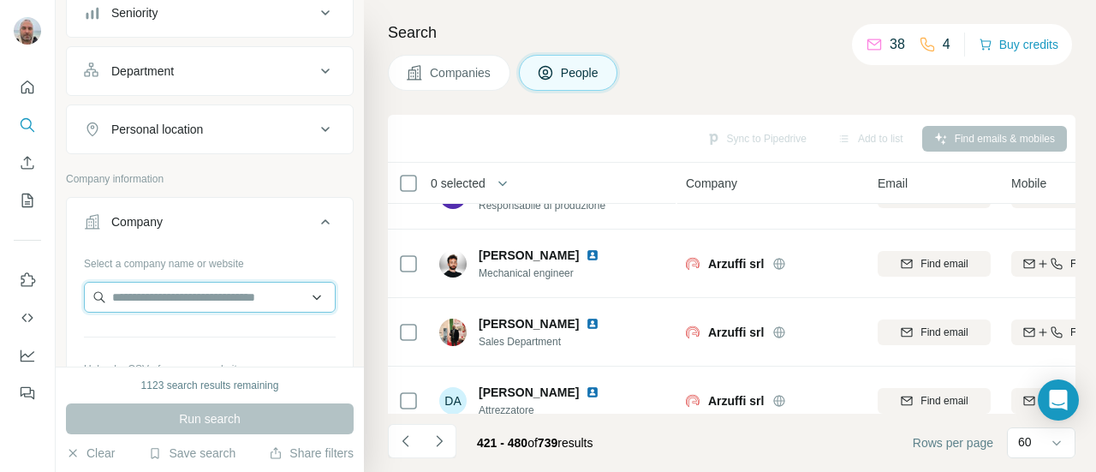
click at [229, 300] on input "text" at bounding box center [210, 297] width 252 height 31
type input "********"
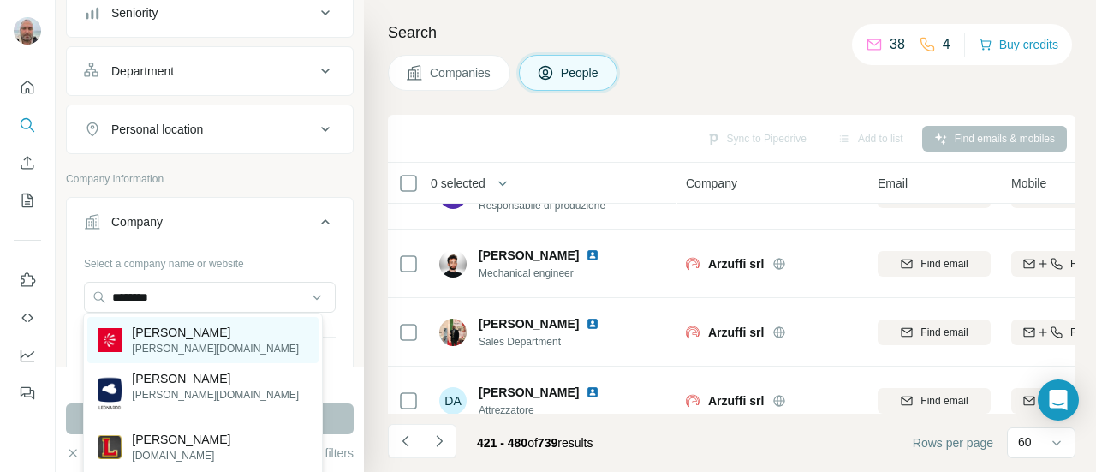
click at [181, 347] on p "leonardo.com" at bounding box center [215, 348] width 167 height 15
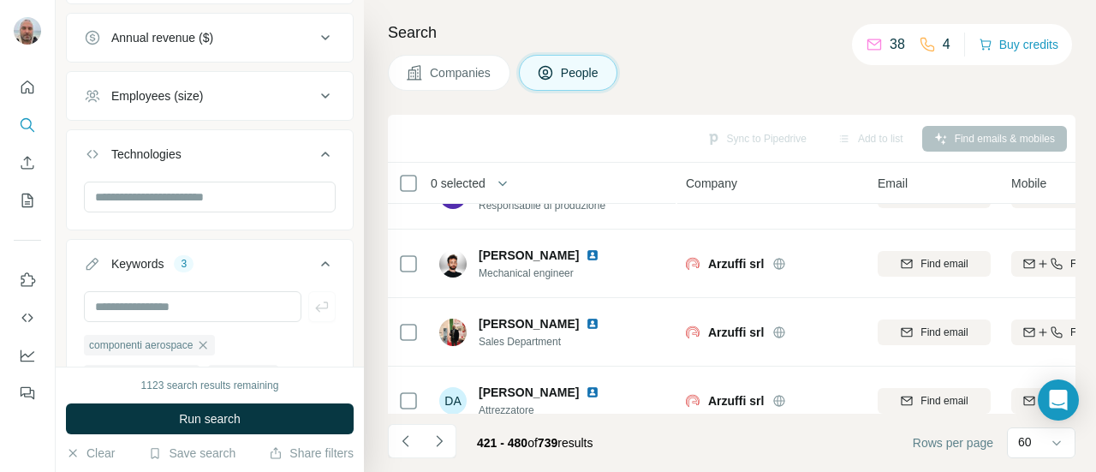
scroll to position [1355, 0]
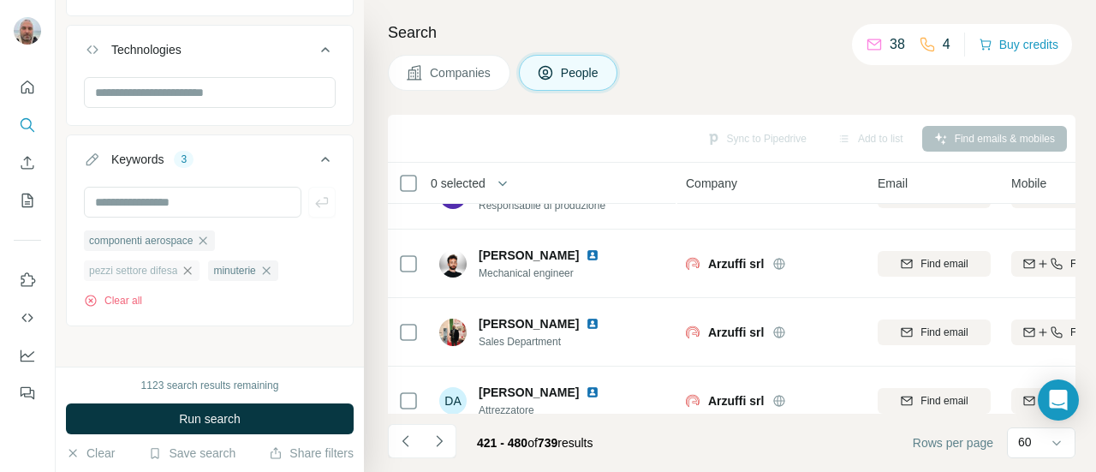
click at [192, 266] on icon "button" at bounding box center [188, 270] width 8 height 8
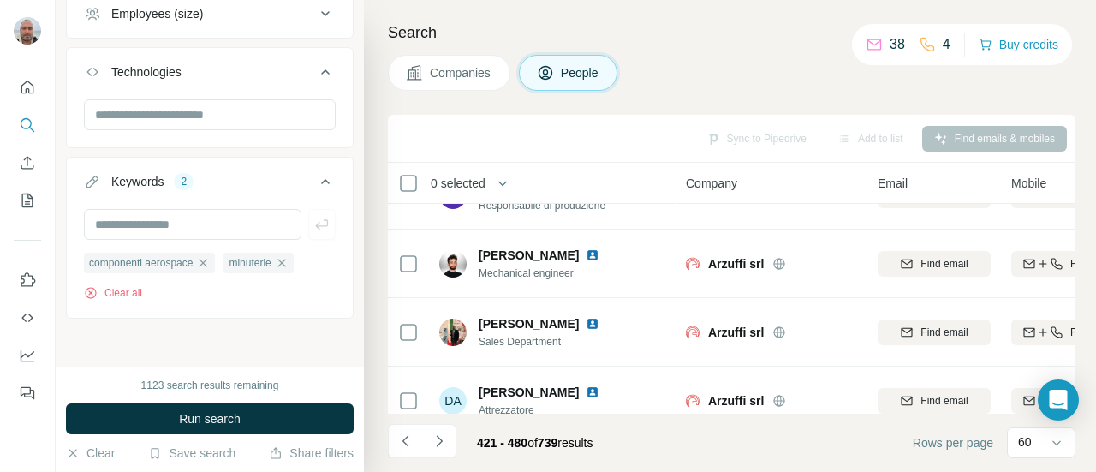
scroll to position [1325, 0]
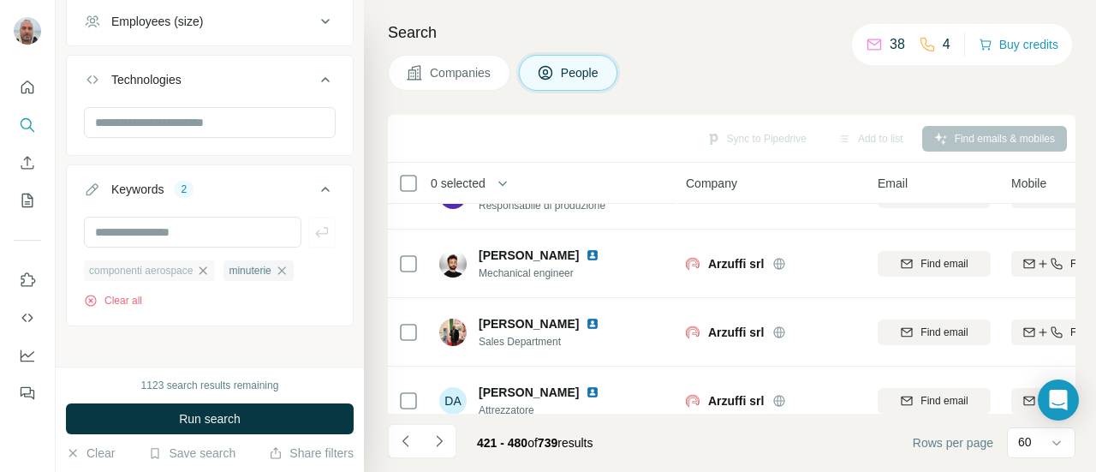
click at [207, 266] on icon "button" at bounding box center [203, 270] width 8 height 8
click at [146, 266] on icon "button" at bounding box center [142, 270] width 8 height 8
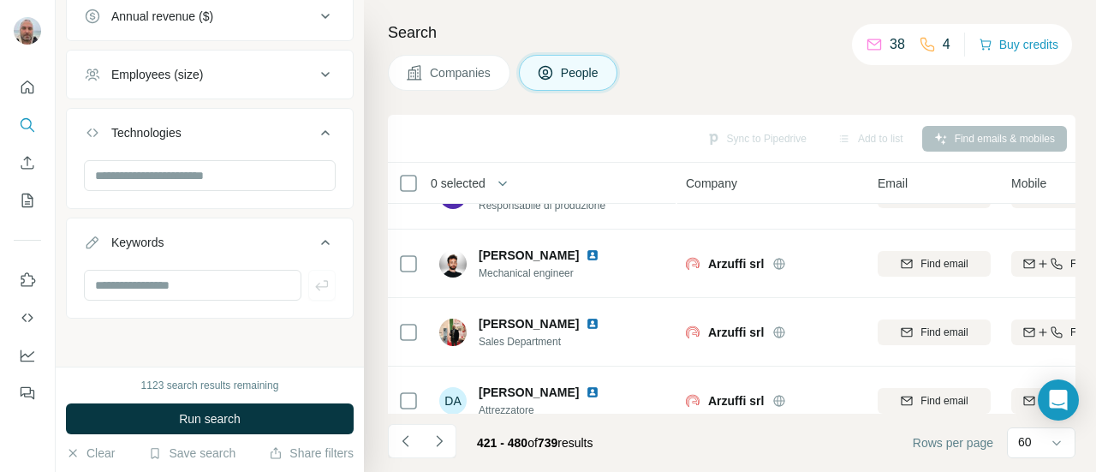
scroll to position [1264, 0]
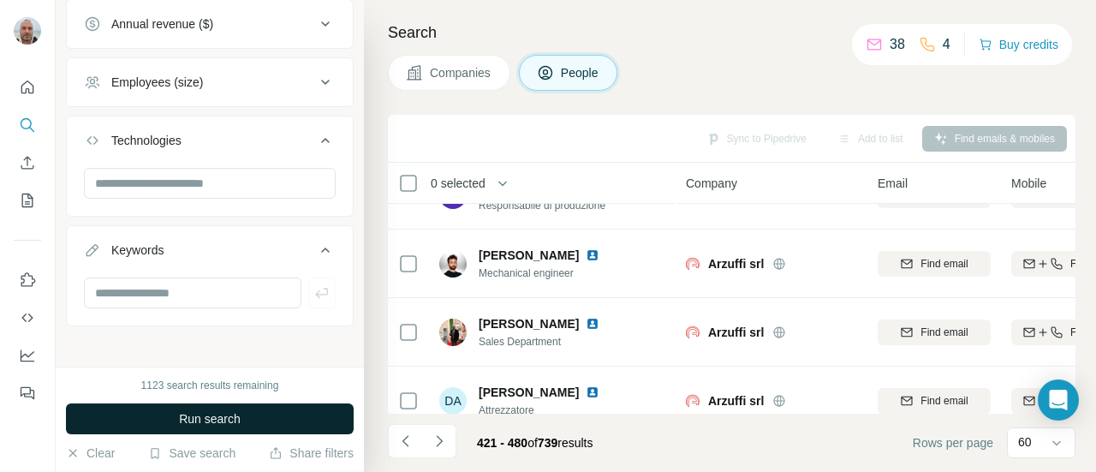
click at [211, 416] on span "Run search" at bounding box center [210, 418] width 62 height 17
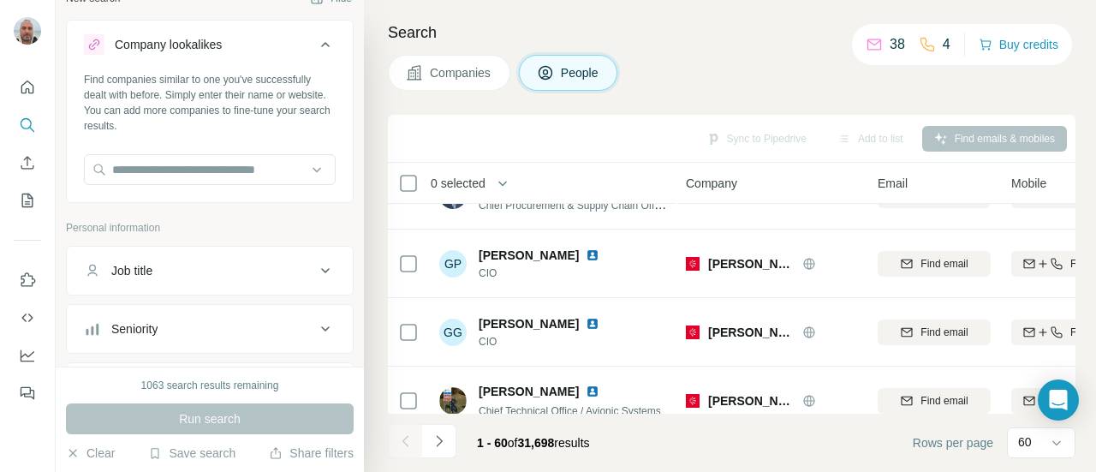
scroll to position [209, 0]
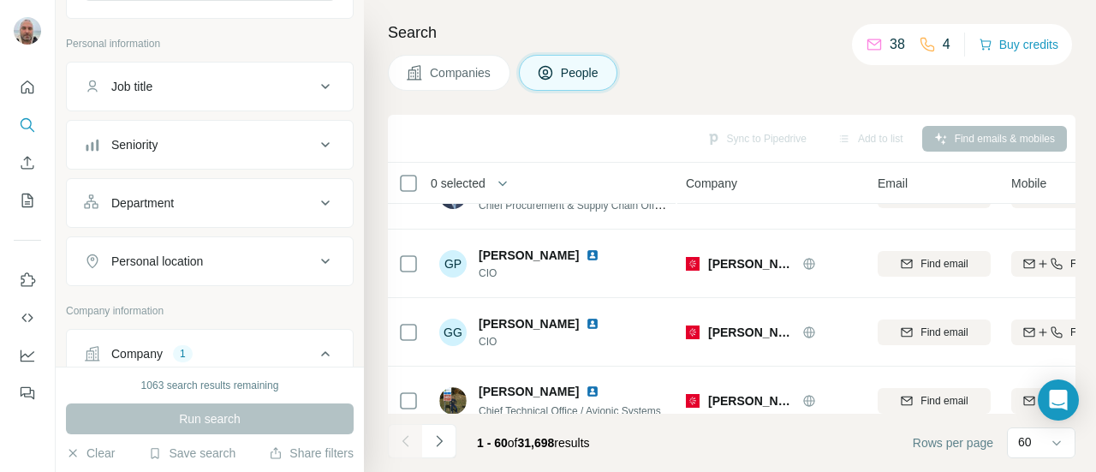
click at [310, 212] on button "Department" at bounding box center [210, 202] width 286 height 41
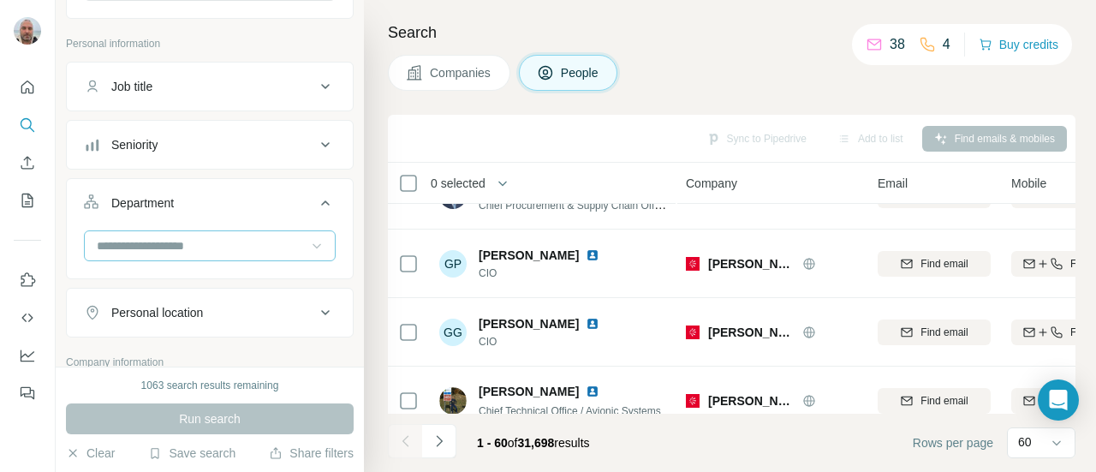
click at [308, 239] on icon at bounding box center [316, 245] width 17 height 17
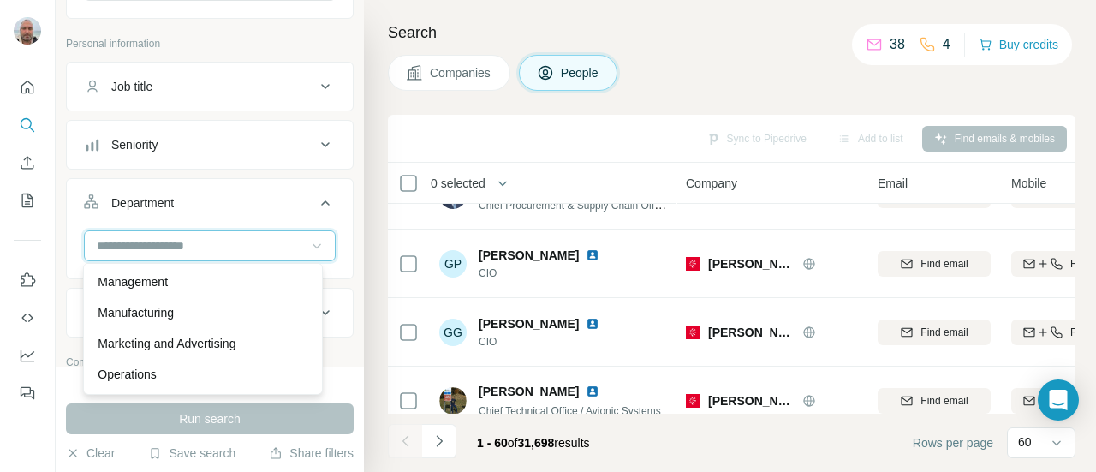
scroll to position [353, 0]
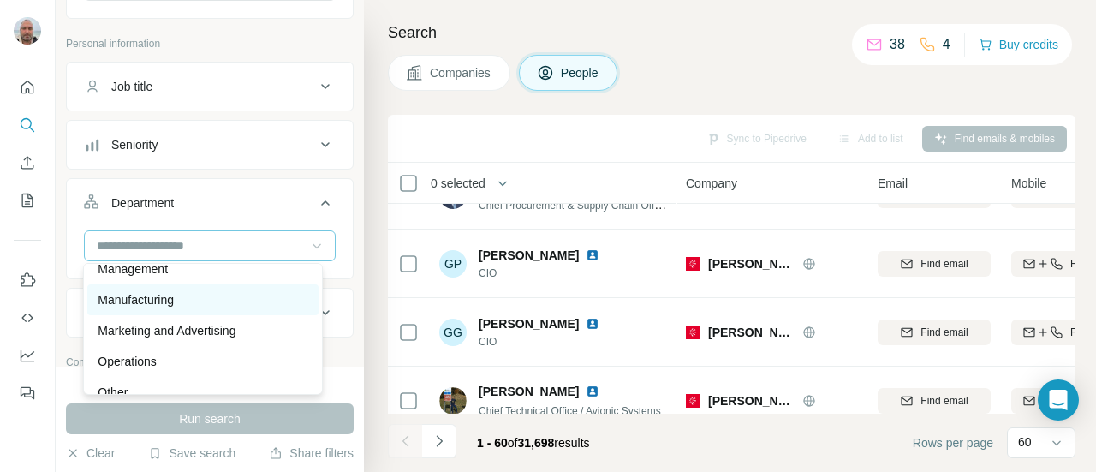
click at [174, 294] on p "Manufacturing" at bounding box center [136, 299] width 76 height 17
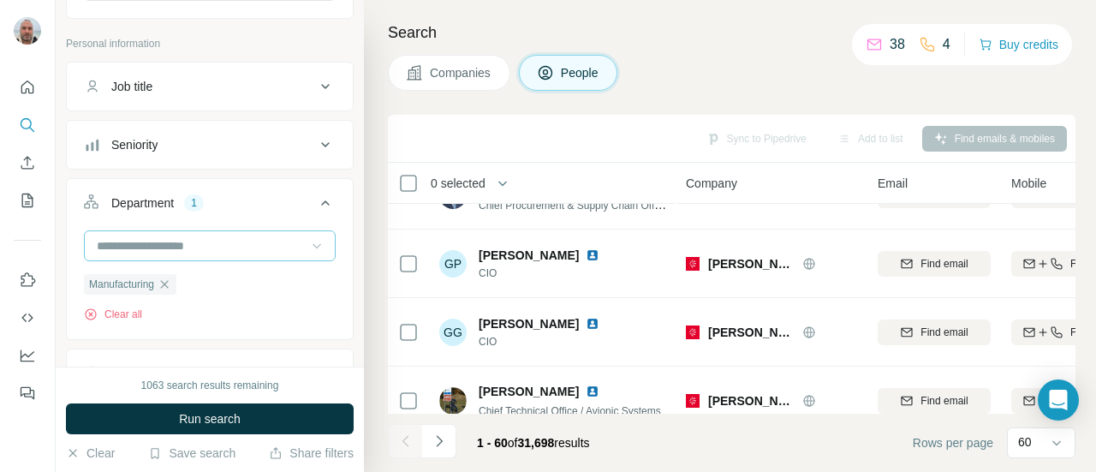
click at [228, 236] on input at bounding box center [200, 245] width 211 height 19
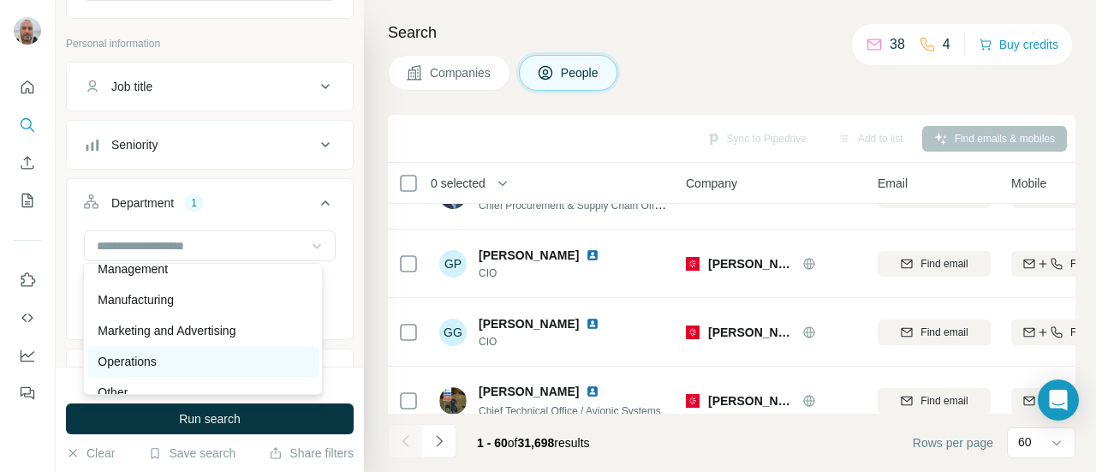
click at [145, 364] on p "Operations" at bounding box center [127, 361] width 58 height 17
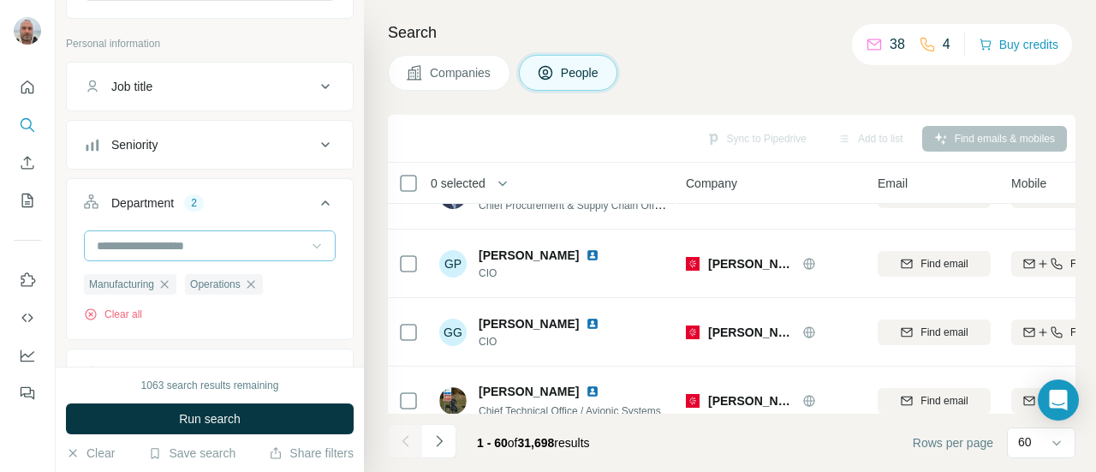
click at [259, 247] on input at bounding box center [200, 245] width 211 height 19
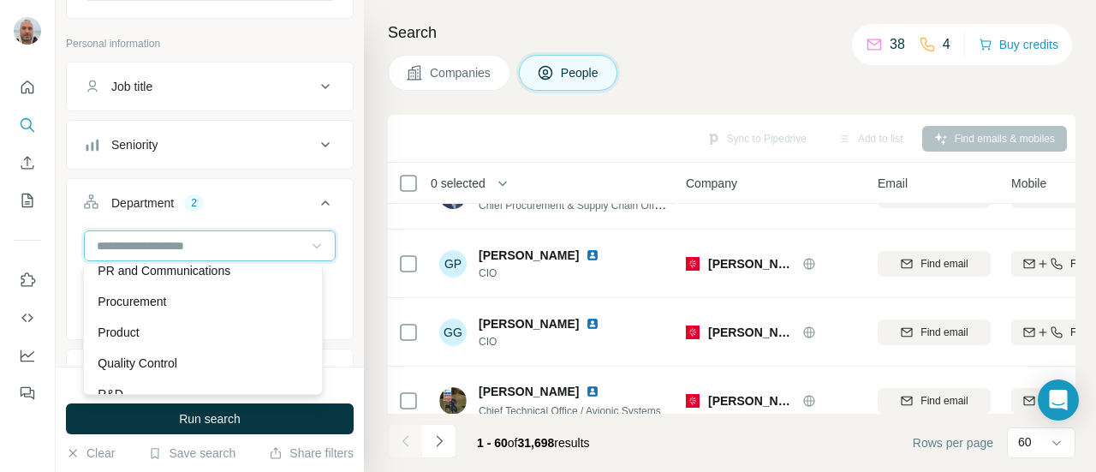
scroll to position [496, 0]
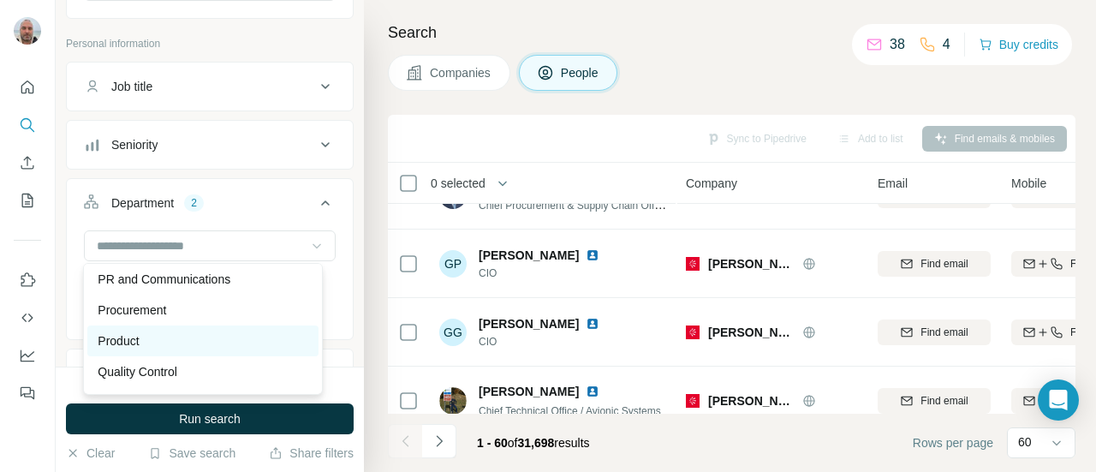
click at [184, 347] on div "Product" at bounding box center [203, 340] width 210 height 17
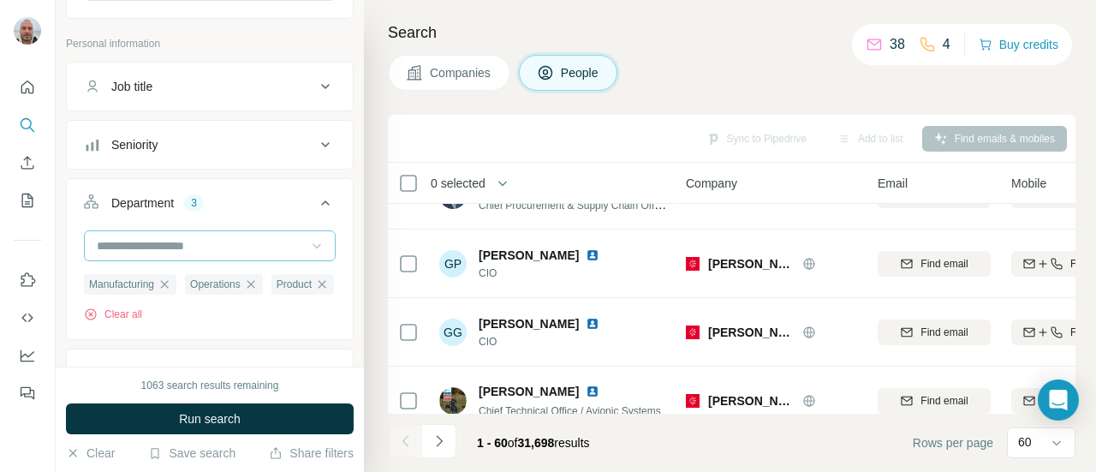
click at [171, 246] on input at bounding box center [200, 245] width 211 height 19
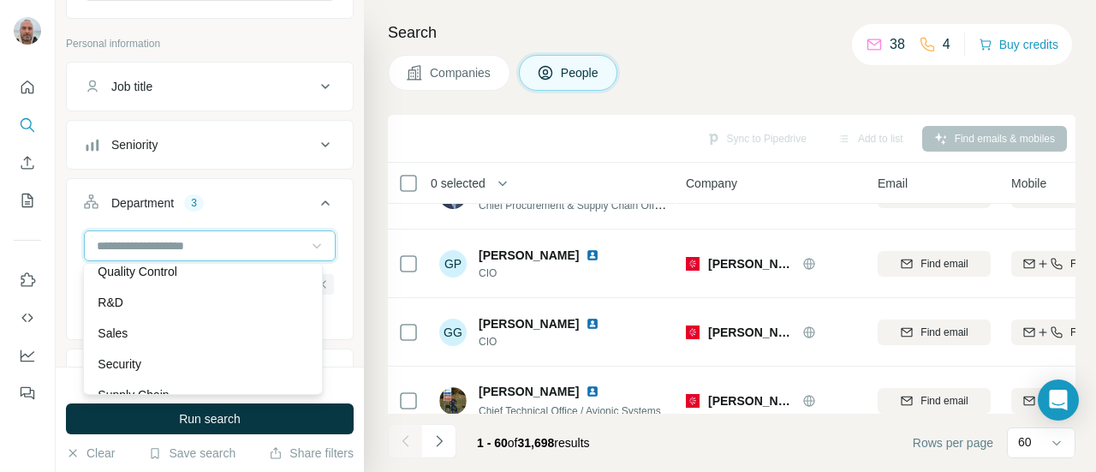
scroll to position [584, 0]
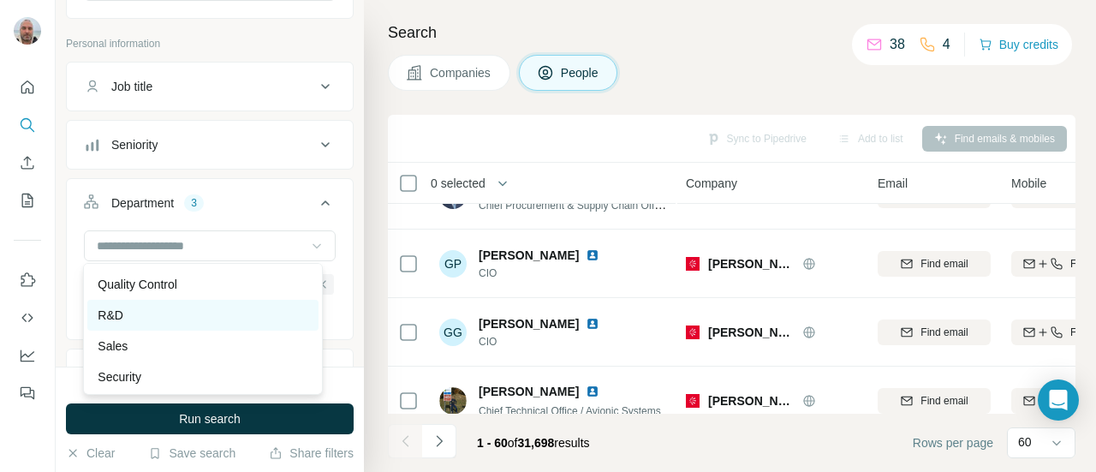
click at [120, 306] on p "R&D" at bounding box center [111, 314] width 26 height 17
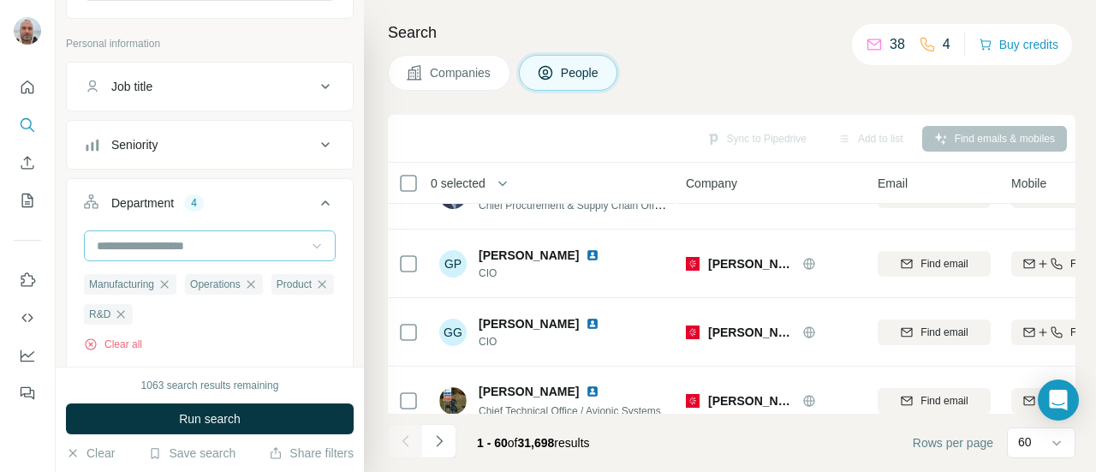
click at [273, 240] on input at bounding box center [200, 245] width 211 height 19
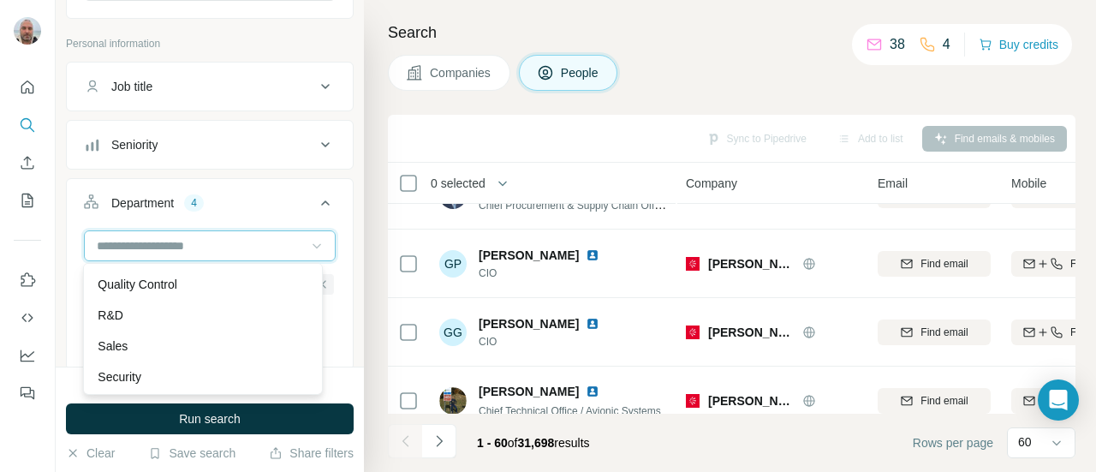
scroll to position [616, 0]
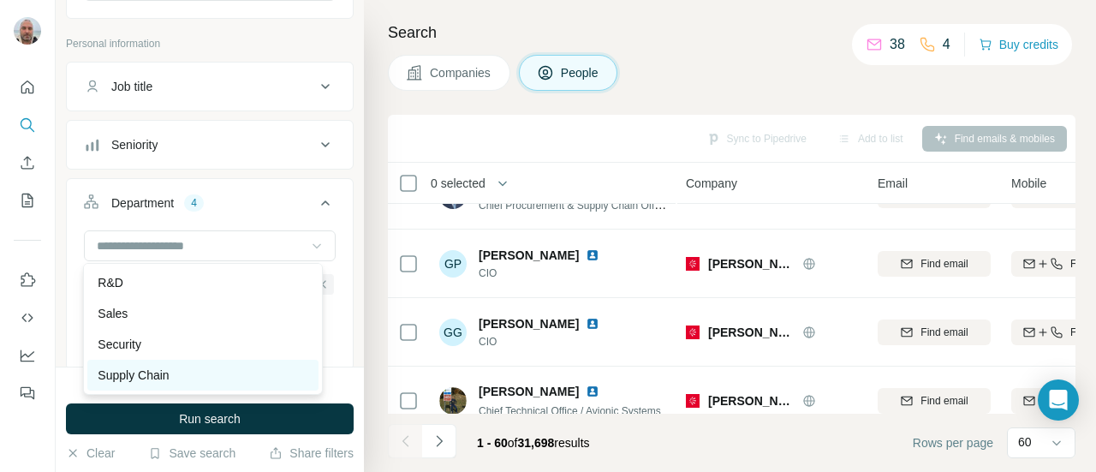
click at [214, 383] on div "Supply Chain" at bounding box center [202, 375] width 230 height 31
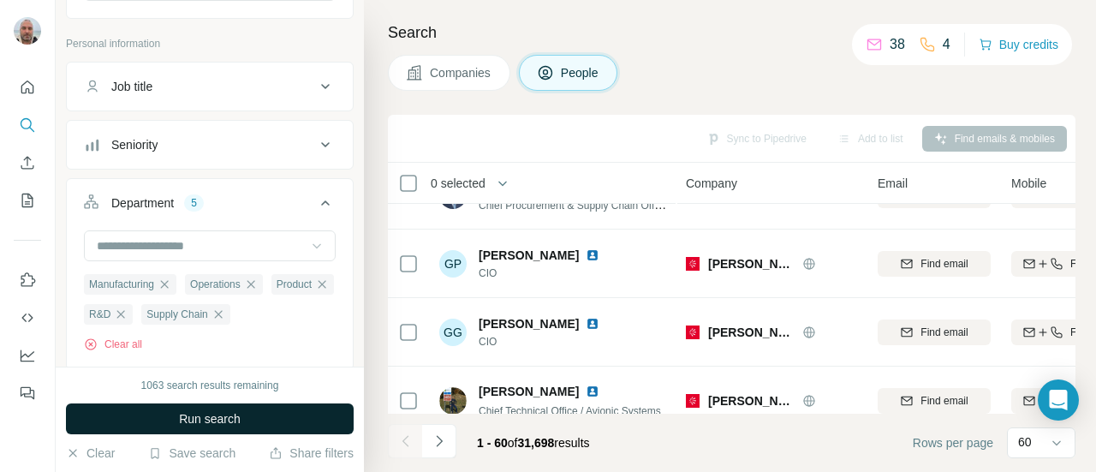
click at [212, 420] on span "Run search" at bounding box center [210, 418] width 62 height 17
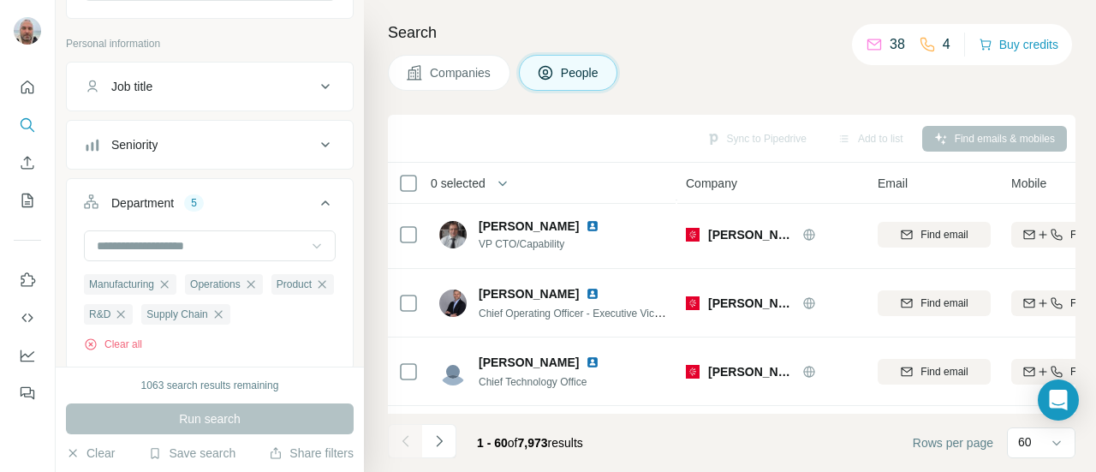
scroll to position [2782, 0]
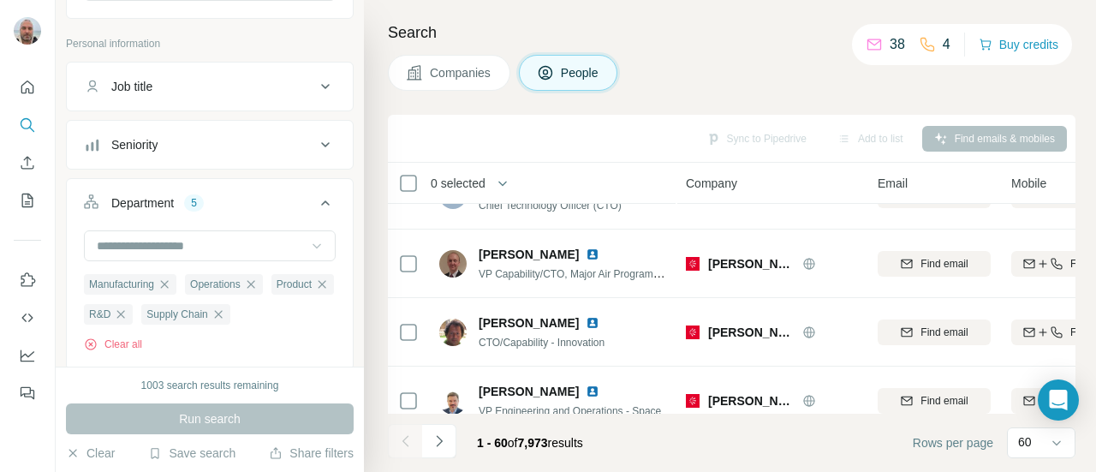
click at [281, 143] on div "Seniority" at bounding box center [199, 144] width 231 height 17
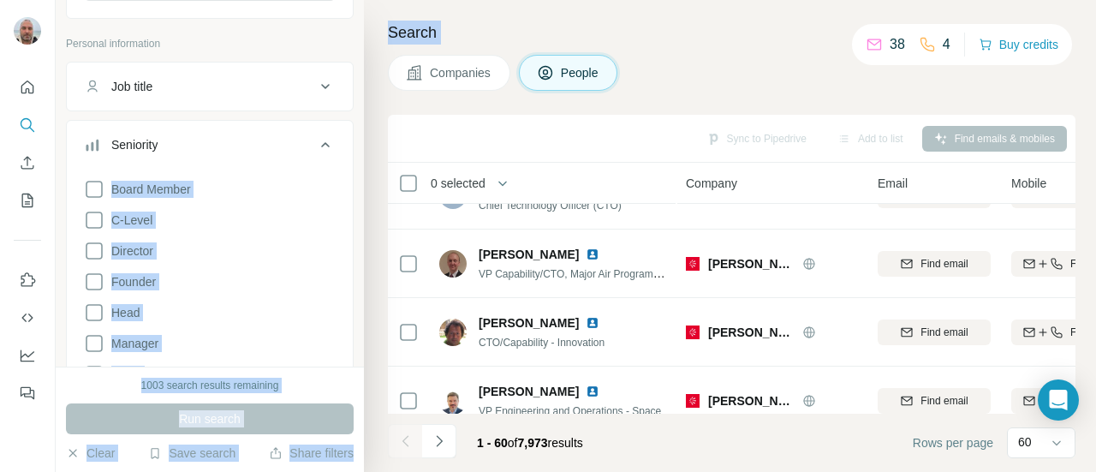
drag, startPoint x: 365, startPoint y: 85, endPoint x: 361, endPoint y: 128, distance: 42.9
click at [361, 128] on div "New search Hide Company lookalikes Find companies similar to one you've success…" at bounding box center [576, 236] width 1040 height 472
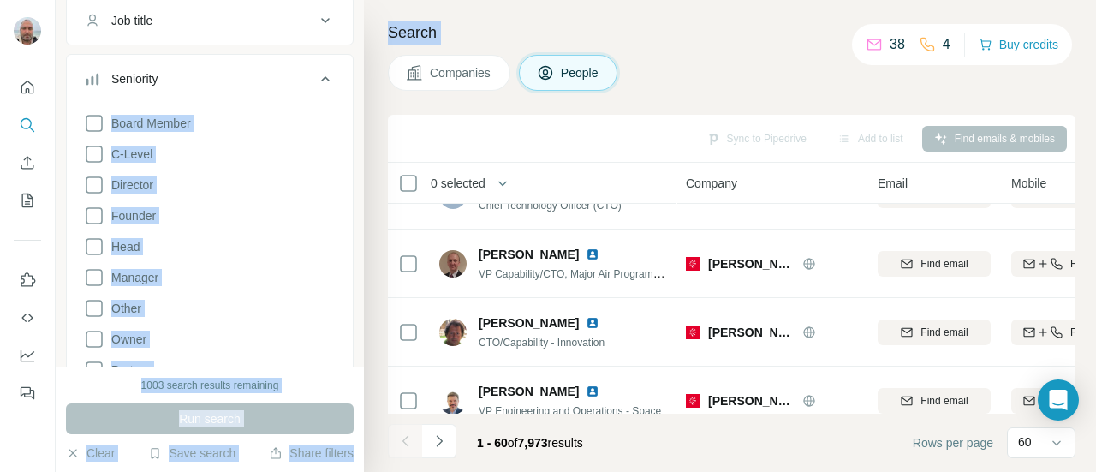
scroll to position [300, 0]
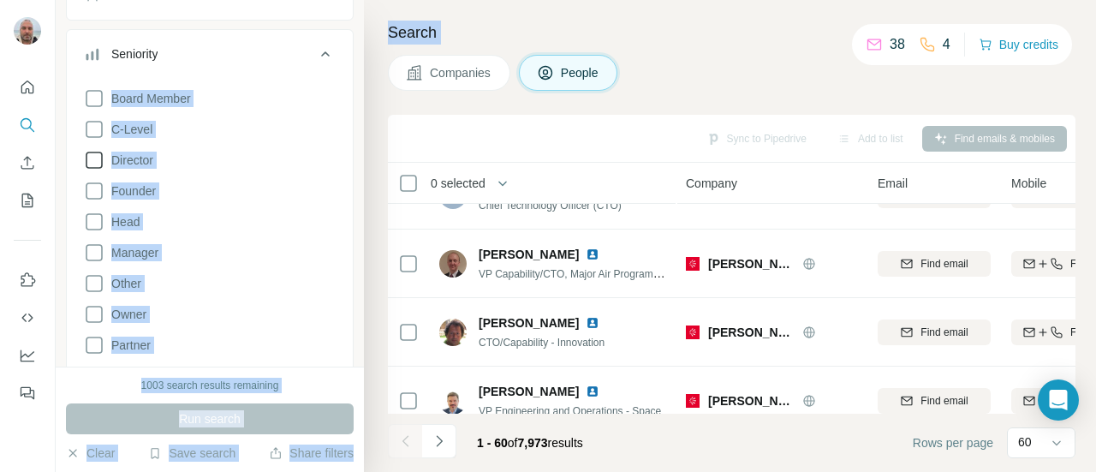
click at [96, 158] on icon at bounding box center [94, 160] width 21 height 21
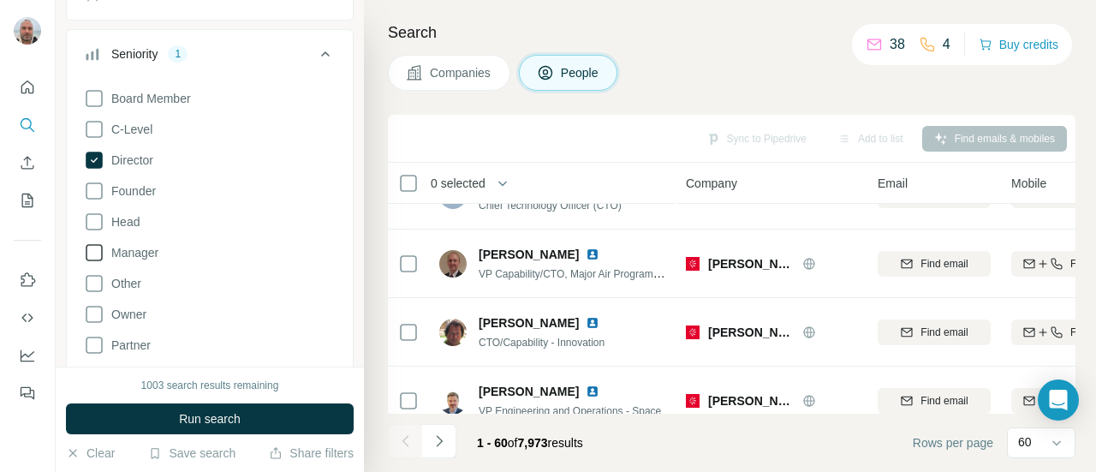
click at [96, 242] on icon at bounding box center [94, 252] width 21 height 21
click at [91, 281] on icon at bounding box center [94, 283] width 21 height 21
click at [92, 312] on icon at bounding box center [94, 314] width 21 height 21
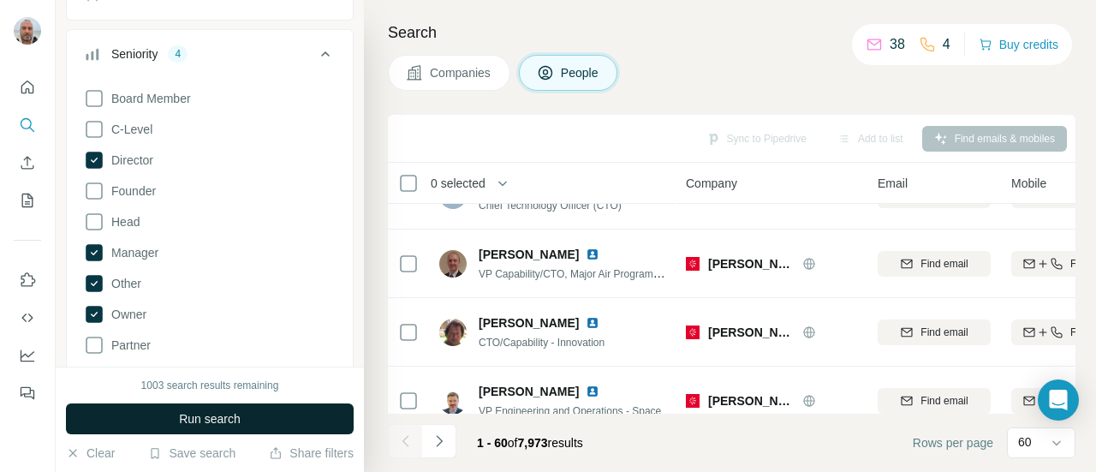
click at [199, 413] on span "Run search" at bounding box center [210, 418] width 62 height 17
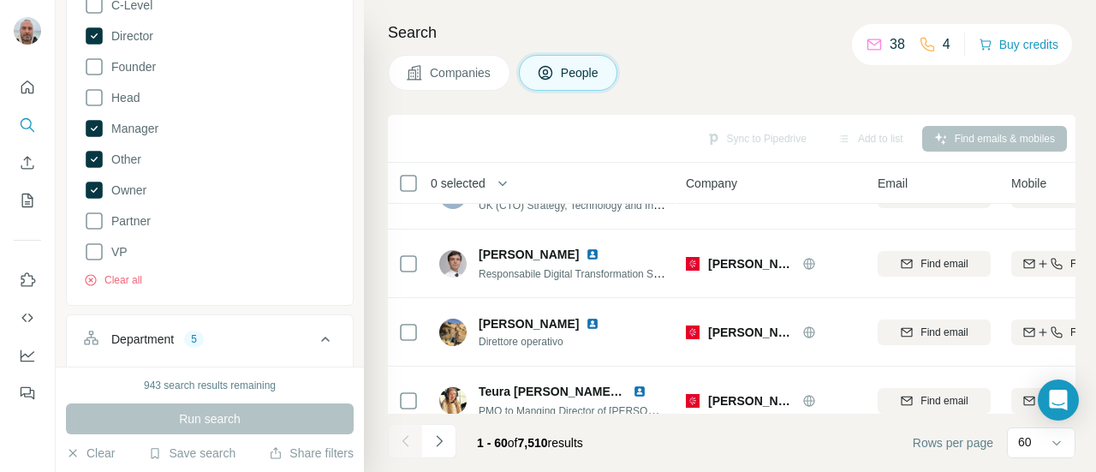
scroll to position [546, 0]
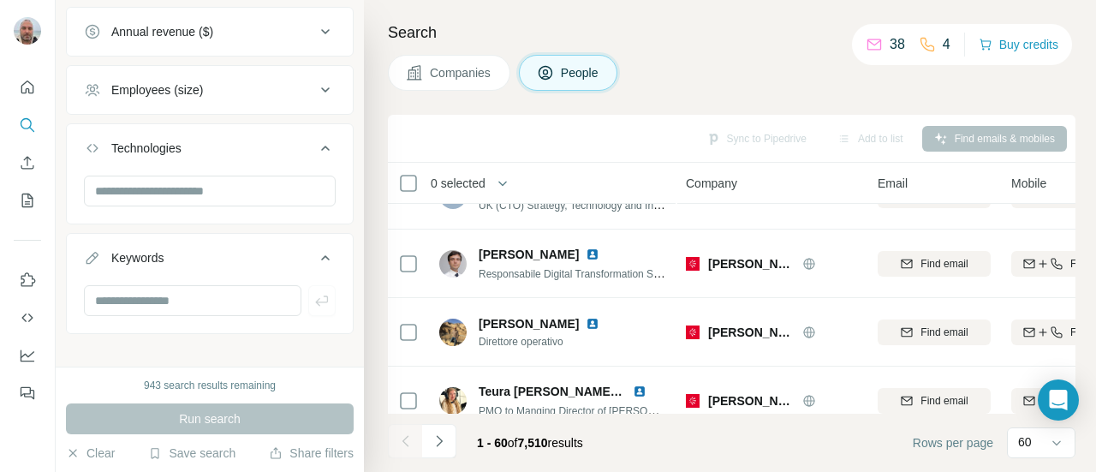
scroll to position [1686, 0]
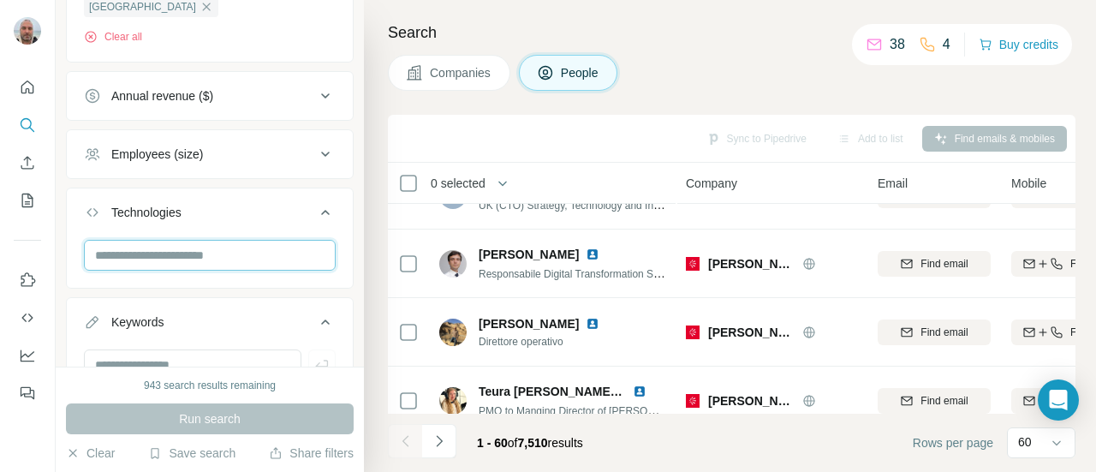
click at [226, 245] on input "text" at bounding box center [210, 255] width 252 height 31
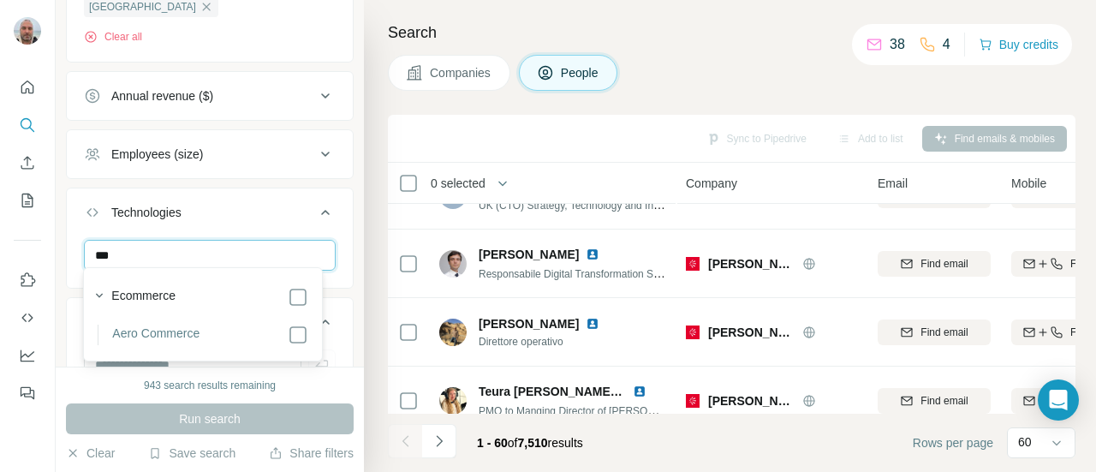
scroll to position [0, 0]
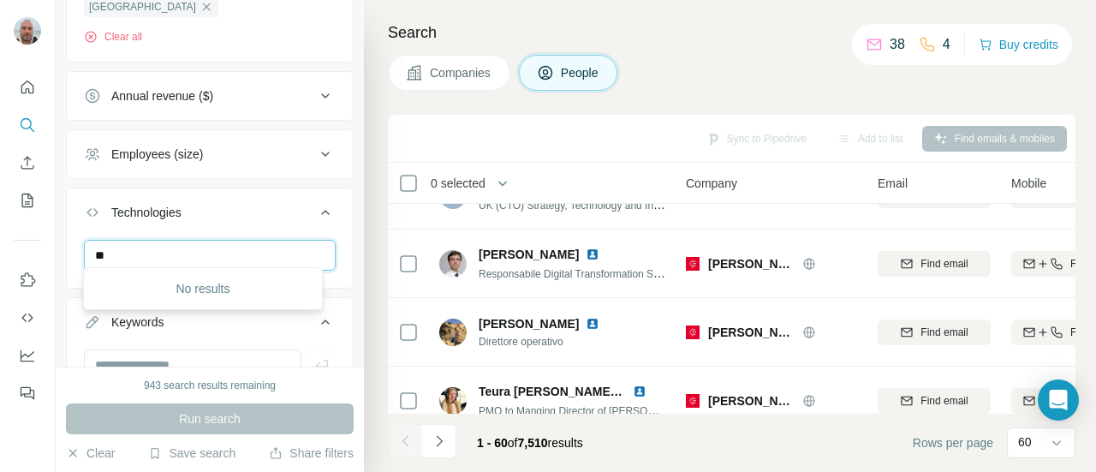
type input "*"
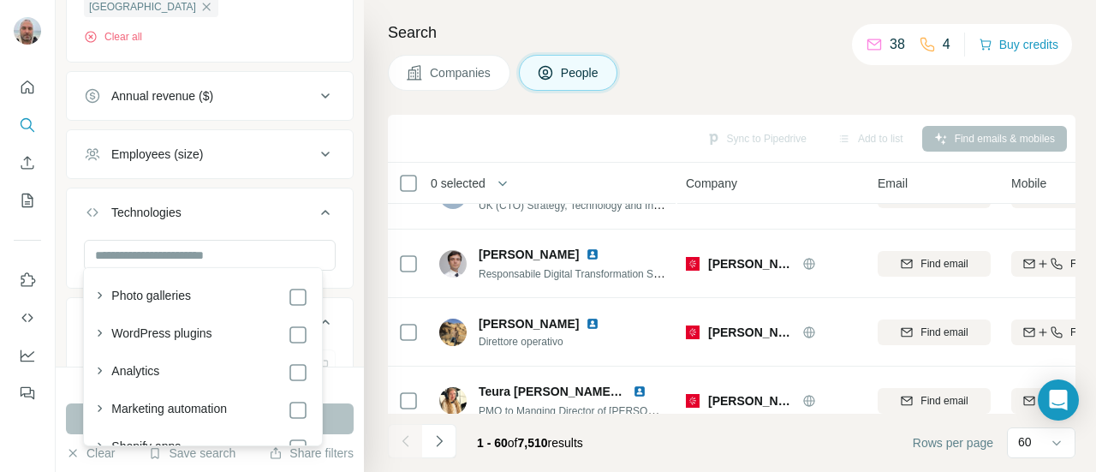
click at [344, 172] on div "New search Hide Company lookalikes Find companies similar to one you've success…" at bounding box center [210, 183] width 308 height 366
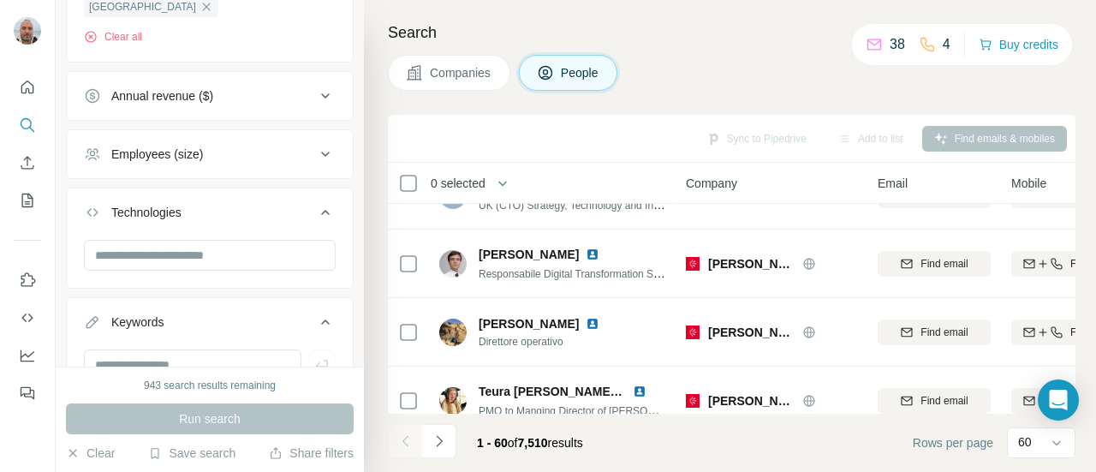
click at [295, 152] on div "Employees (size)" at bounding box center [199, 154] width 231 height 17
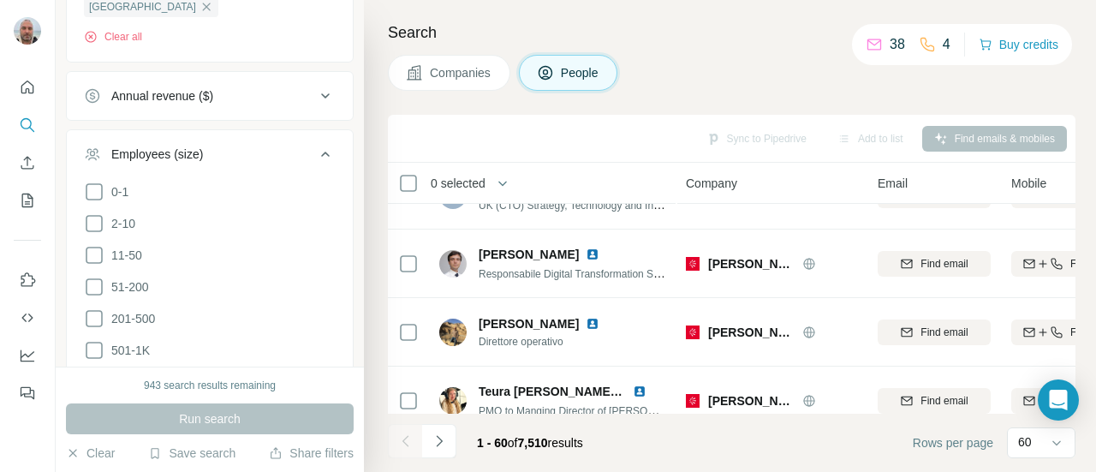
click at [295, 152] on div "Employees (size)" at bounding box center [199, 154] width 231 height 17
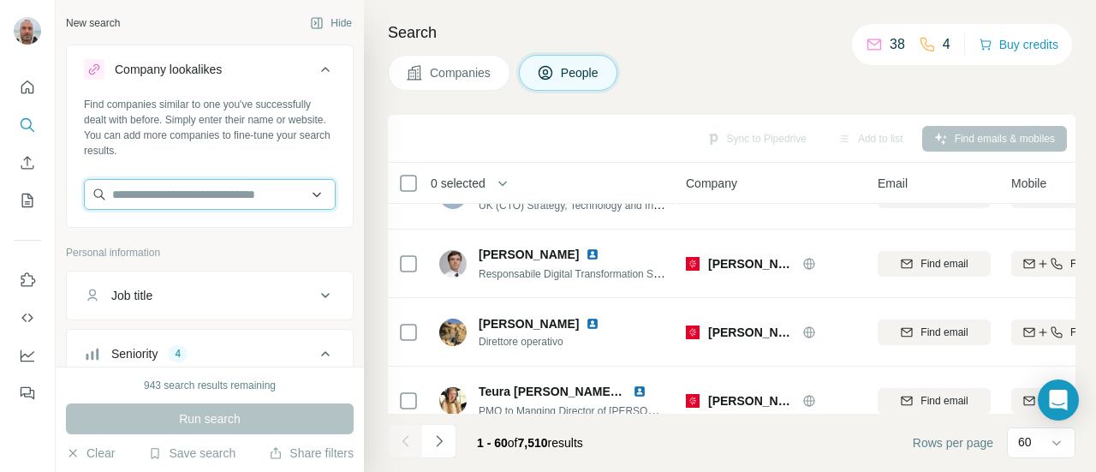
click at [234, 184] on input "text" at bounding box center [210, 194] width 252 height 31
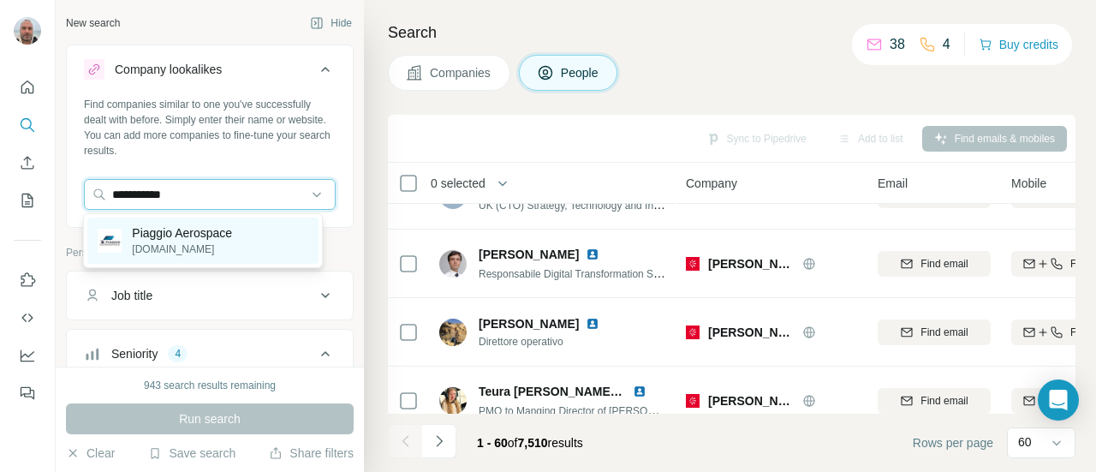
type input "**********"
click at [182, 249] on p "[DOMAIN_NAME]" at bounding box center [182, 248] width 100 height 15
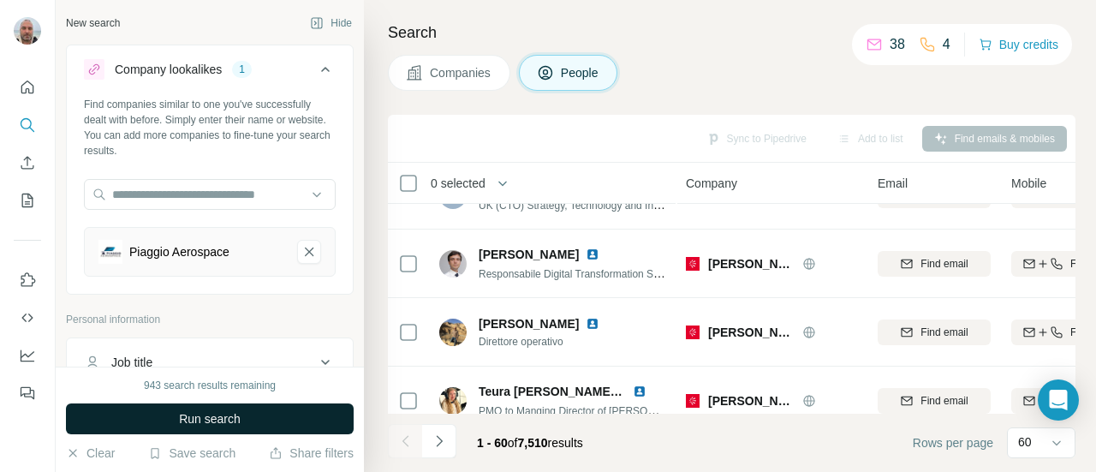
click at [210, 419] on span "Run search" at bounding box center [210, 418] width 62 height 17
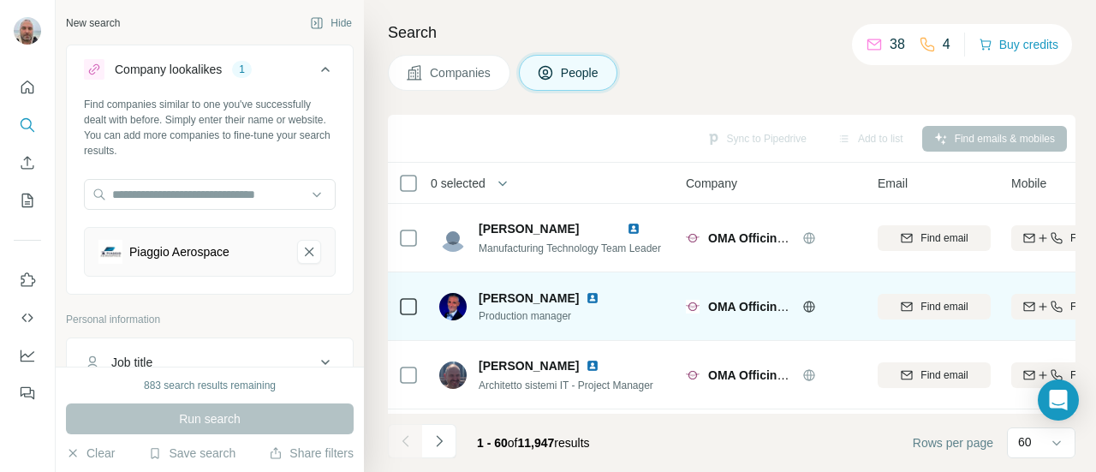
click at [561, 308] on span "Production manager" at bounding box center [549, 315] width 141 height 15
click at [757, 306] on span "OMA Officine Meccaniche Aeronautiche" at bounding box center [821, 307] width 226 height 14
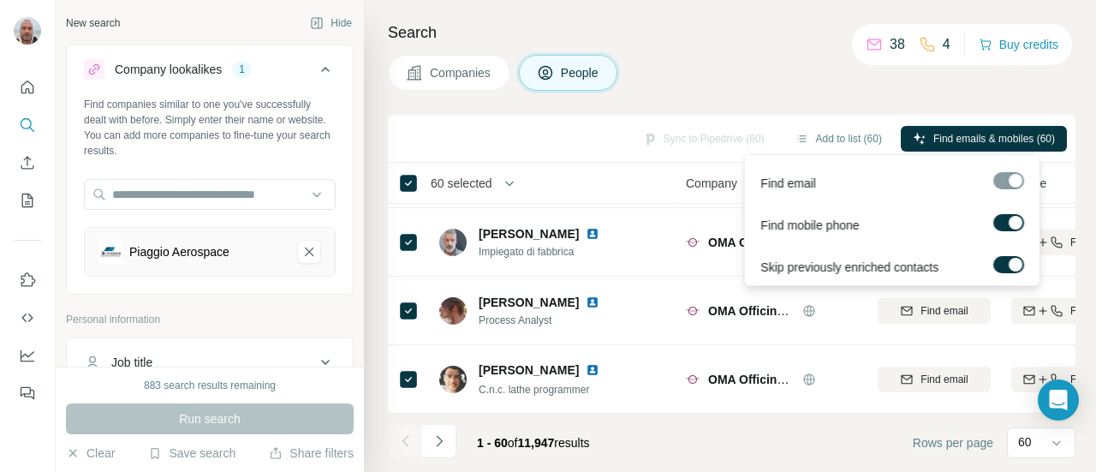
click at [1017, 225] on div at bounding box center [1015, 223] width 14 height 14
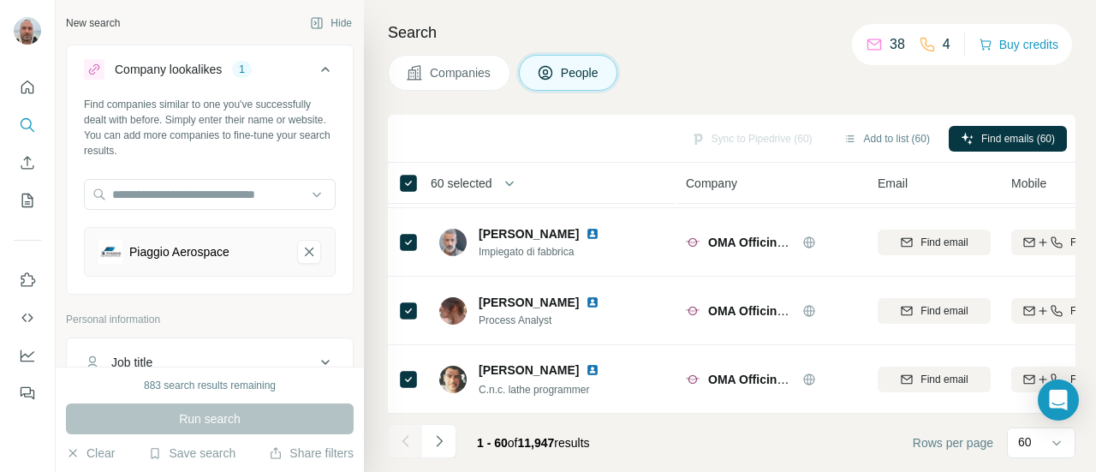
click at [697, 45] on div "Search Companies People Sync to Pipedrive (60) Add to list (60) Find emails (60…" at bounding box center [730, 236] width 732 height 472
click at [440, 69] on span "Companies" at bounding box center [461, 72] width 62 height 17
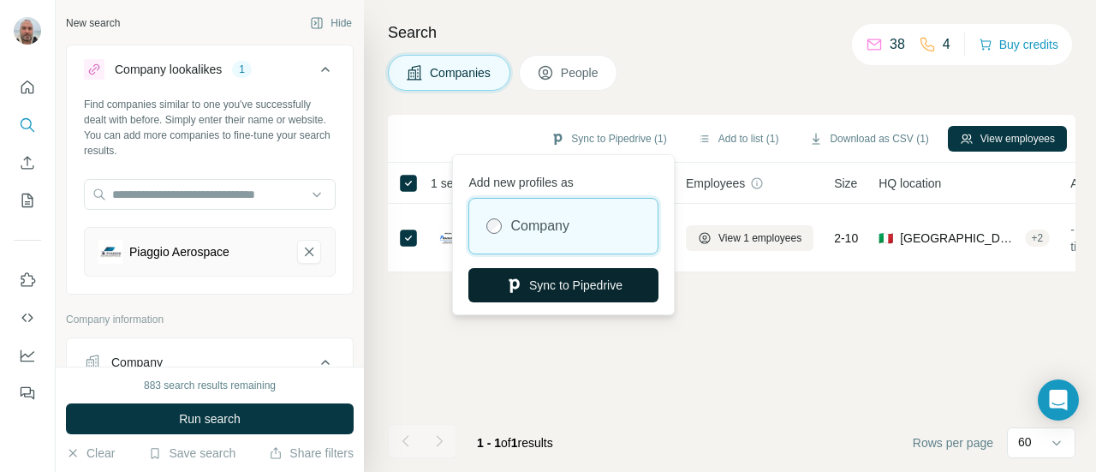
click at [583, 282] on button "Sync to Pipedrive" at bounding box center [563, 285] width 190 height 34
